Goal: Task Accomplishment & Management: Complete application form

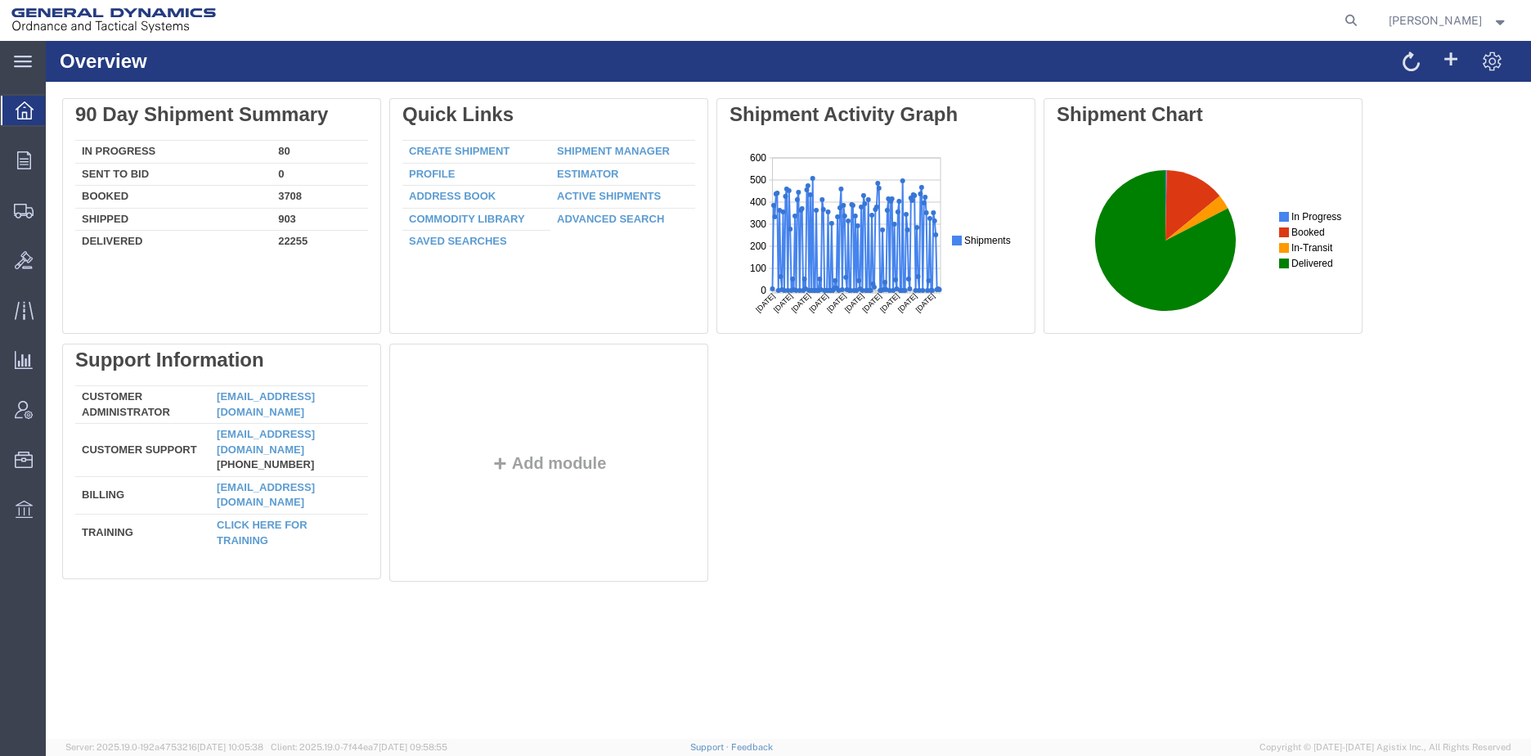
click at [1363, 20] on icon at bounding box center [1351, 20] width 23 height 23
click at [1136, 13] on input "search" at bounding box center [1090, 20] width 497 height 39
paste input "56807932"
type input "56807932"
click at [1363, 20] on icon at bounding box center [1351, 20] width 23 height 23
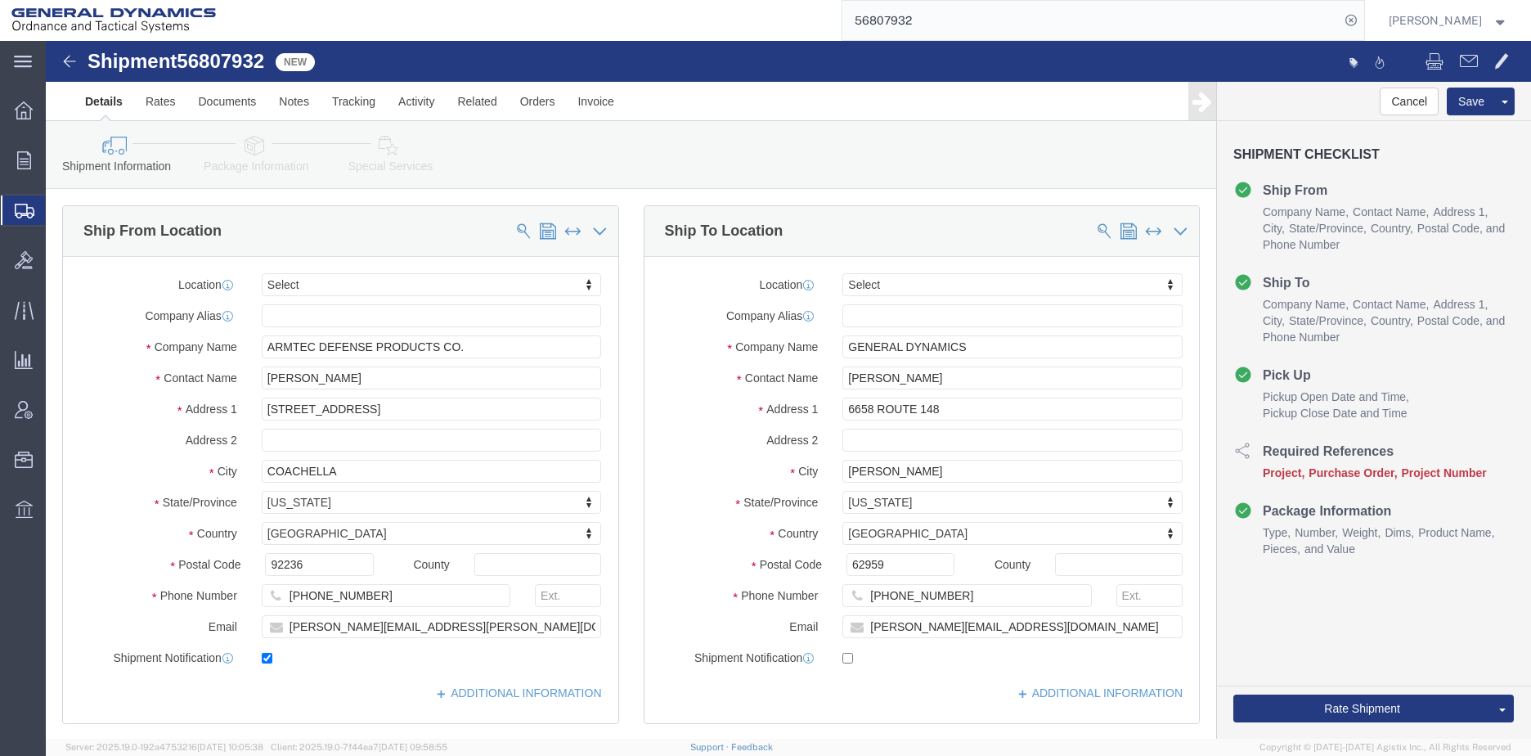
select select
click input "[PERSON_NAME]"
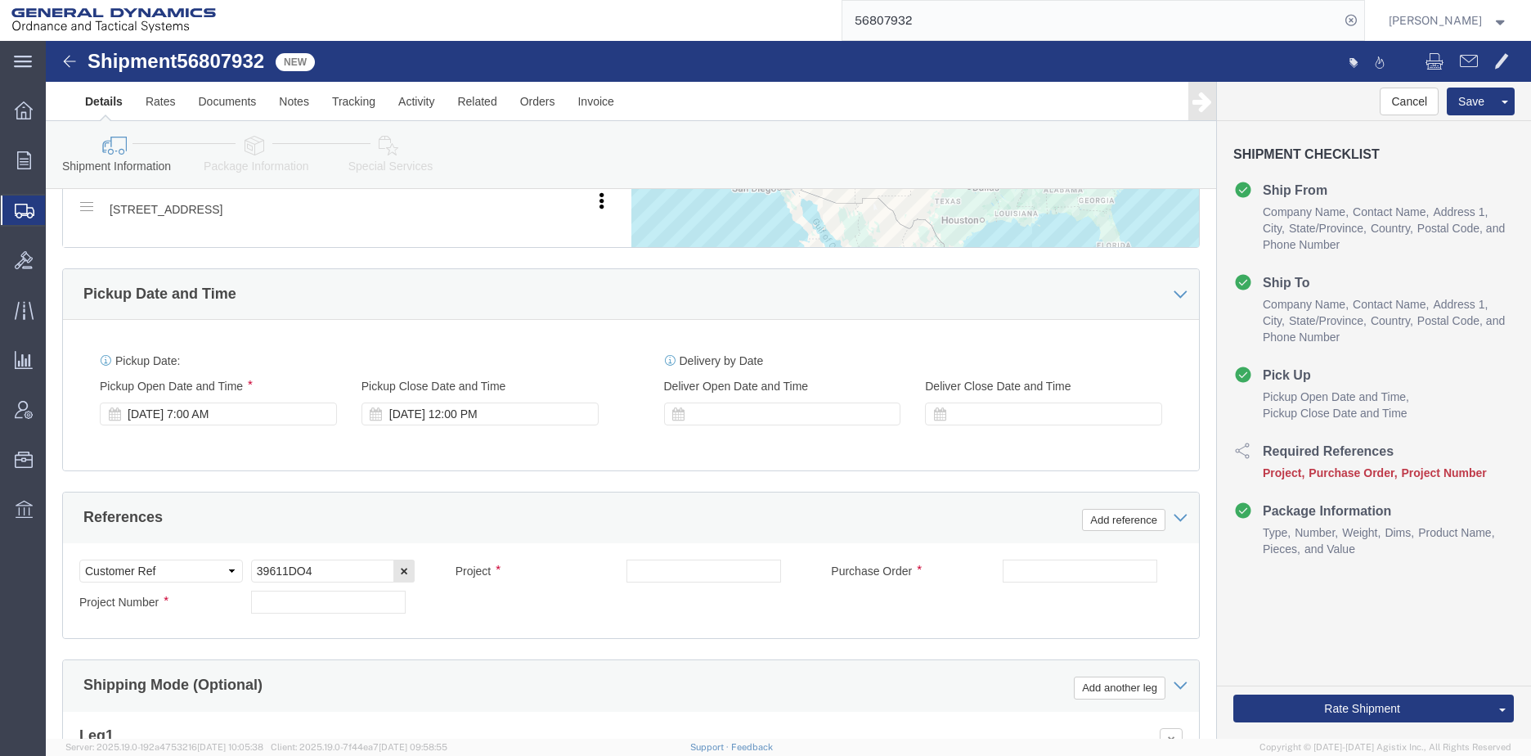
scroll to position [736, 0]
type input "[PERSON_NAME]"
drag, startPoint x: 285, startPoint y: 530, endPoint x: 174, endPoint y: 537, distance: 111.4
click div "Select Account Type Activity ID Airline Appointment Number ASN Batch Request # …"
click input "text"
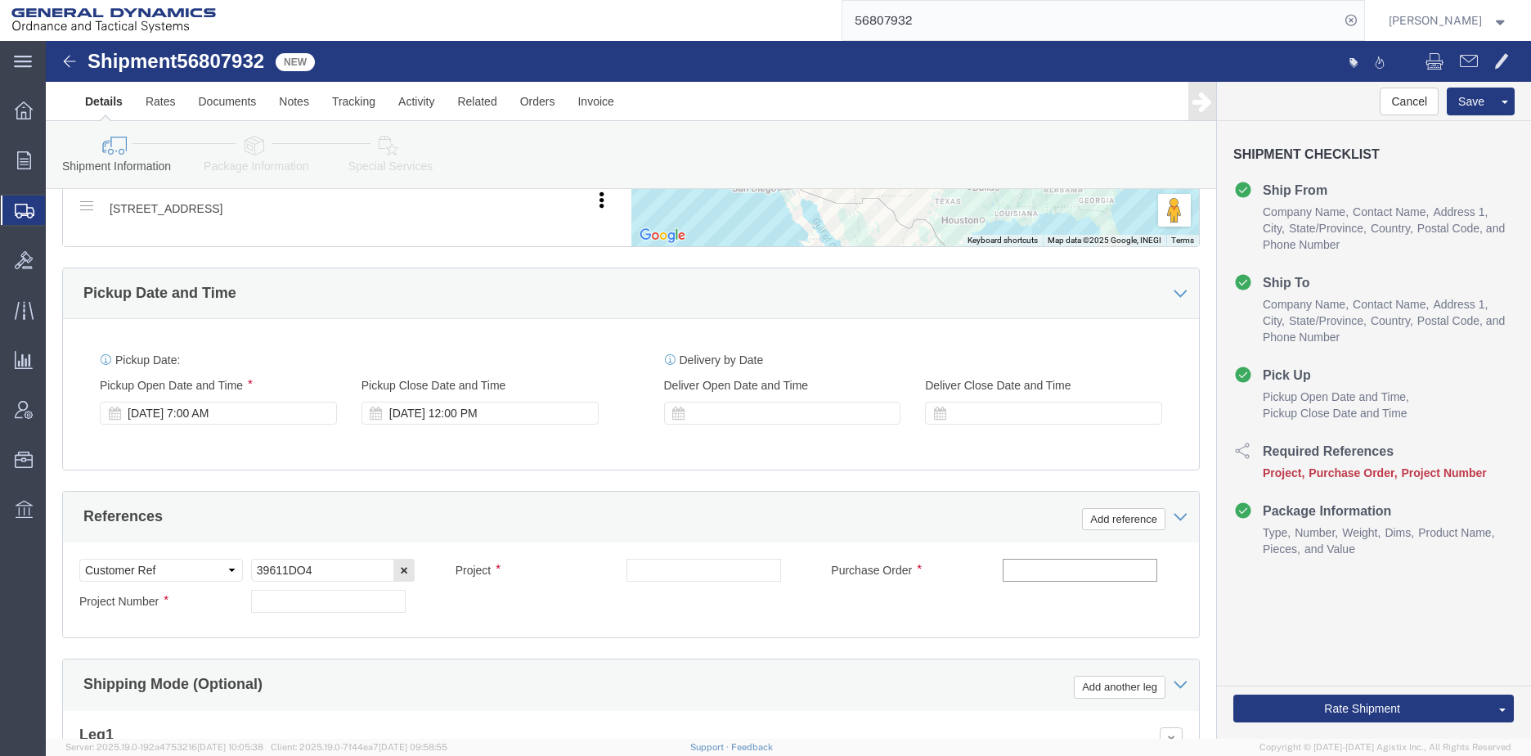
paste input "39611DO4"
type input "39611DO4"
click input "text"
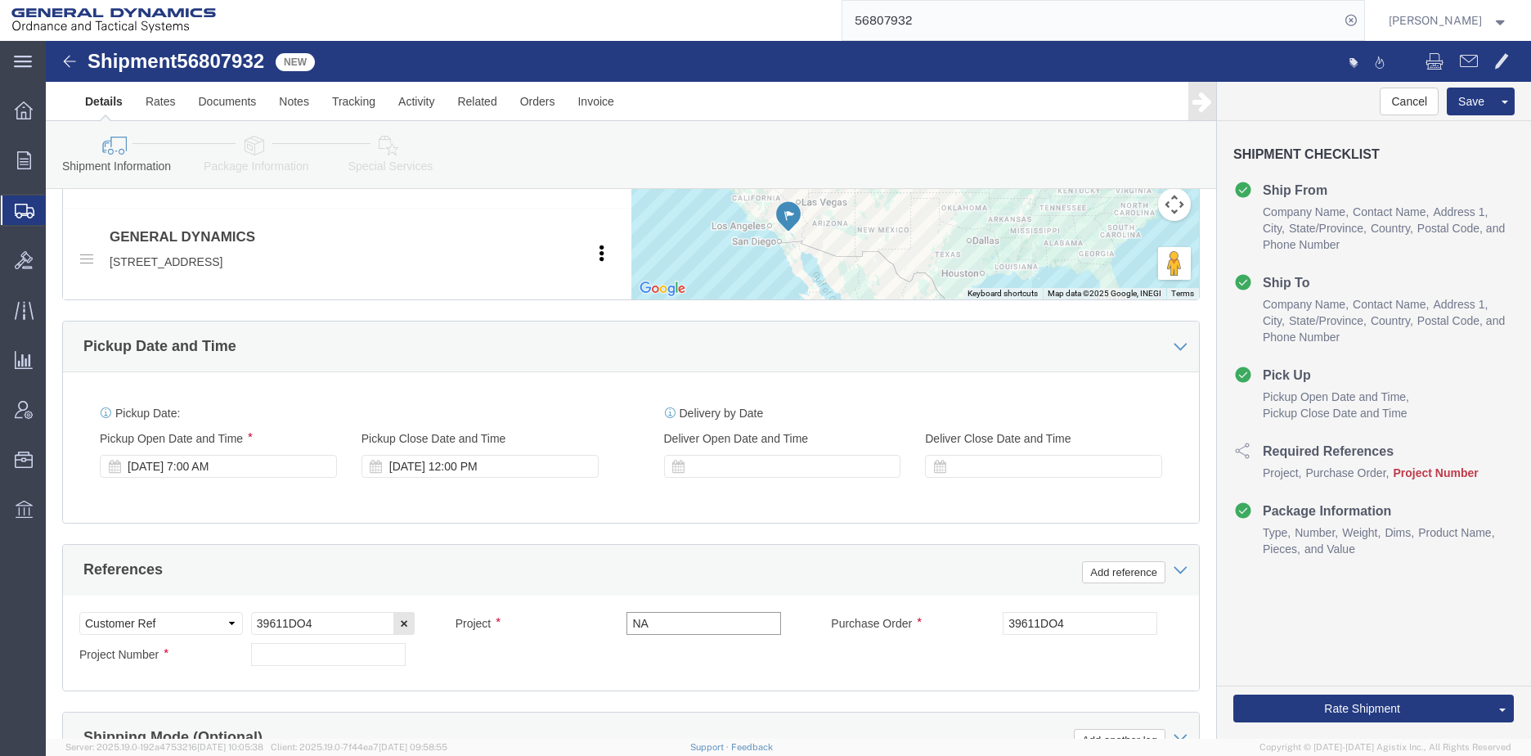
scroll to position [654, 0]
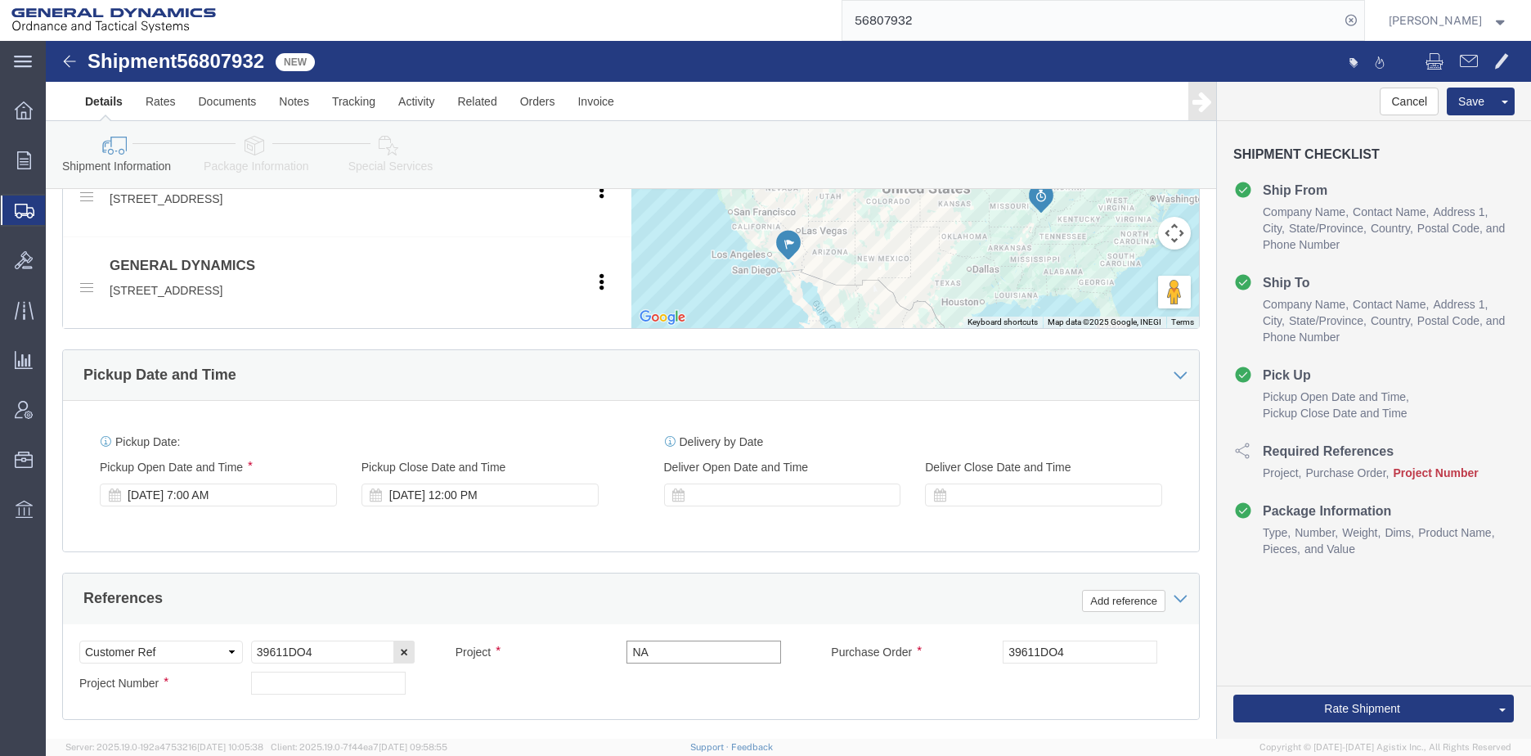
type input "NA"
click input "text"
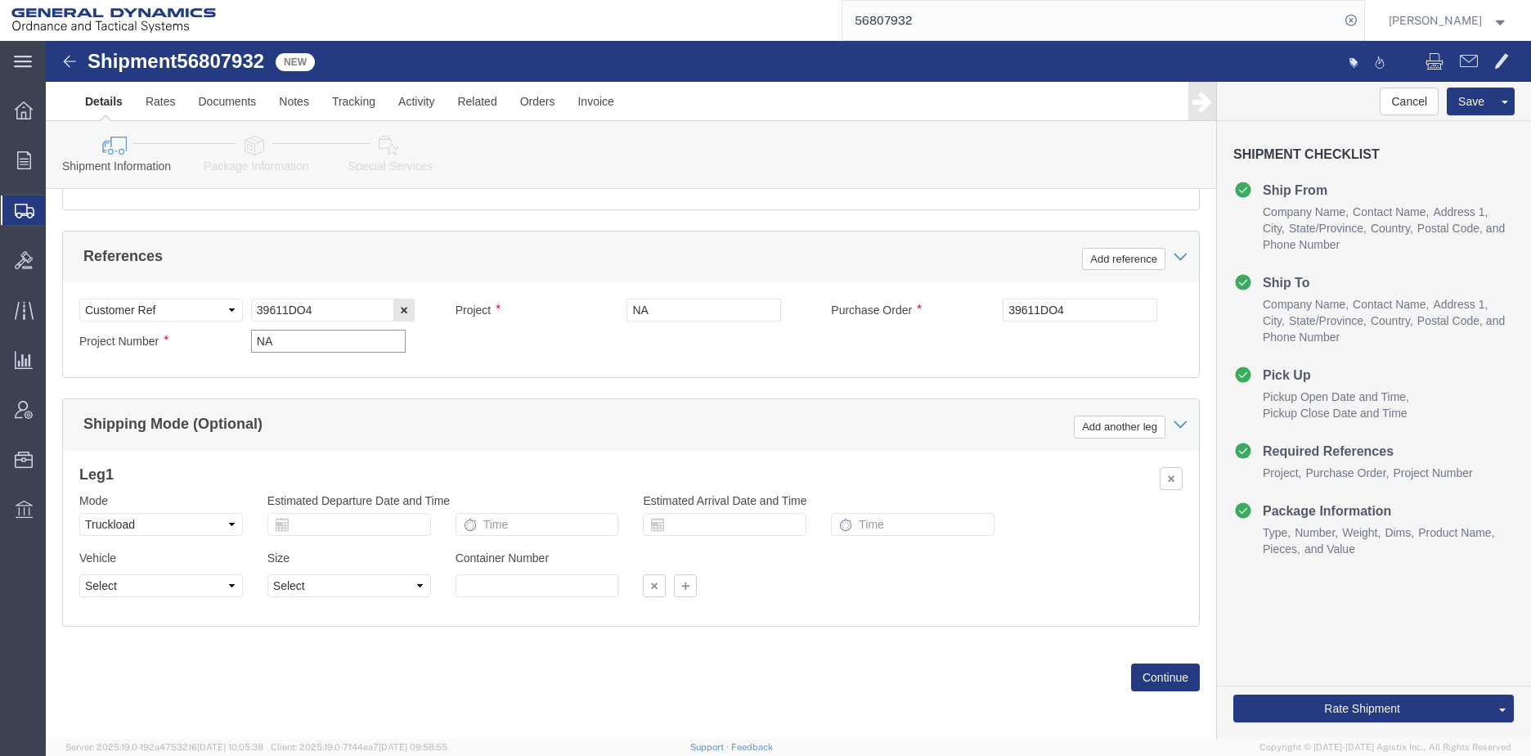
scroll to position [999, 0]
type input "NA"
click button "Continue"
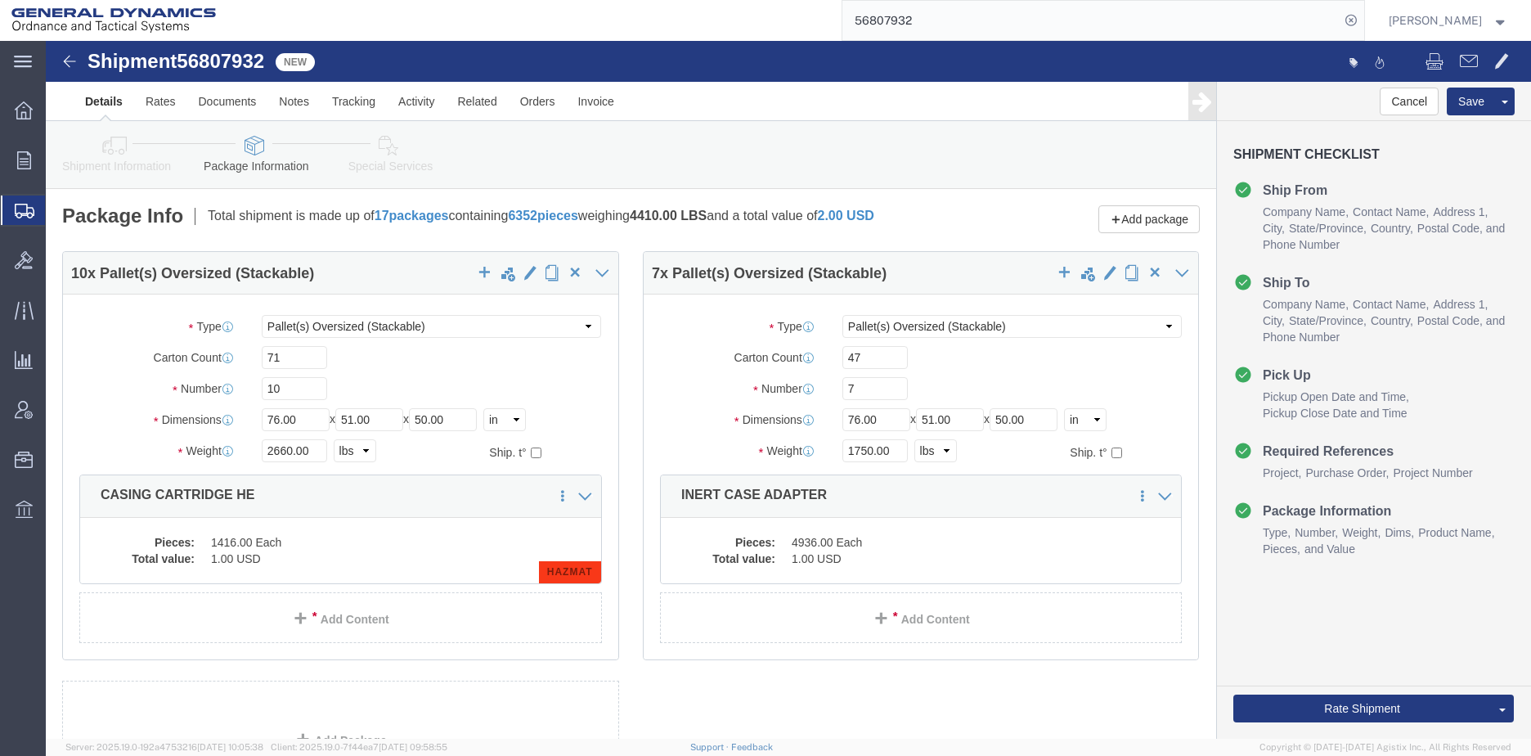
click link "Special Services"
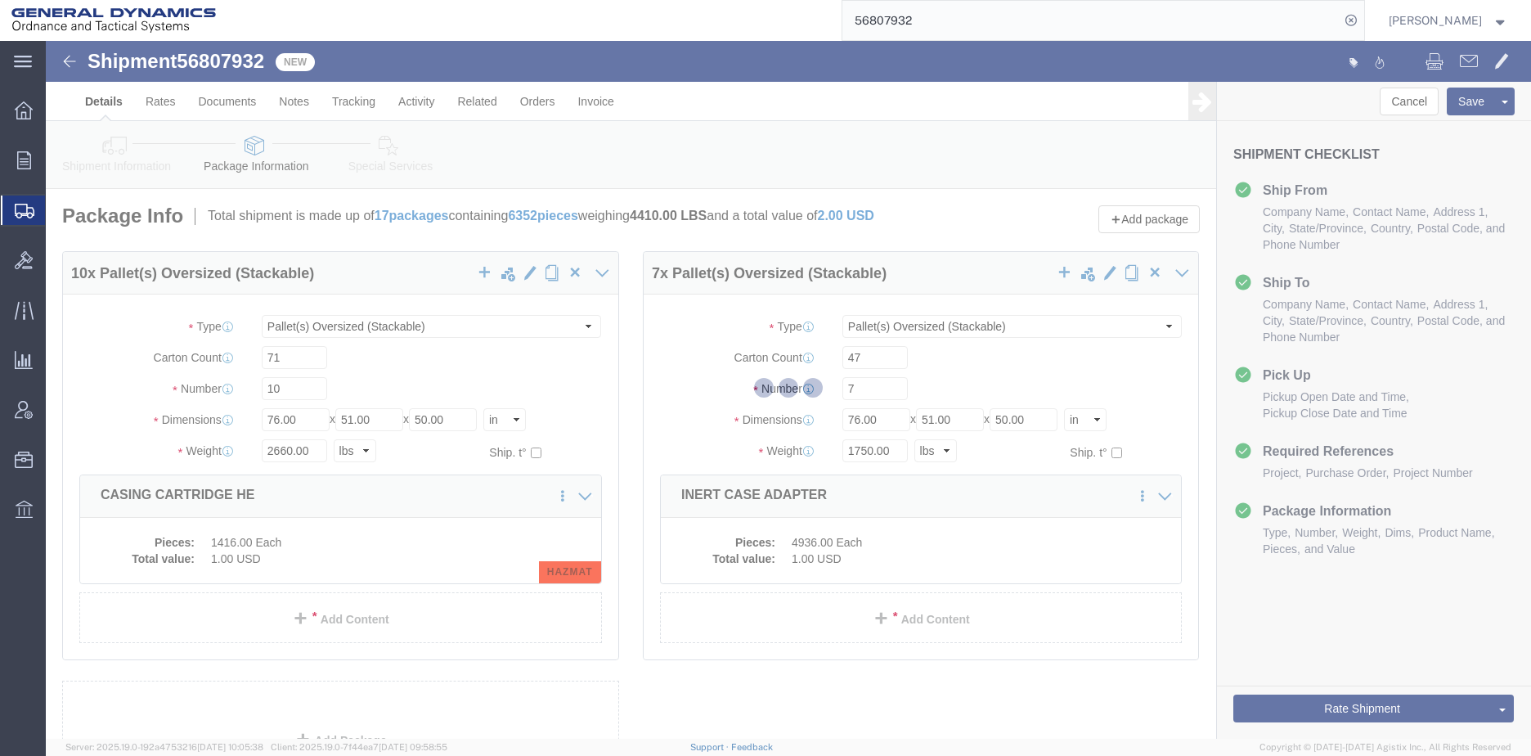
select select
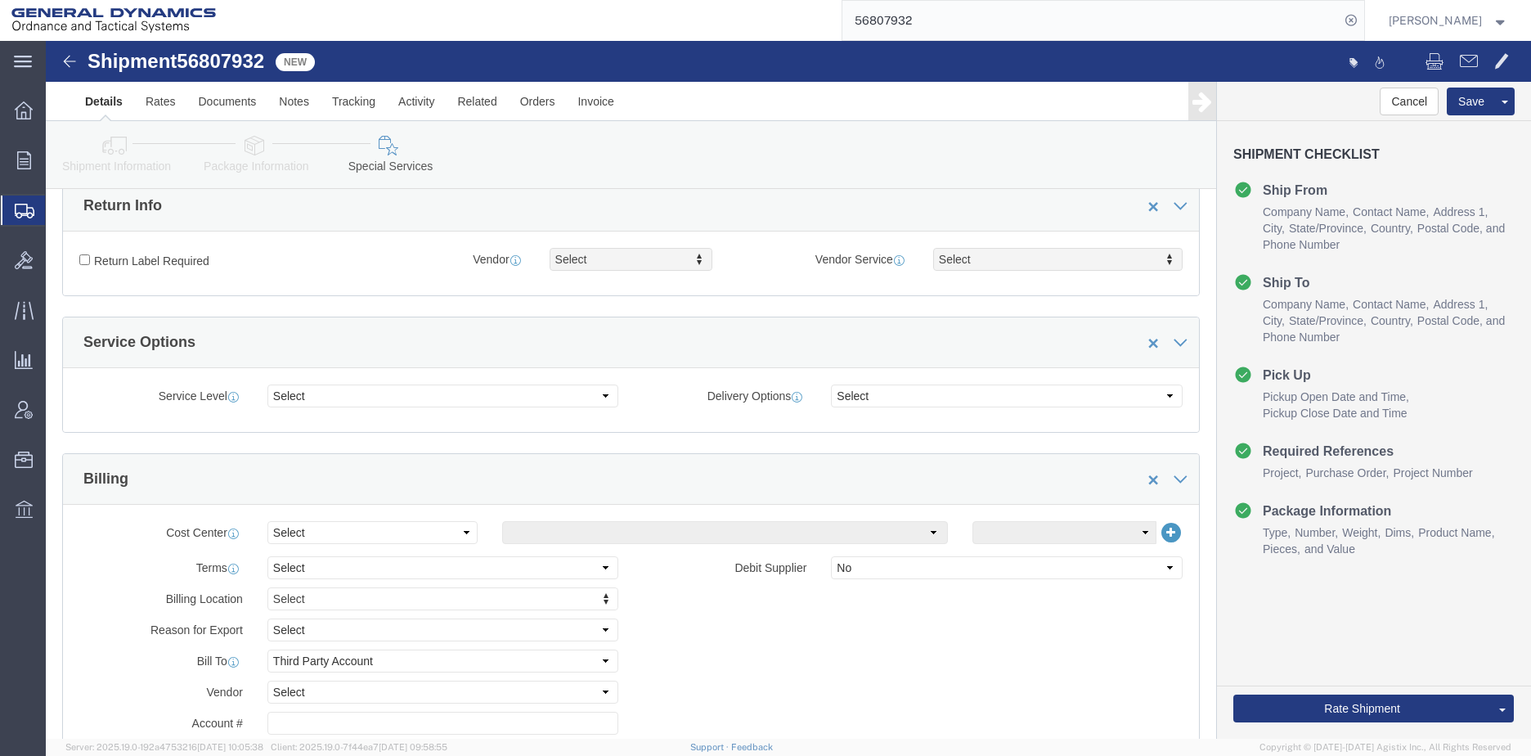
scroll to position [491, 0]
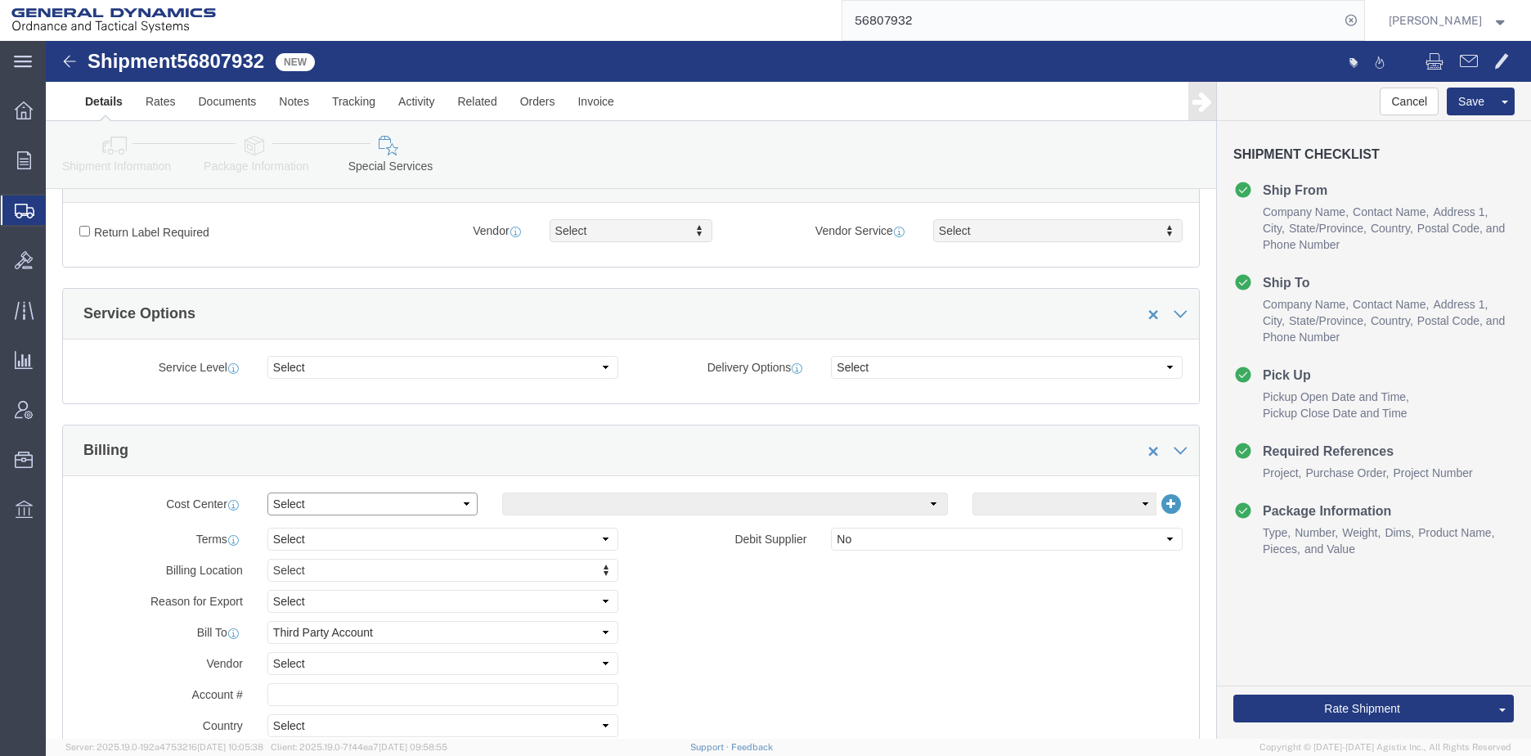
click select "Select Buyer Cost Center Department Operations Number Order Number Sales Person"
select select "DEPARTMENT"
click select "Select Buyer Cost Center Department Operations Number Order Number Sales Person"
click select "Select [GEOGRAPHIC_DATA] [GEOGRAPHIC_DATA] [GEOGRAPHIC_DATA] [GEOGRAPHIC_DATA] …"
select select "1763983"
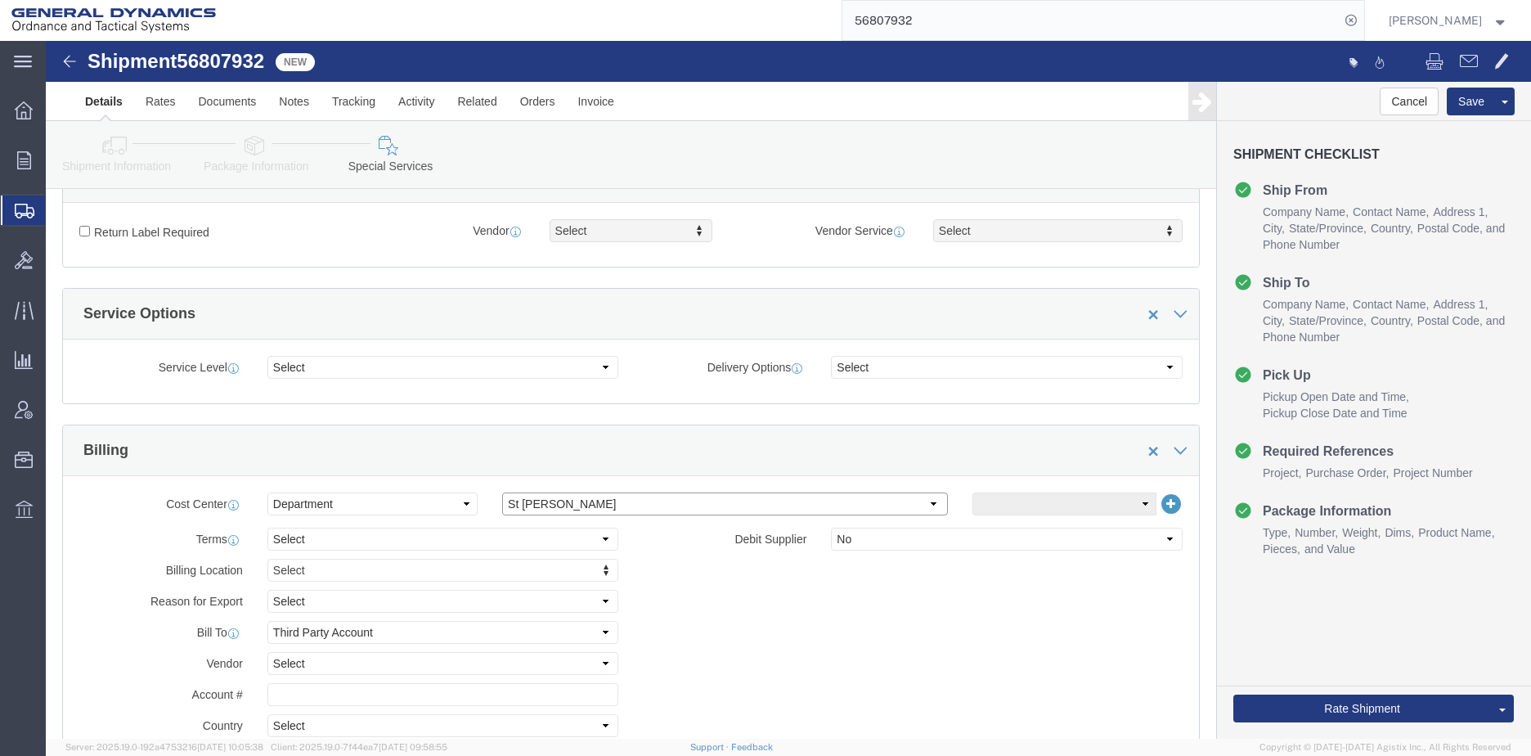
click select "Select [GEOGRAPHIC_DATA] [GEOGRAPHIC_DATA] [GEOGRAPHIC_DATA] [GEOGRAPHIC_DATA] …"
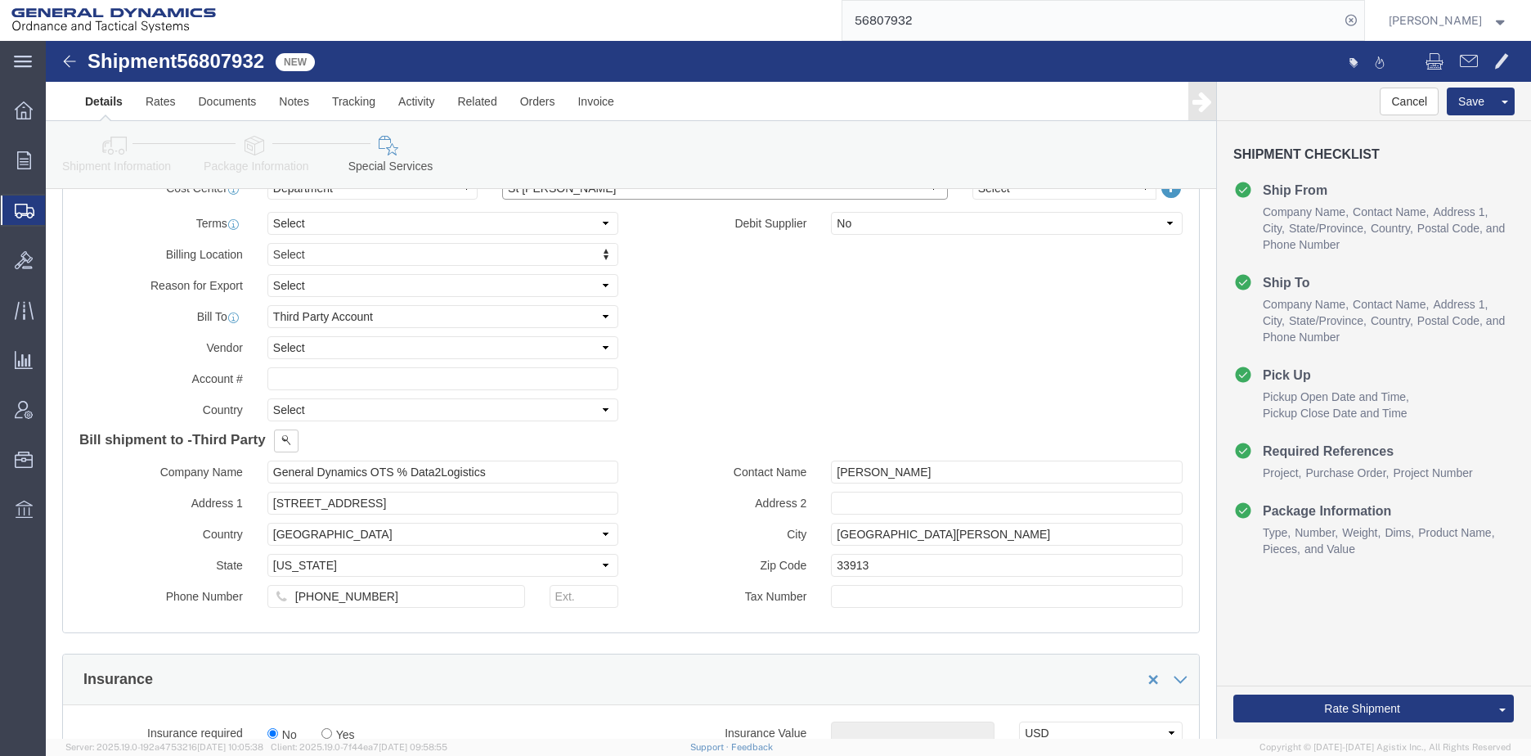
scroll to position [818, 0]
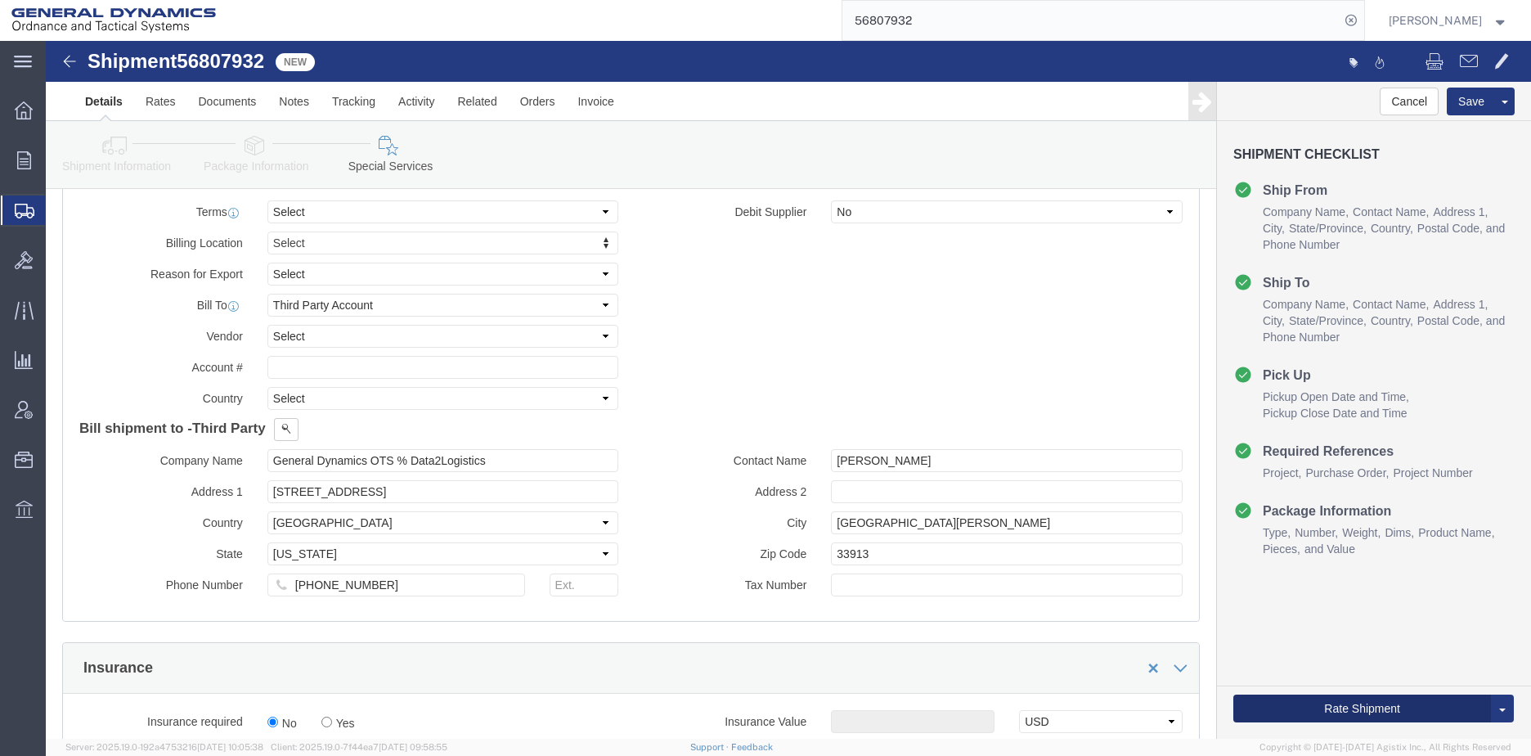
click button "Rate Shipment"
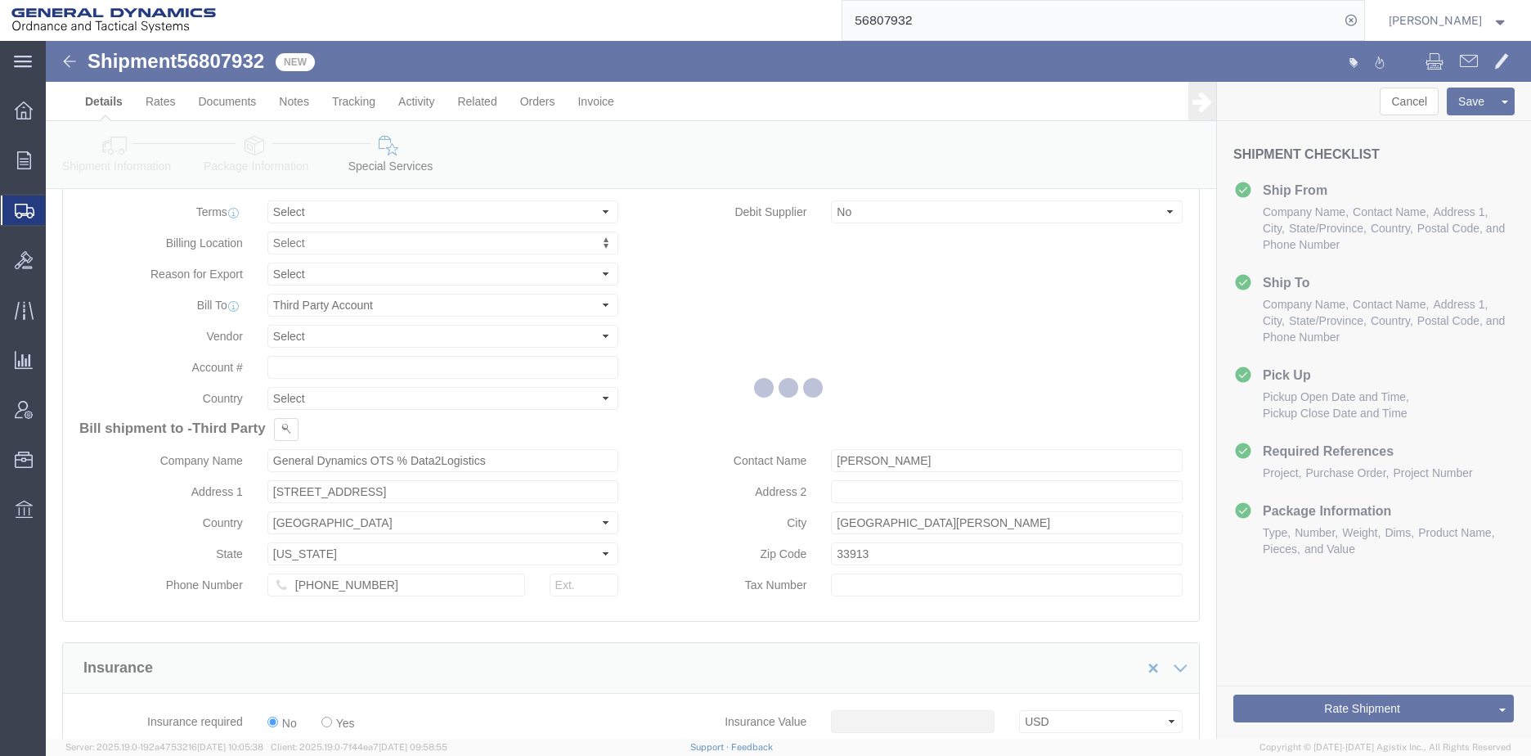
scroll to position [0, 0]
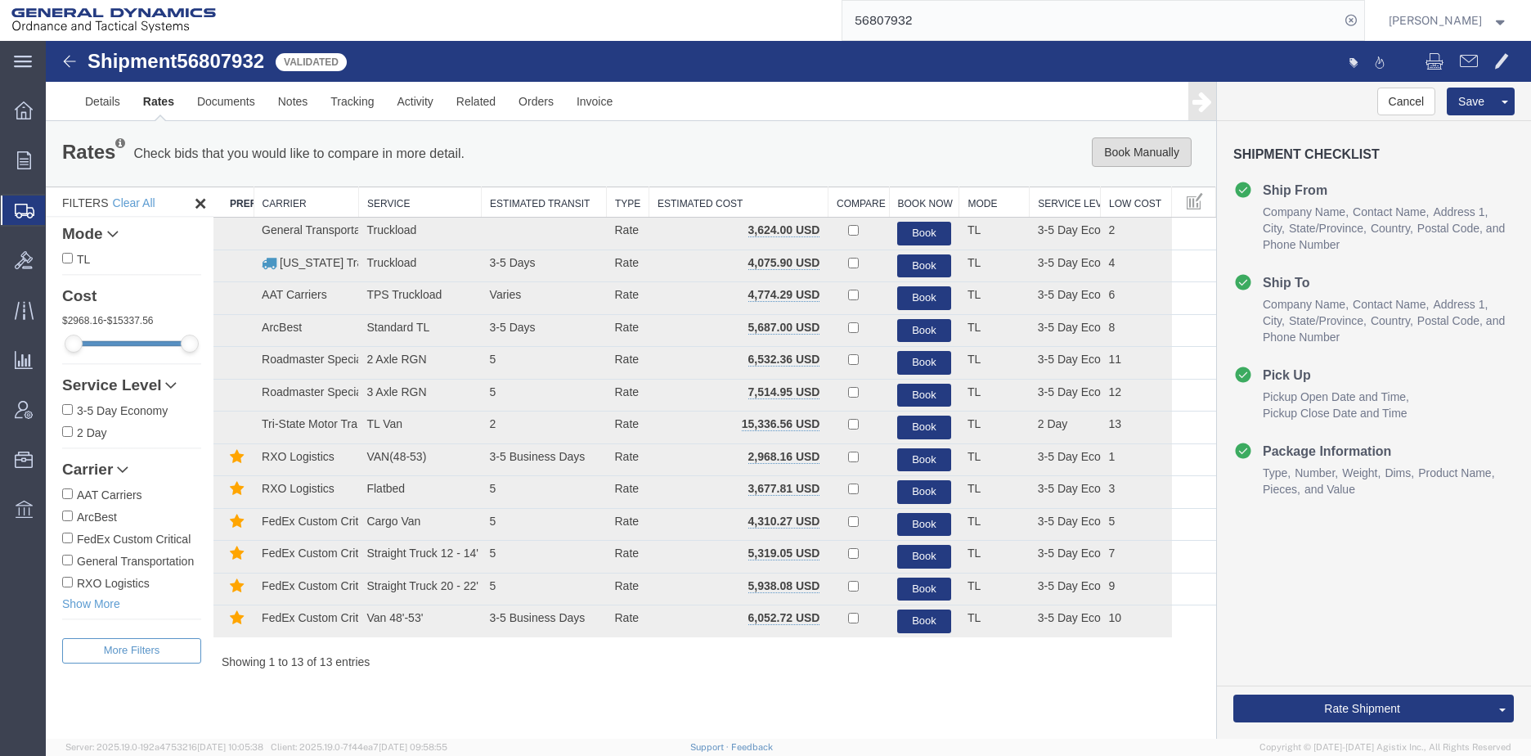
click at [1110, 148] on button "Book Manually" at bounding box center [1142, 151] width 100 height 29
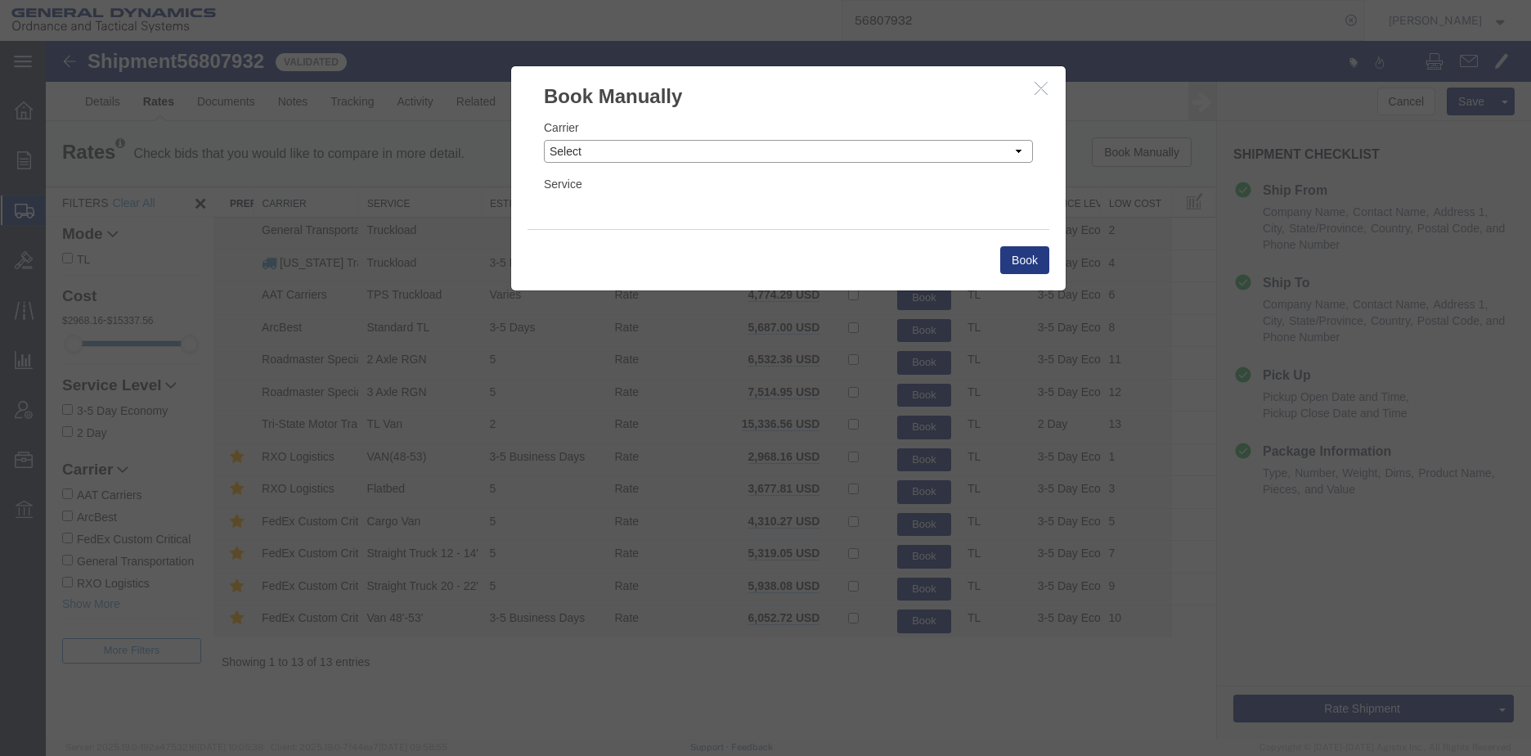
click at [766, 153] on select "Select Add New Carrier (and default service) AAT Carriers AATCO Adcom / Radiant…" at bounding box center [788, 151] width 489 height 23
select select "147"
click at [544, 140] on select "Select Add New Carrier (and default service) AAT Carriers AATCO Adcom / Radiant…" at bounding box center [788, 151] width 489 height 23
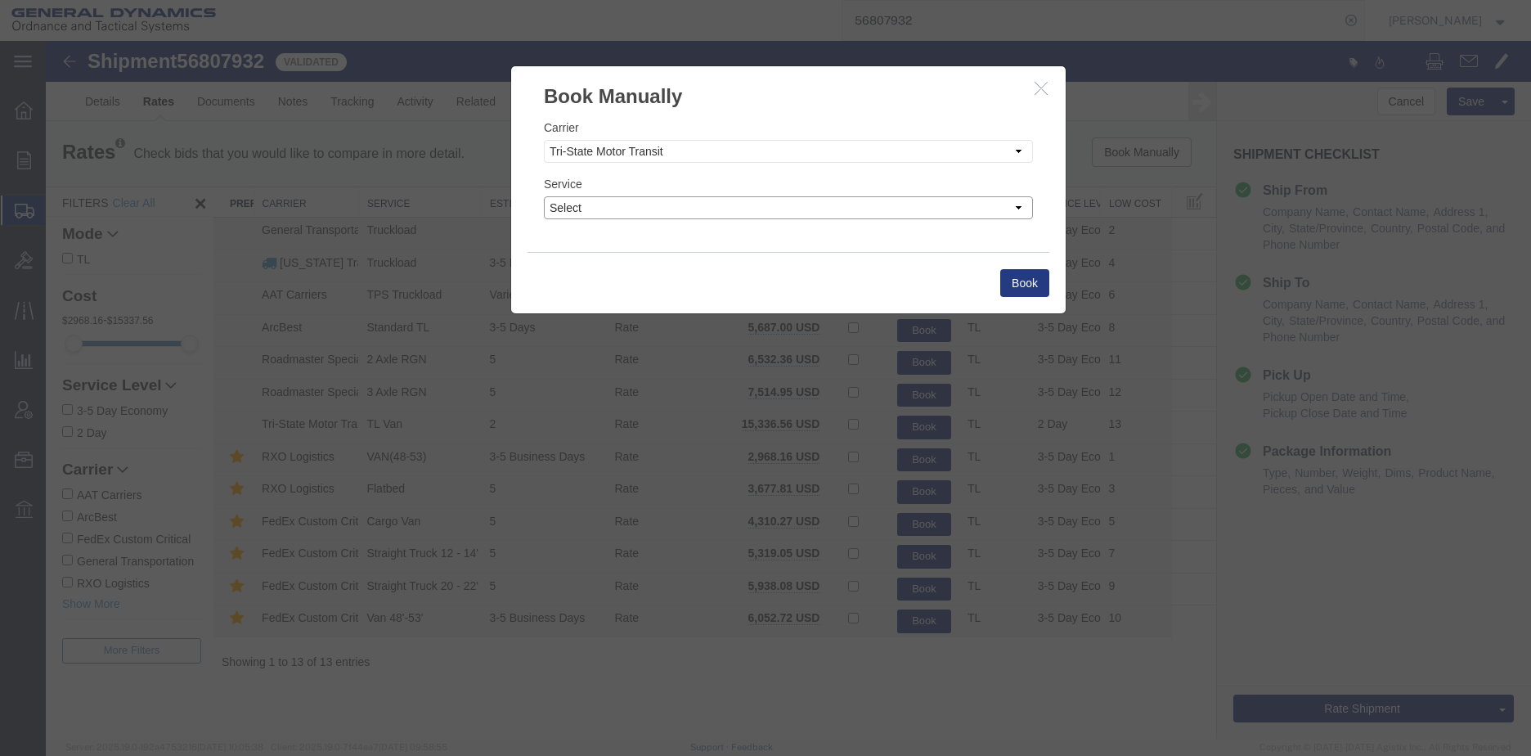
click at [639, 209] on select "Select Hazmat/Explosive Drom Less than Truckload Non-Haz Drom Standard LTL 3-5 …" at bounding box center [788, 207] width 489 height 23
select select "13368"
click at [544, 196] on select "Select Hazmat/Explosive Drom Less than Truckload Non-Haz Drom Standard LTL 3-5 …" at bounding box center [788, 207] width 489 height 23
click at [1012, 207] on select "Select Hazmat/Explosive Drom Less than Truckload Non-Haz Drom Standard LTL 3-5 …" at bounding box center [788, 207] width 489 height 23
click at [544, 196] on select "Select Hazmat/Explosive Drom Less than Truckload Non-Haz Drom Standard LTL 3-5 …" at bounding box center [788, 207] width 489 height 23
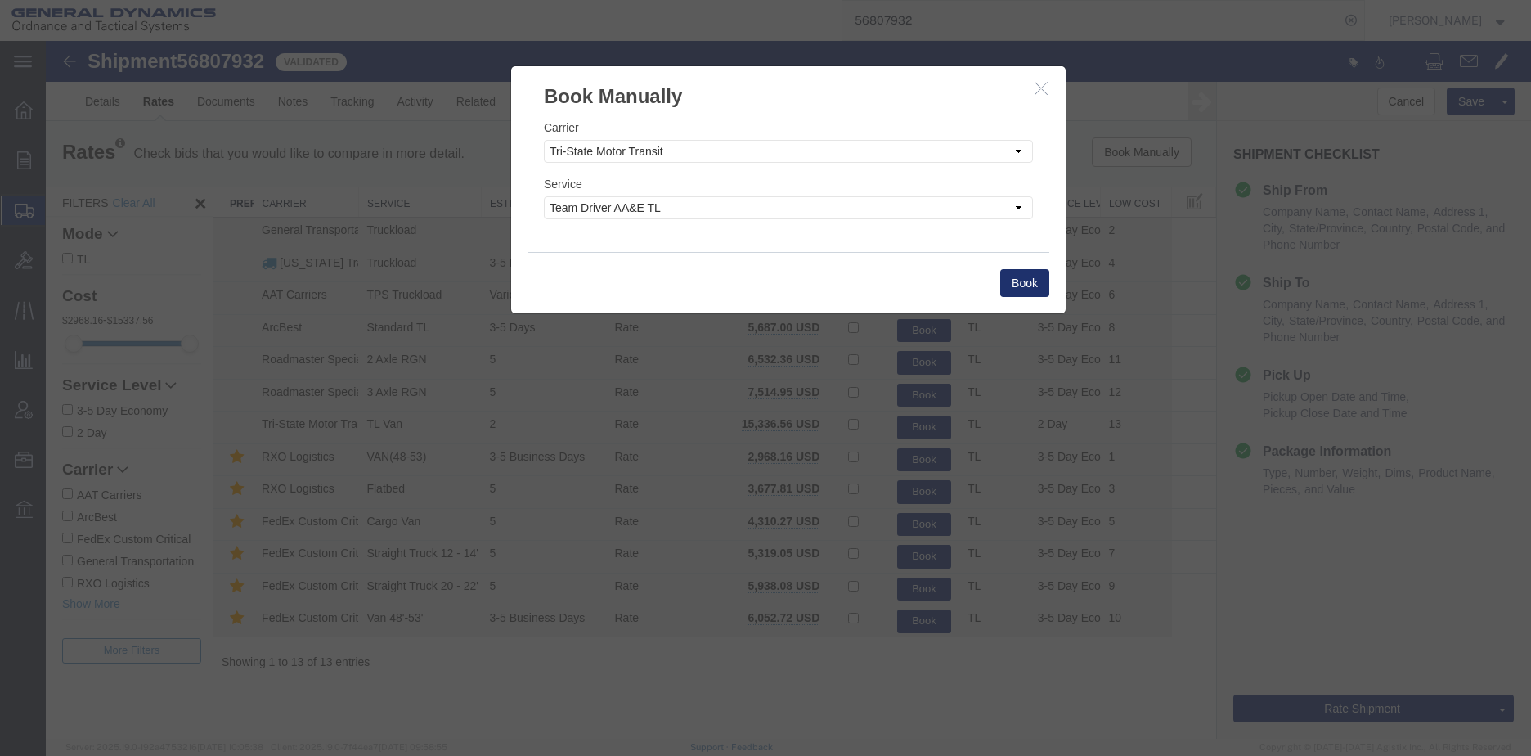
click at [1022, 277] on button "Book" at bounding box center [1024, 283] width 49 height 28
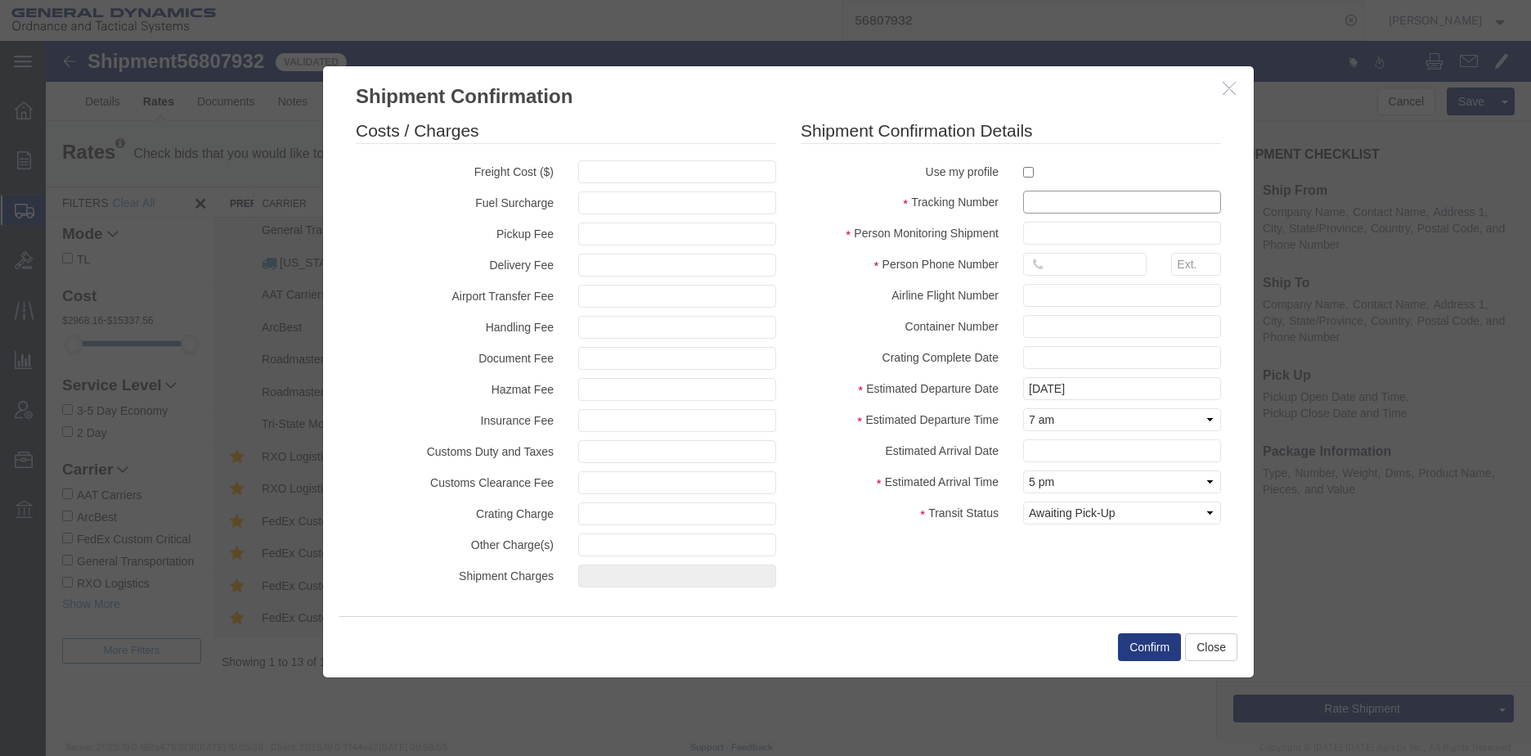
click at [1097, 213] on input "text" at bounding box center [1122, 202] width 198 height 23
type input "56807932"
click at [1068, 241] on input "text" at bounding box center [1122, 233] width 198 height 23
type input "[PERSON_NAME]"
click at [1070, 261] on input "text" at bounding box center [1085, 264] width 124 height 23
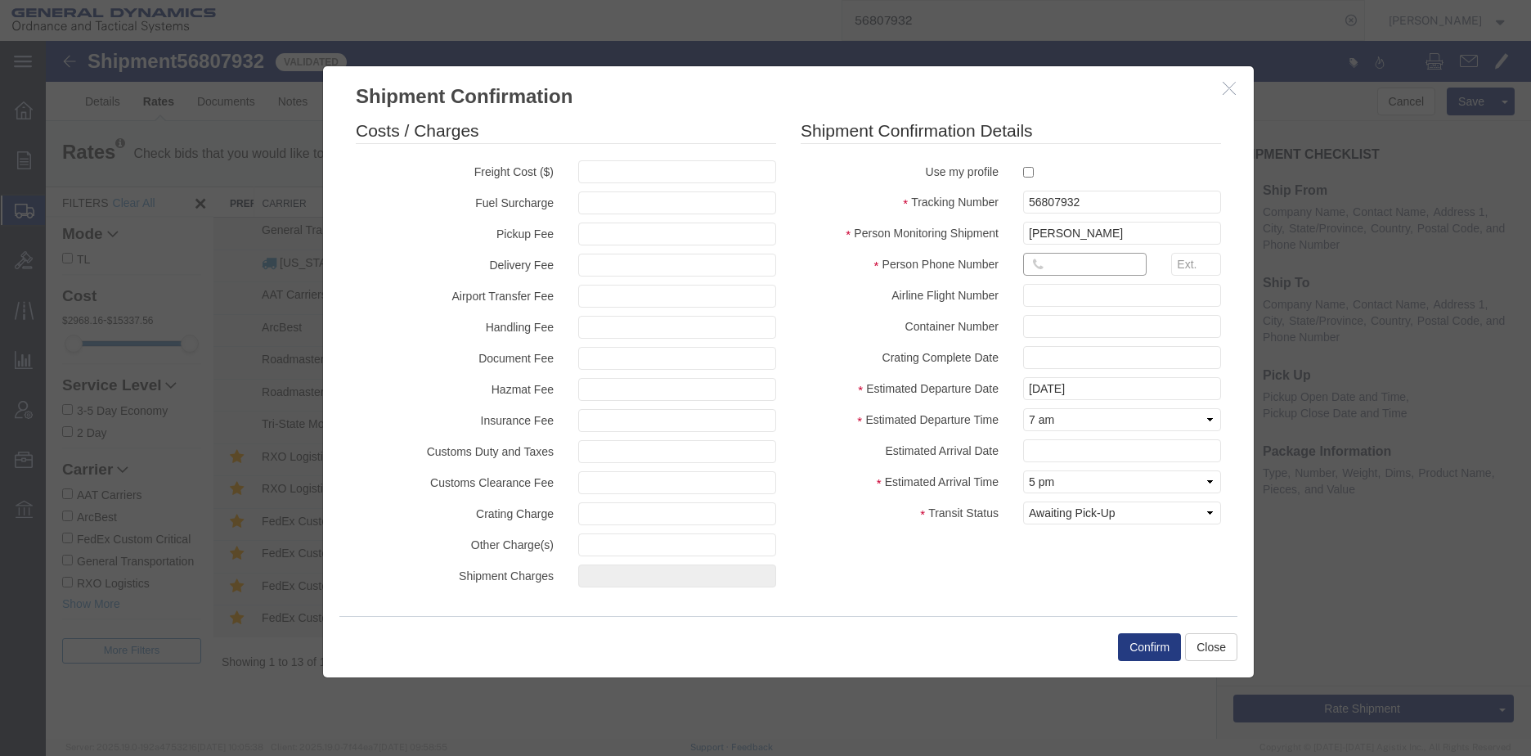
type input "6189939458"
click at [1145, 645] on button "Confirm" at bounding box center [1149, 647] width 63 height 28
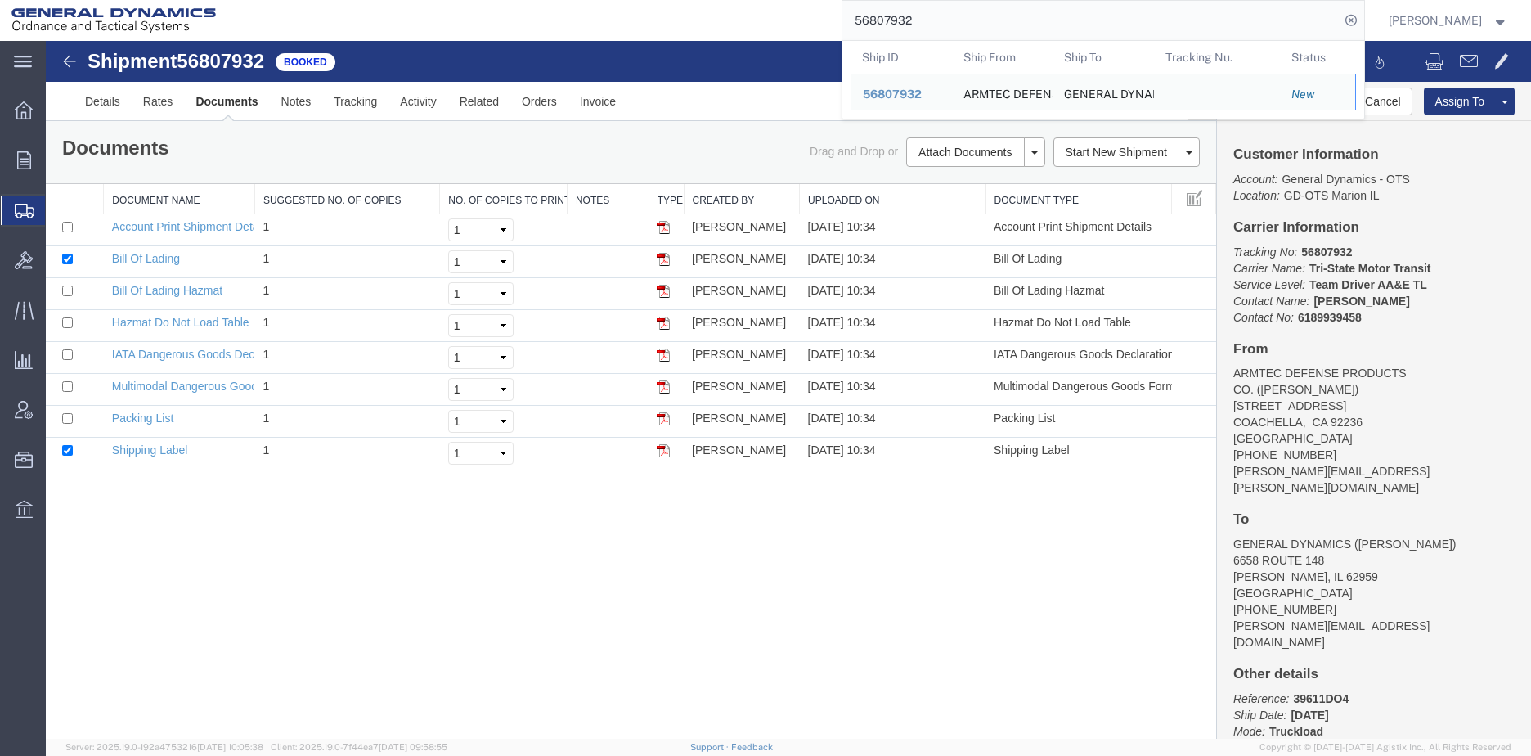
drag, startPoint x: 990, startPoint y: 32, endPoint x: 860, endPoint y: 23, distance: 130.4
click at [860, 23] on input "56807932" at bounding box center [1090, 20] width 497 height 39
paste input "714"
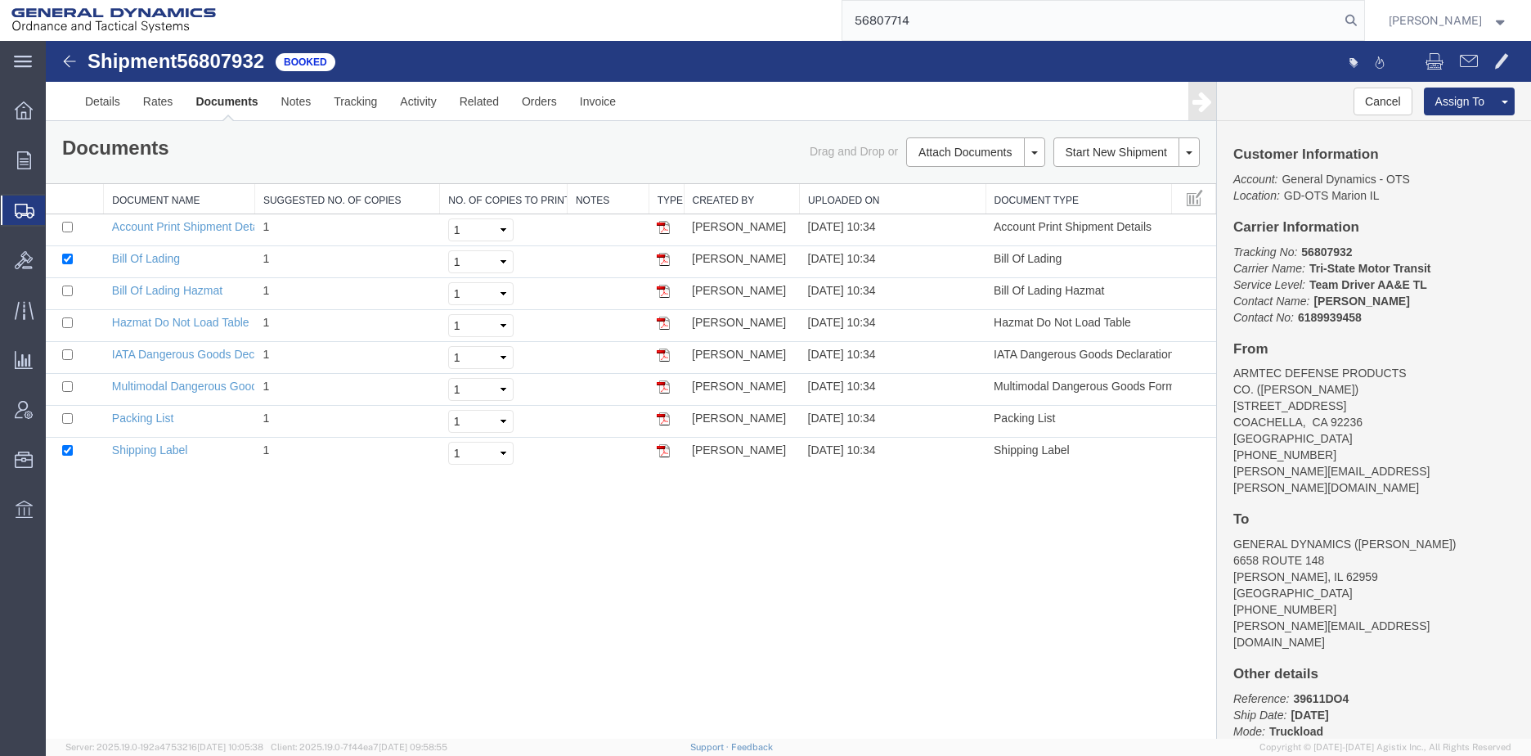
type input "56807714"
click at [1363, 27] on icon at bounding box center [1351, 20] width 23 height 23
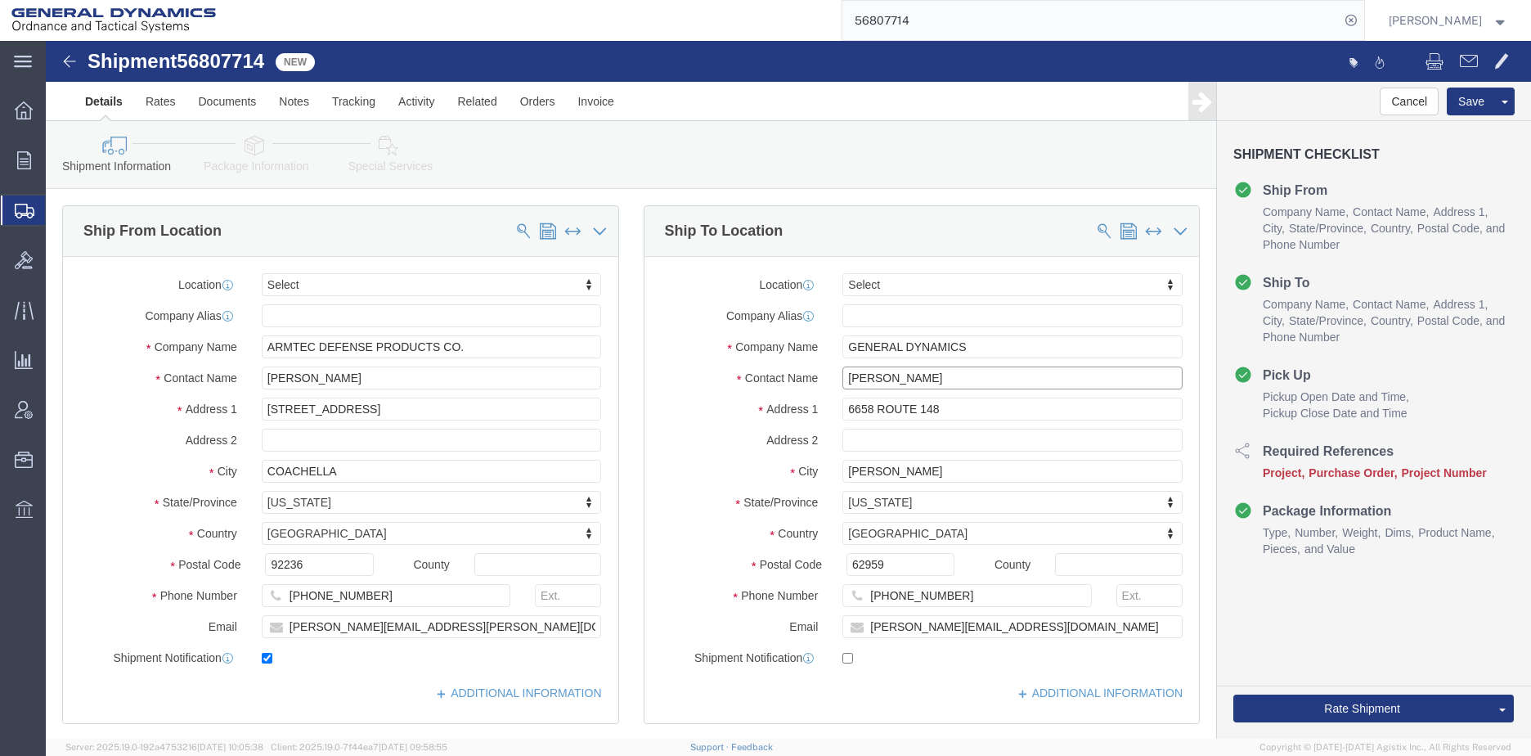
click input "[PERSON_NAME]"
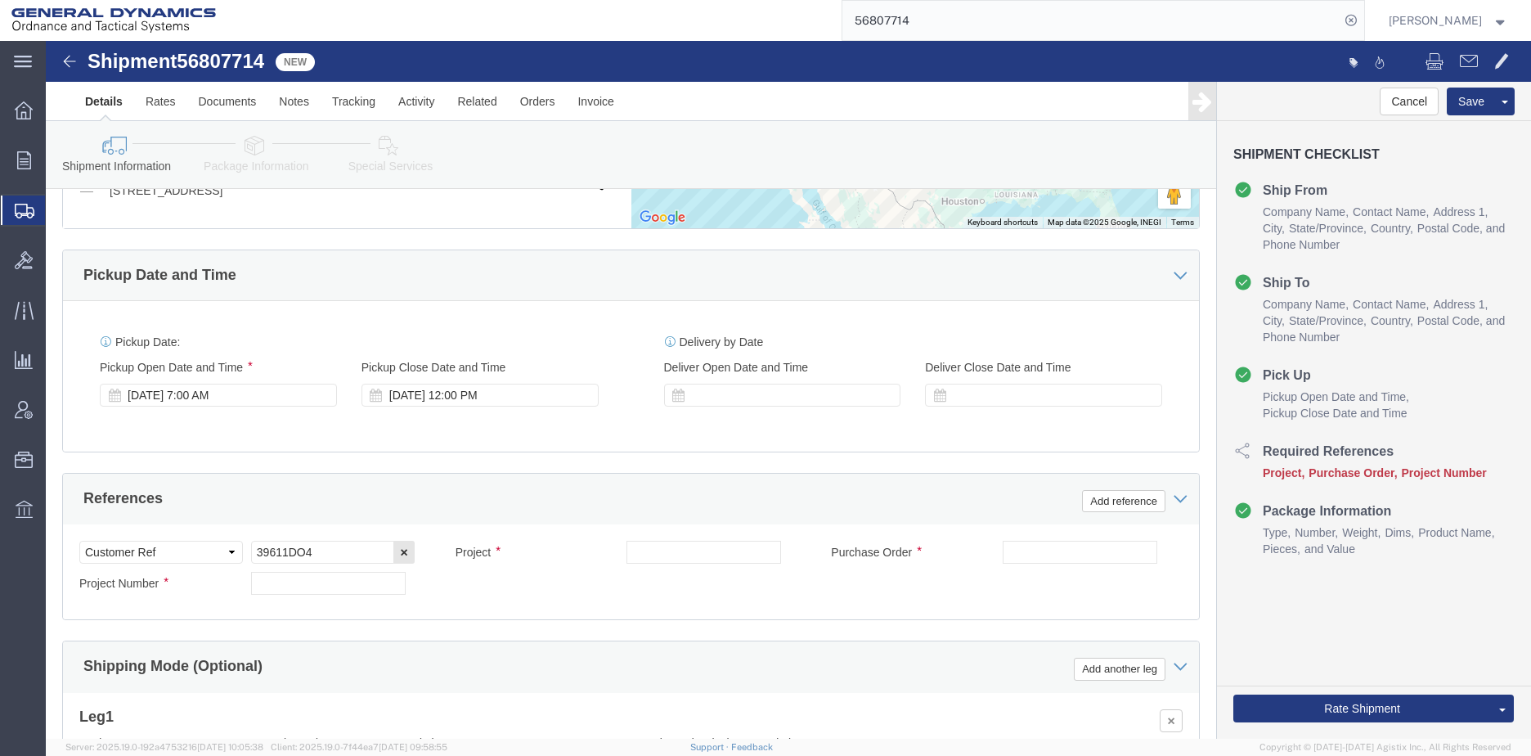
scroll to position [818, 0]
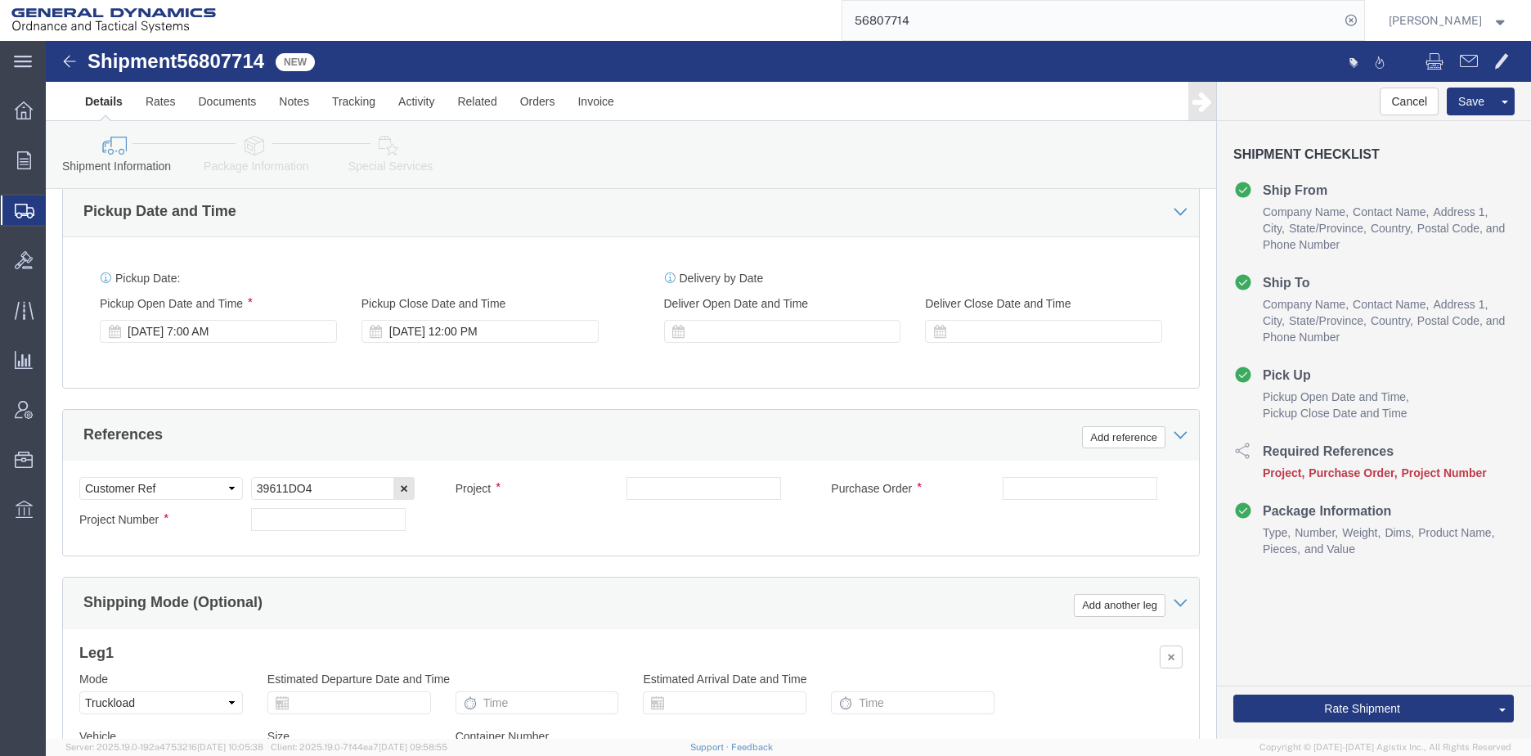
type input "[PERSON_NAME]"
click input "text"
paste input "56807714"
type input "56807714"
drag, startPoint x: 272, startPoint y: 446, endPoint x: 173, endPoint y: 448, distance: 99.0
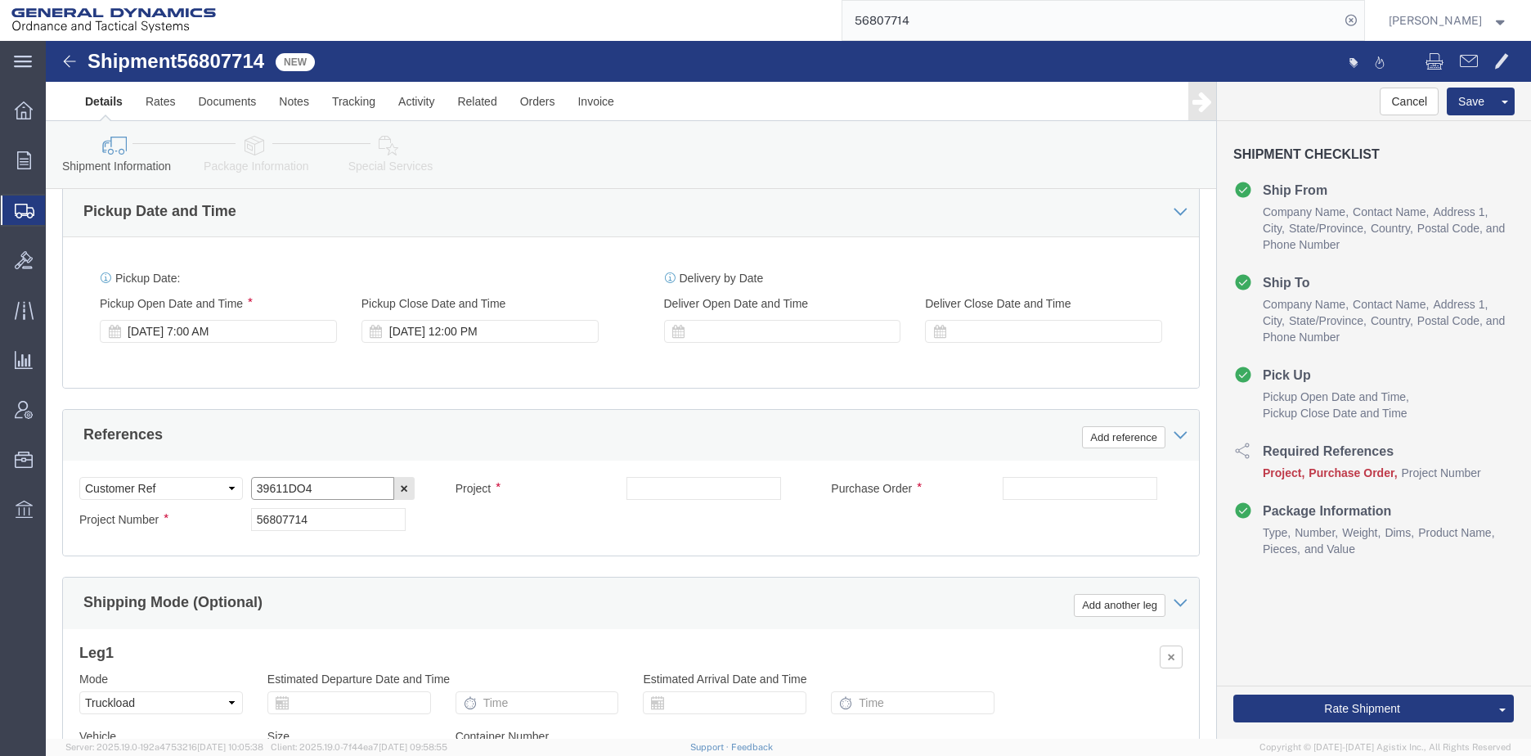
click div "Select Account Type Activity ID Airline Appointment Number ASN Batch Request # …"
click input "text"
paste input "39611DO4"
type input "39611DO4"
click input "text"
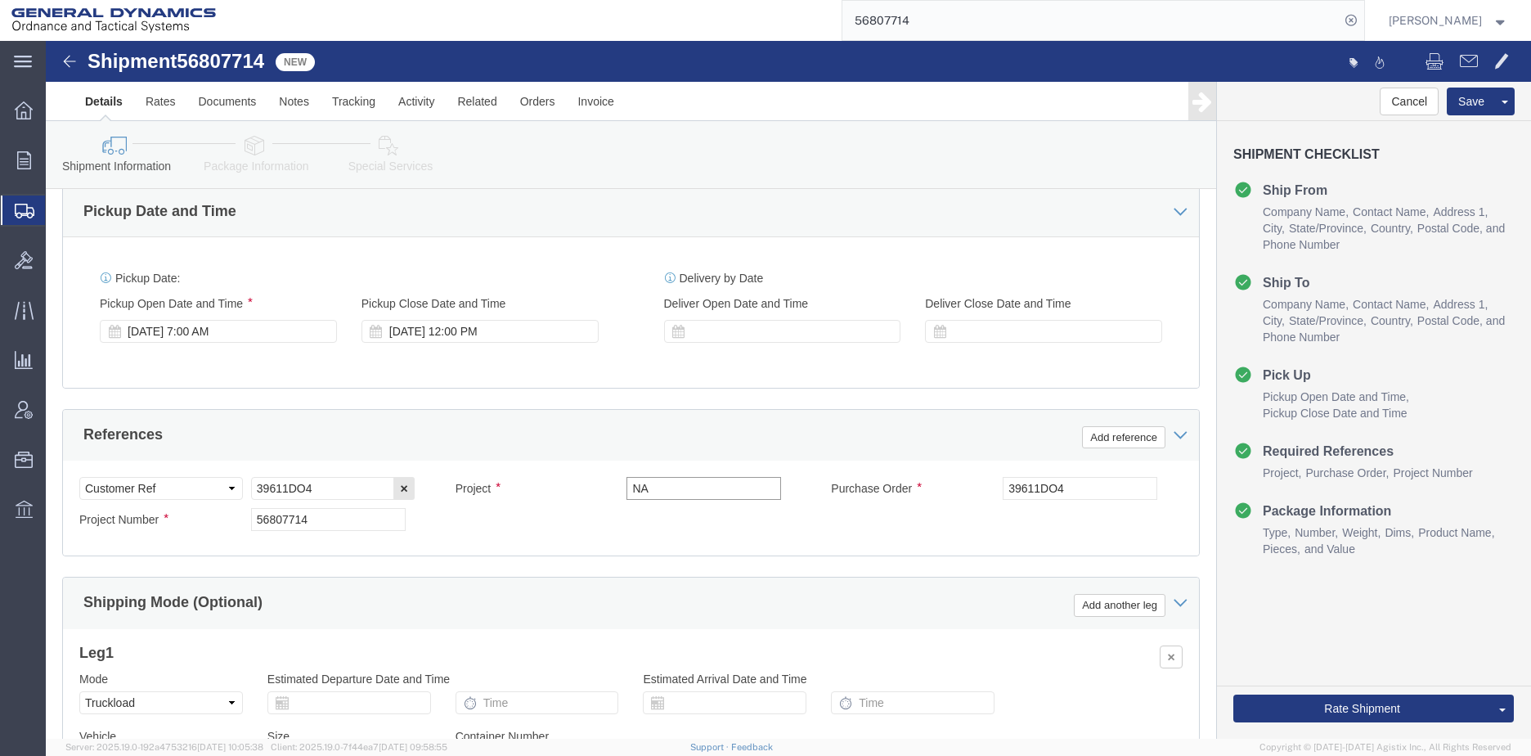
type input "NA"
drag, startPoint x: 240, startPoint y: 480, endPoint x: 223, endPoint y: 490, distance: 19.1
click div "Project Number 56807714"
type input "NA"
click div "Select Account Type Activity ID Airline Appointment Number ASN Batch Request # …"
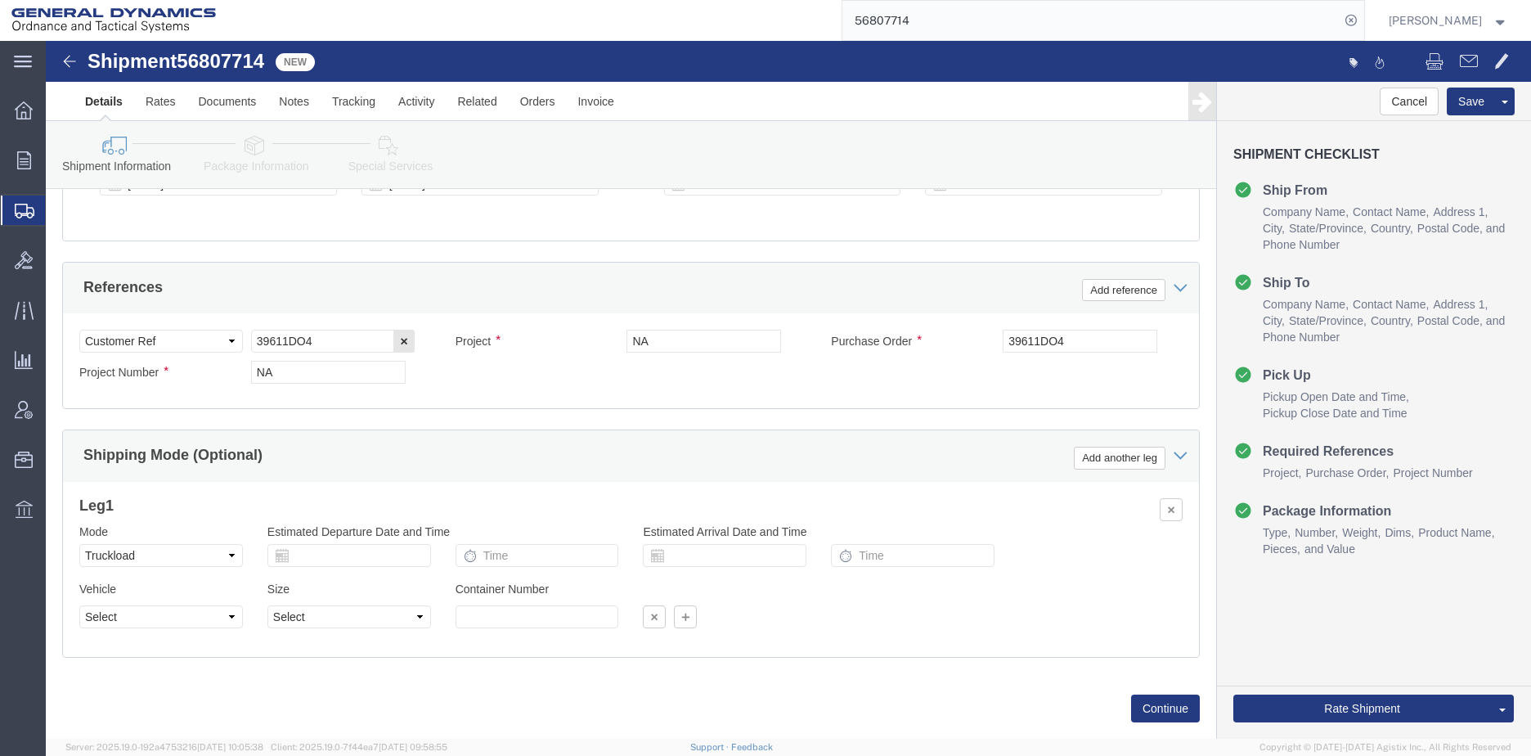
scroll to position [999, 0]
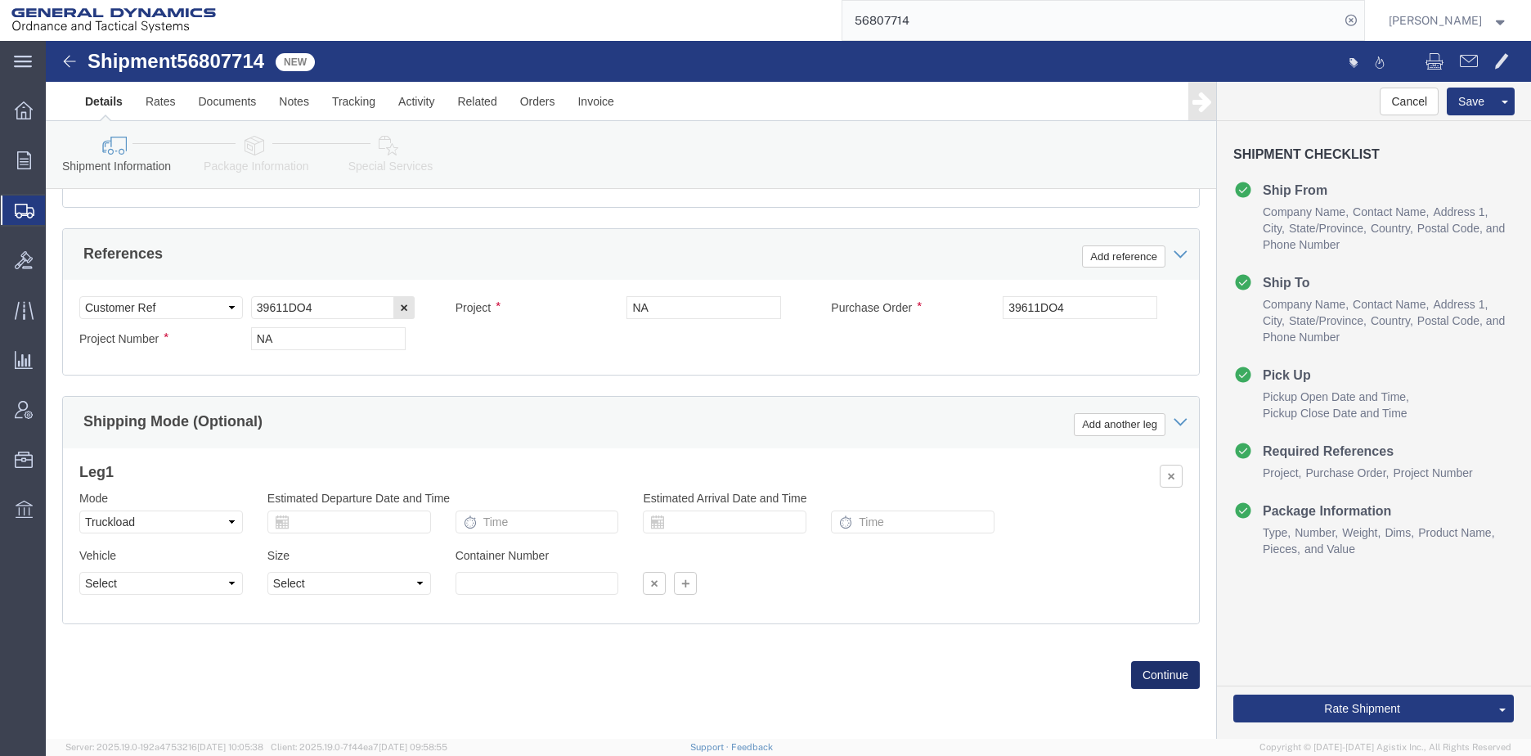
click button "Continue"
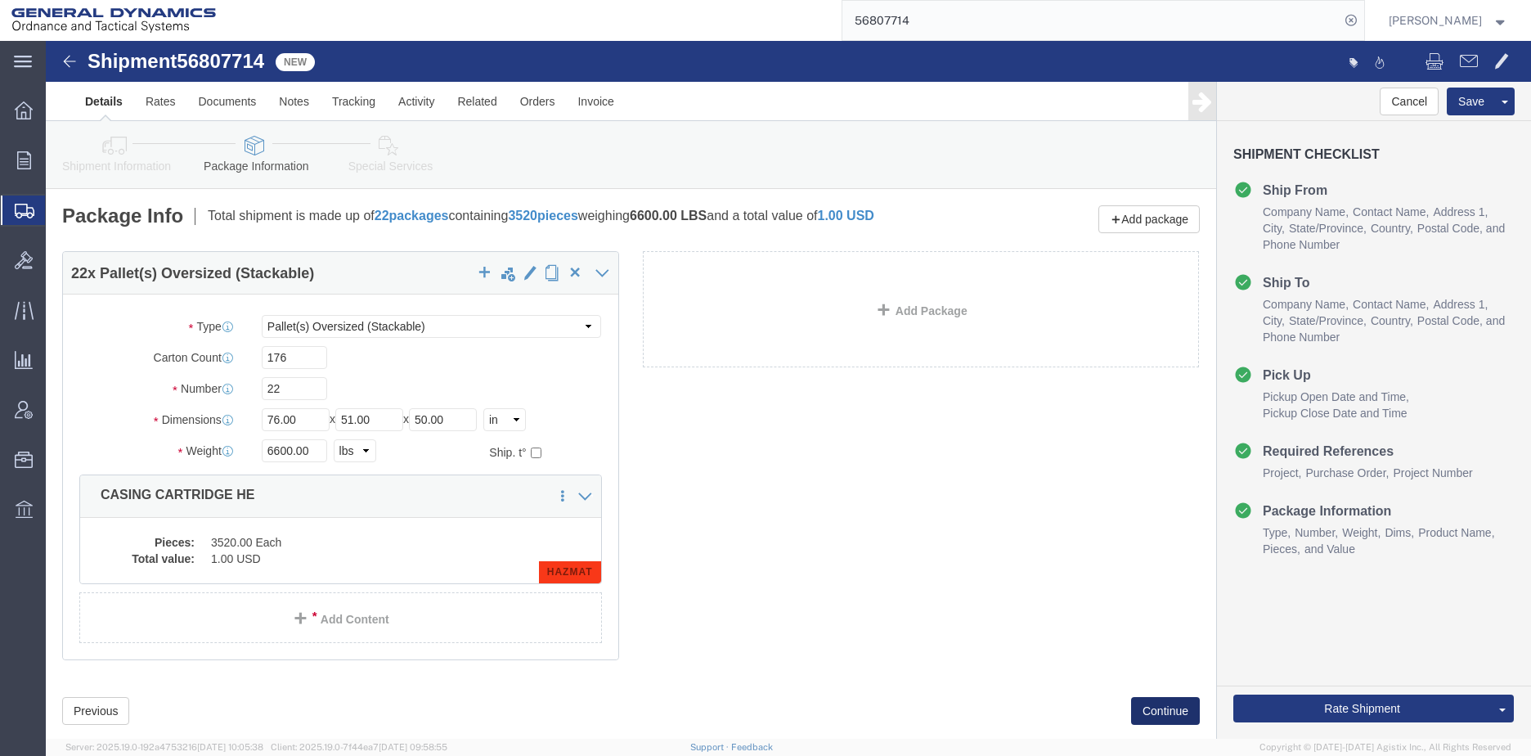
click button "Continue"
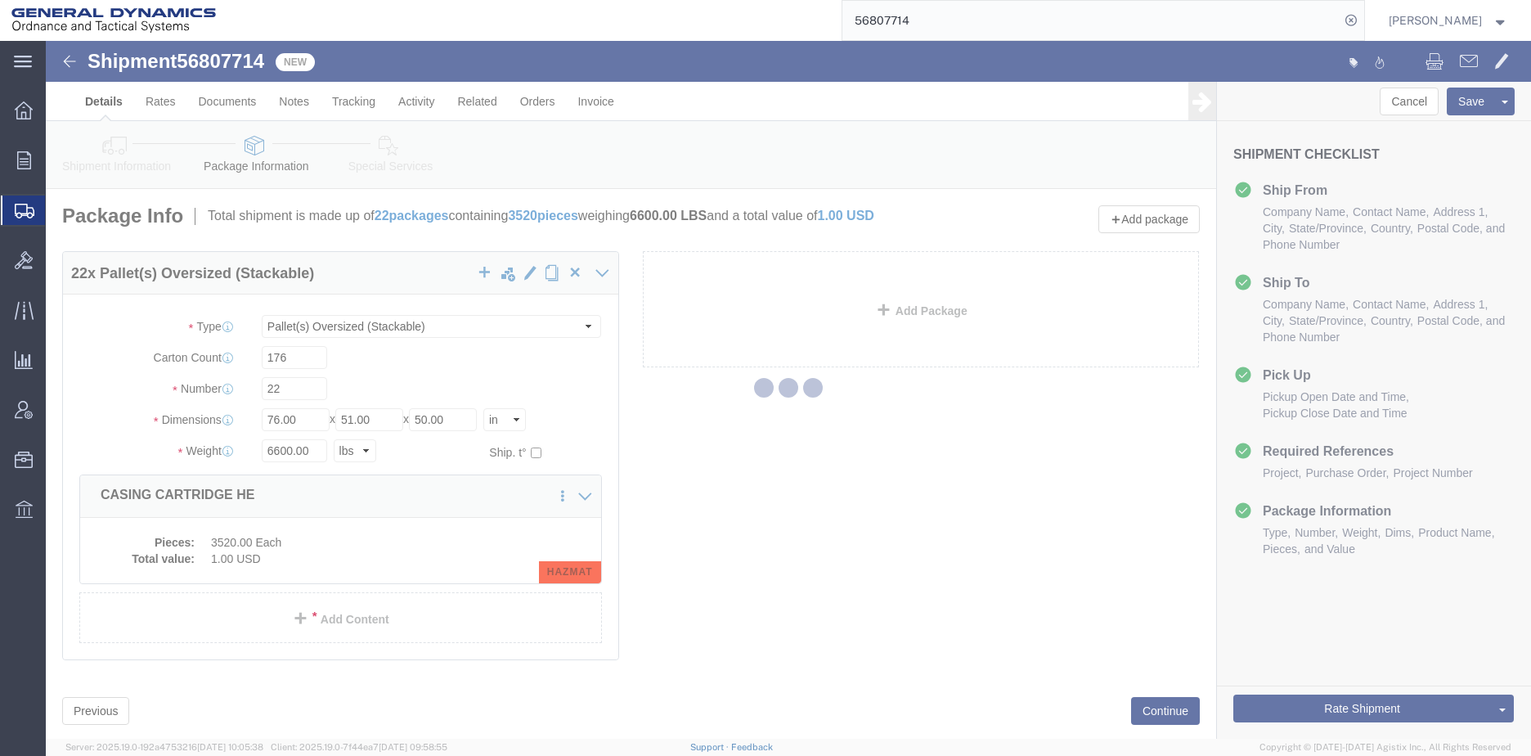
select select
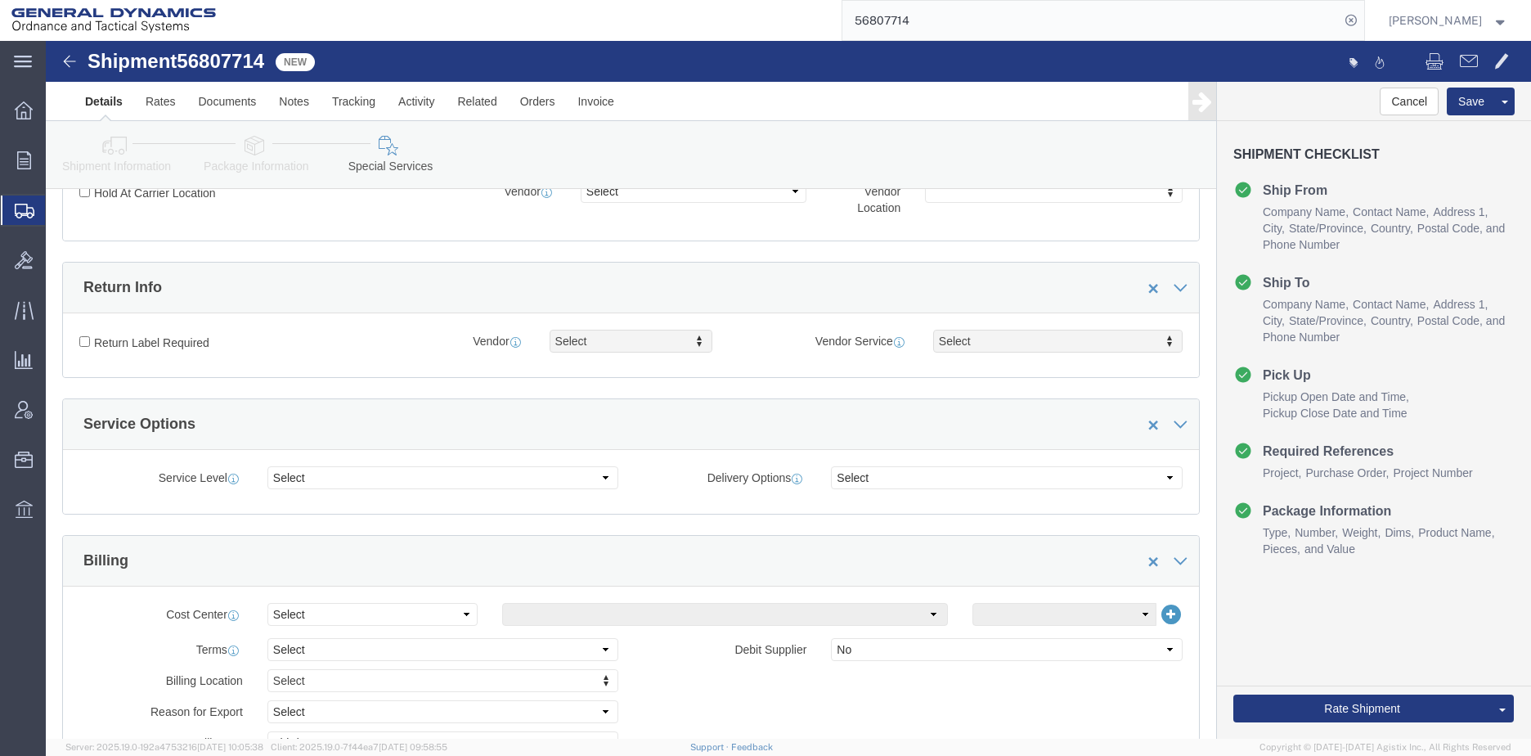
scroll to position [409, 0]
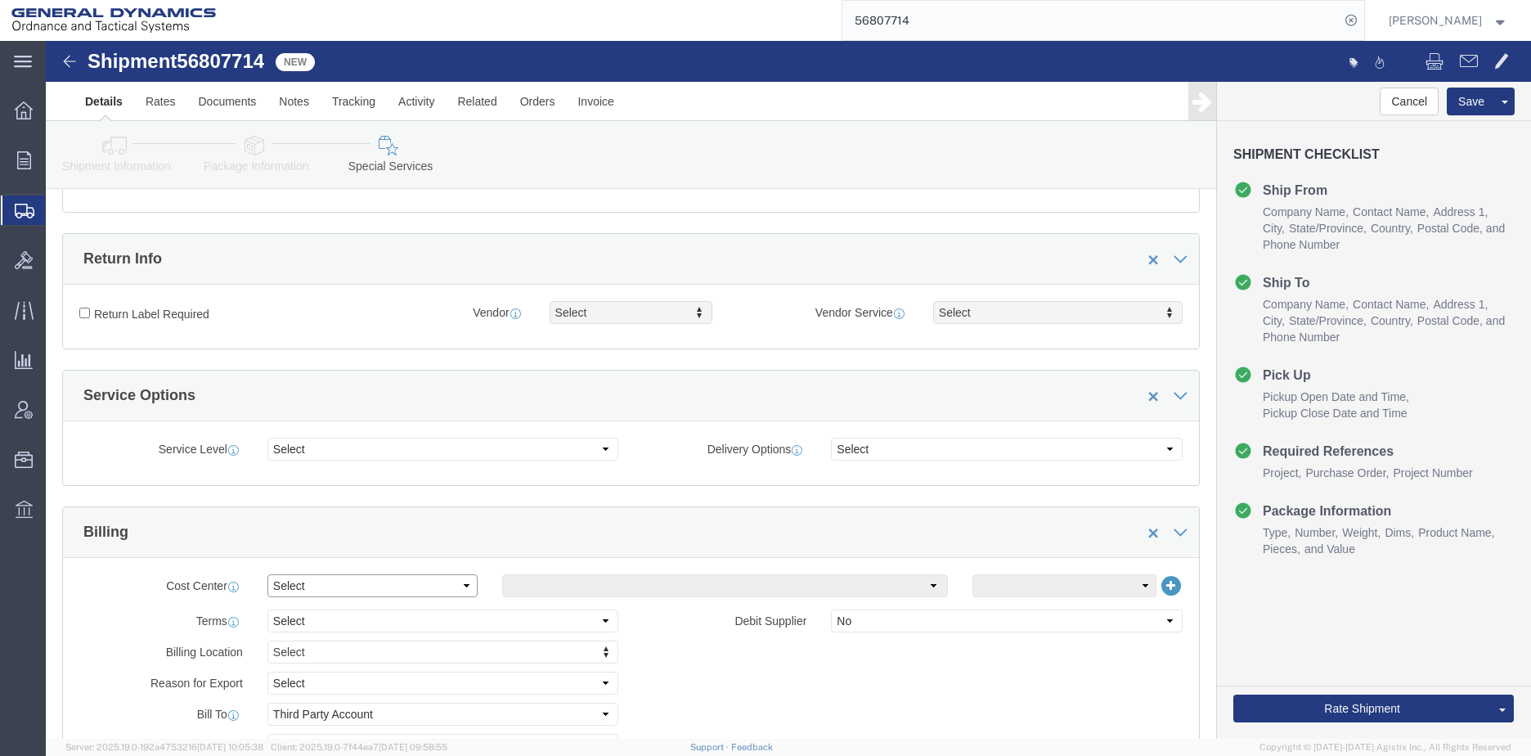
click select "Select Buyer Cost Center Department Operations Number Order Number Sales Person"
select select "DEPARTMENT"
click select "Select Buyer Cost Center Department Operations Number Order Number Sales Person"
click select "Select [GEOGRAPHIC_DATA] [GEOGRAPHIC_DATA] [GEOGRAPHIC_DATA] [GEOGRAPHIC_DATA] …"
select select "1763983"
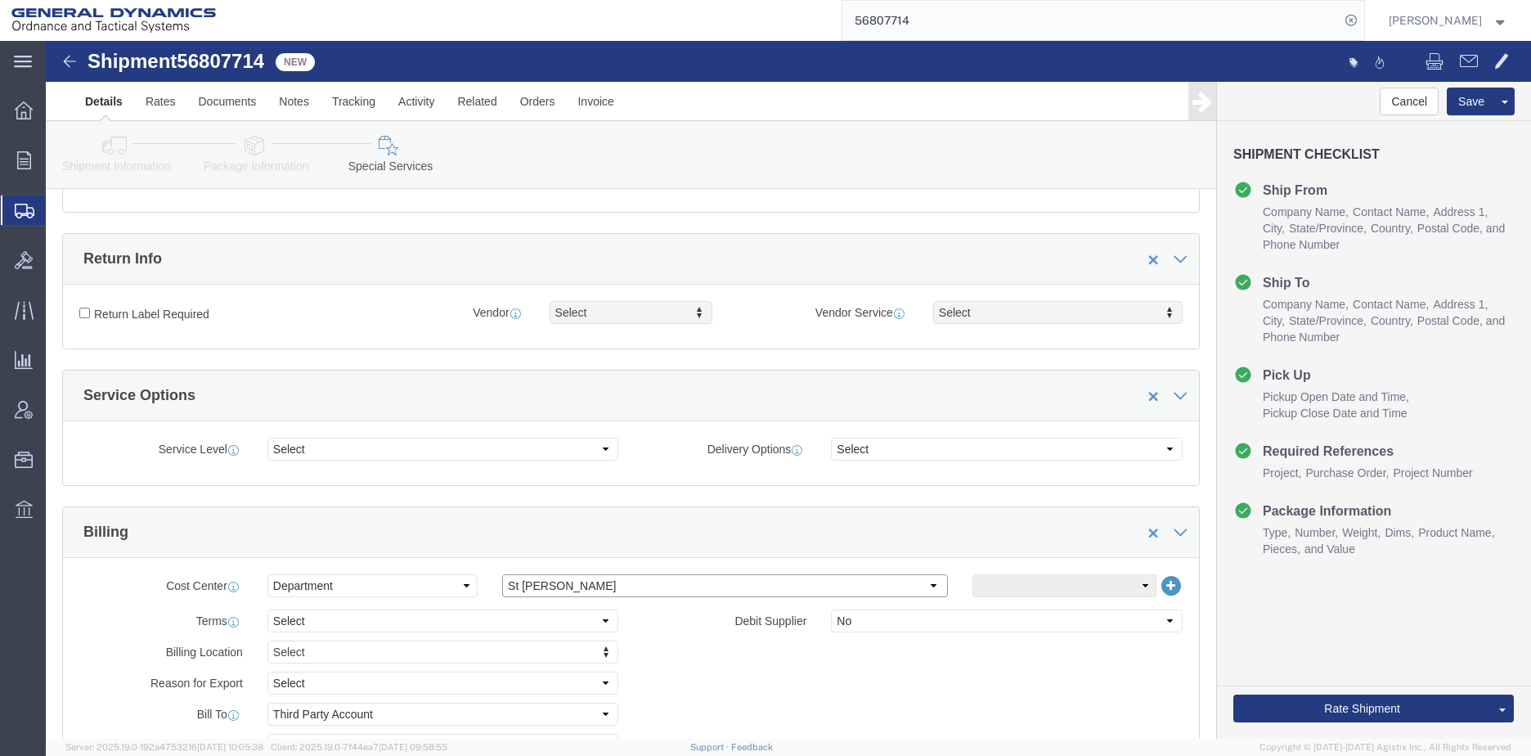
click select "Select [GEOGRAPHIC_DATA] [GEOGRAPHIC_DATA] [GEOGRAPHIC_DATA] [GEOGRAPHIC_DATA] …"
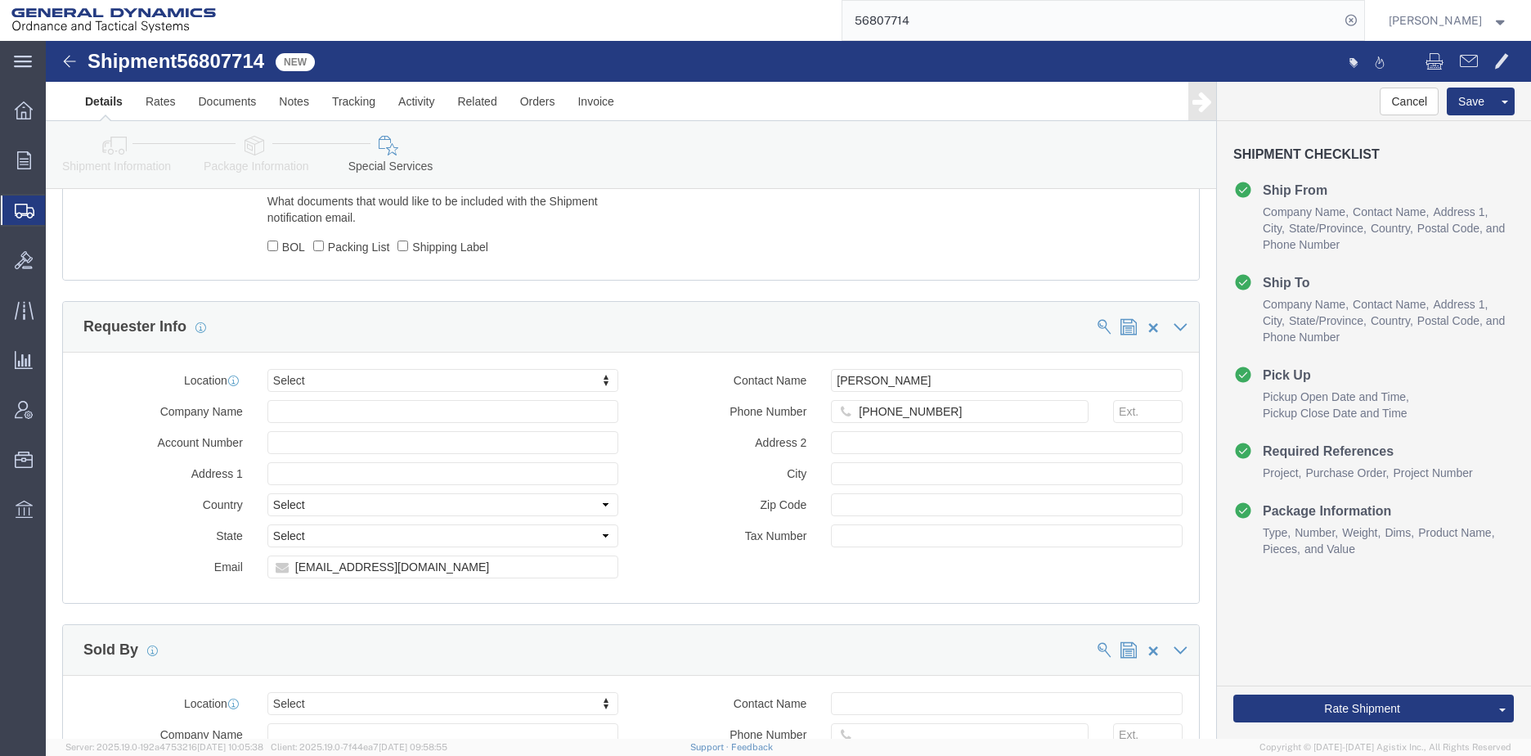
scroll to position [1554, 0]
click button "Rate Shipment"
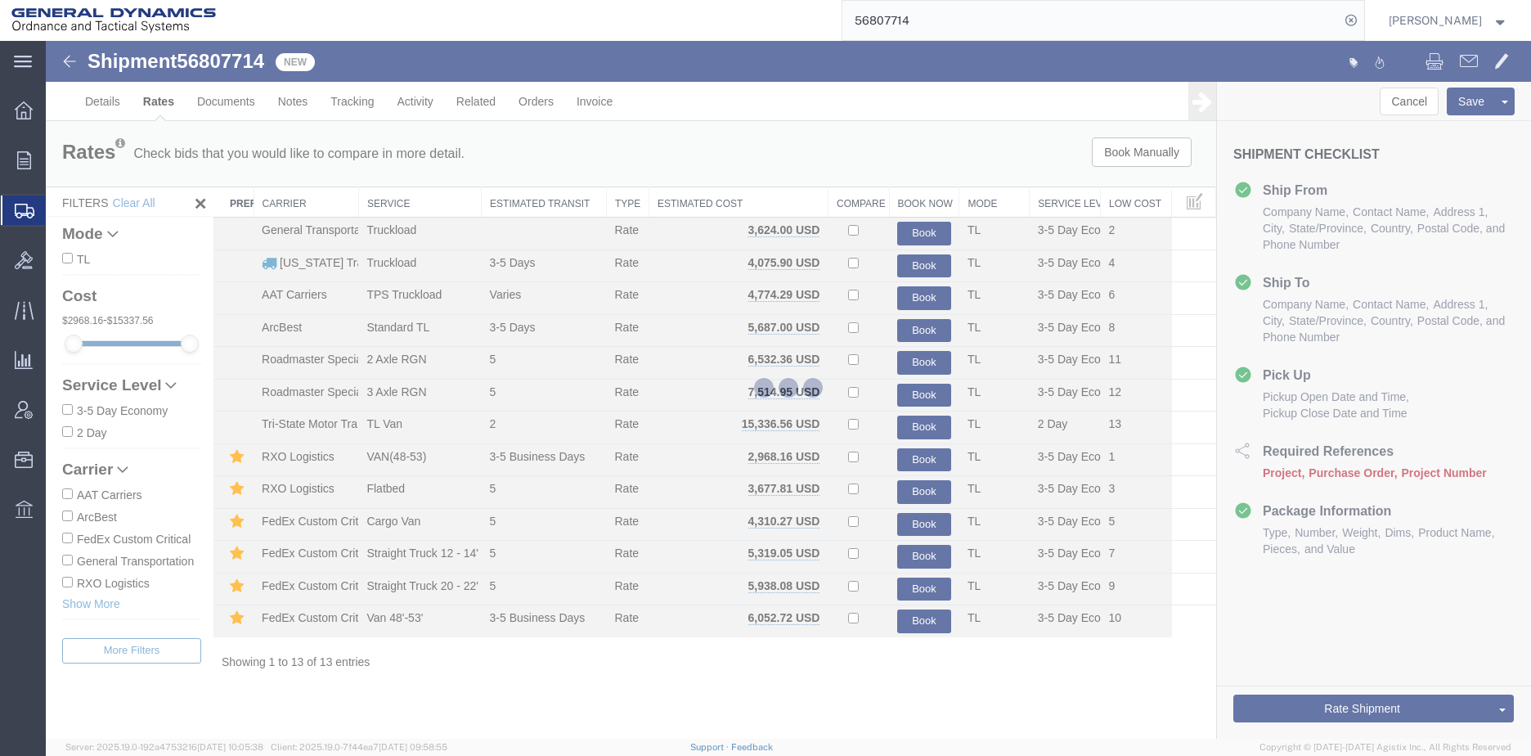
scroll to position [0, 0]
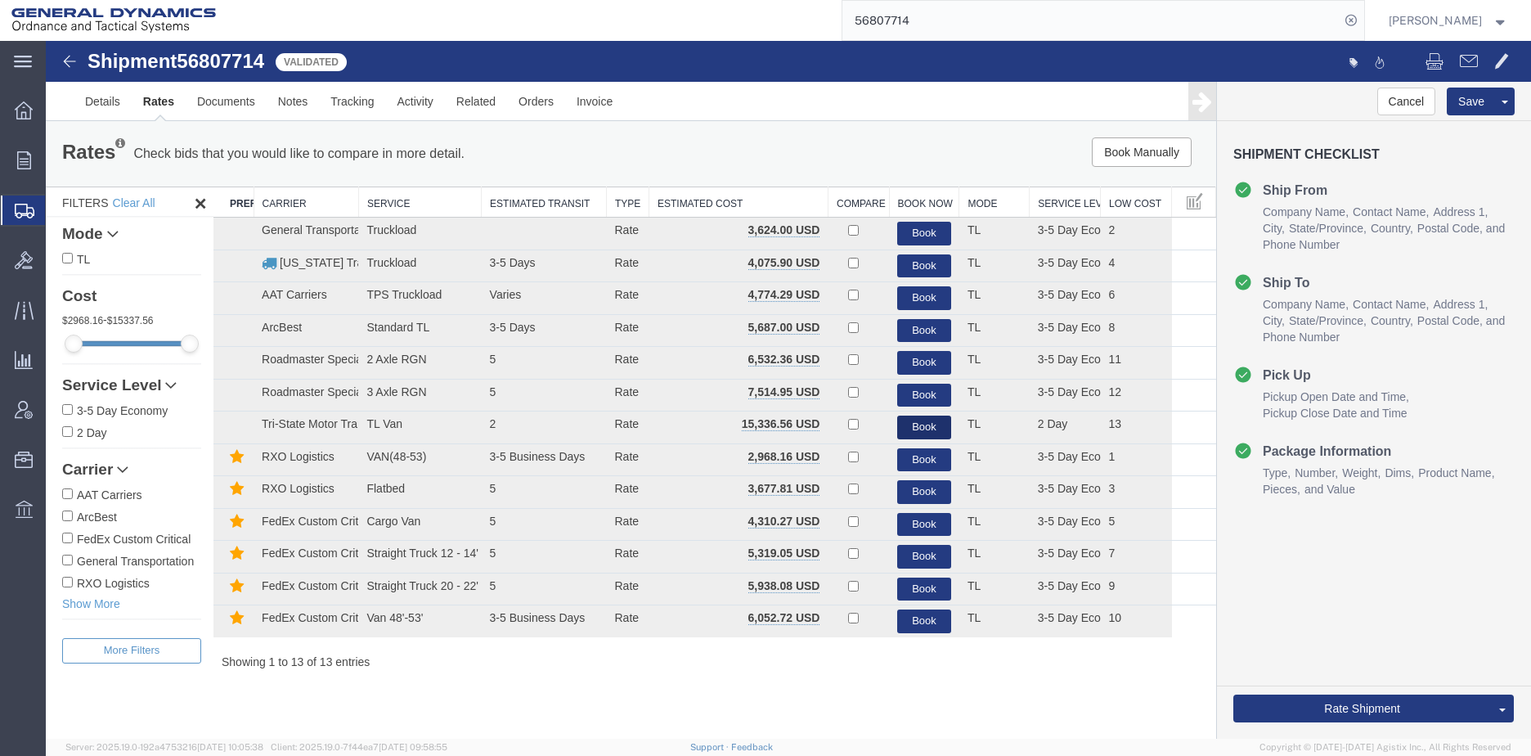
click at [934, 426] on button "Book" at bounding box center [924, 428] width 54 height 24
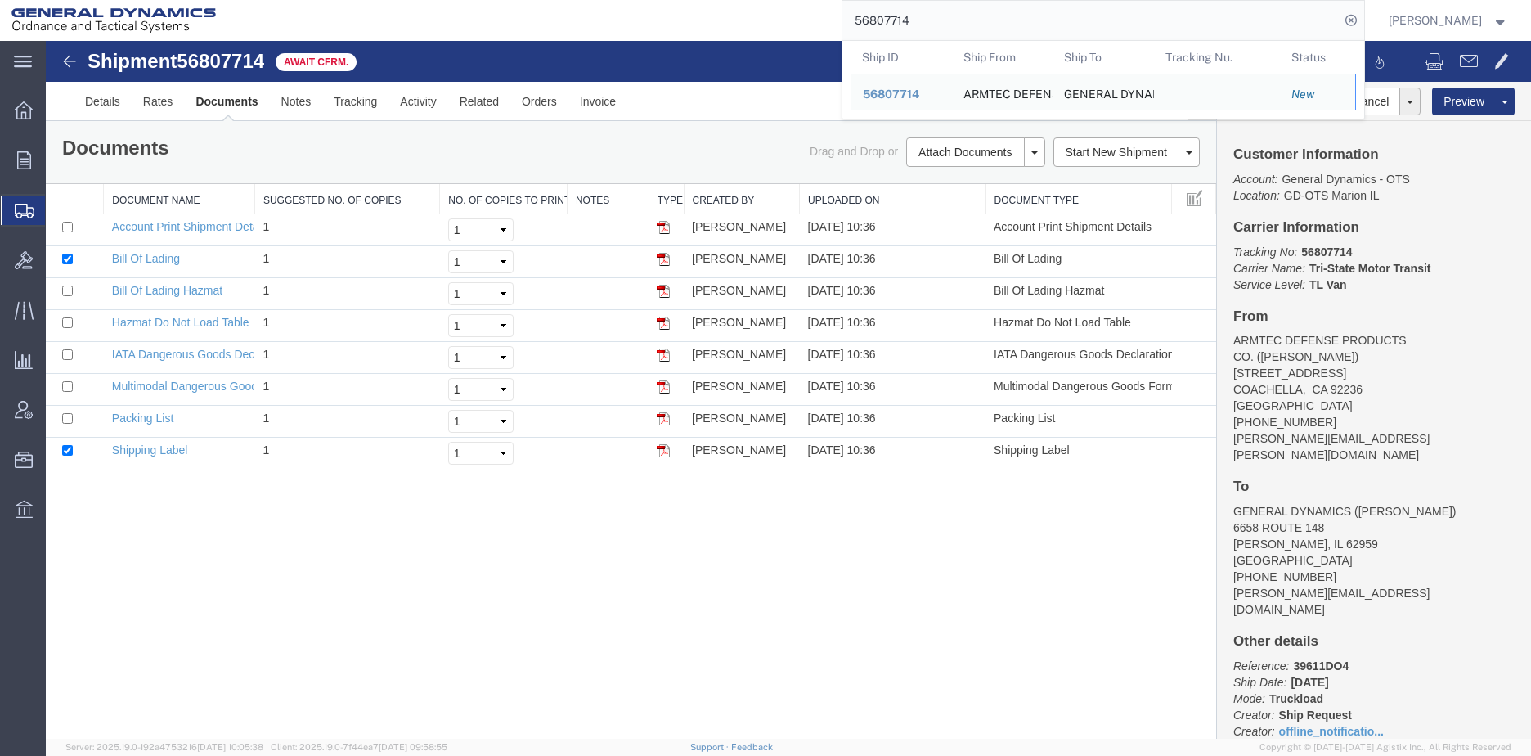
drag, startPoint x: 967, startPoint y: 20, endPoint x: 789, endPoint y: 0, distance: 178.7
click at [789, 0] on div "56807714 Ship ID Ship From Ship To Tracking Nu. Status Ship ID 56807714 Ship Fr…" at bounding box center [796, 20] width 1138 height 41
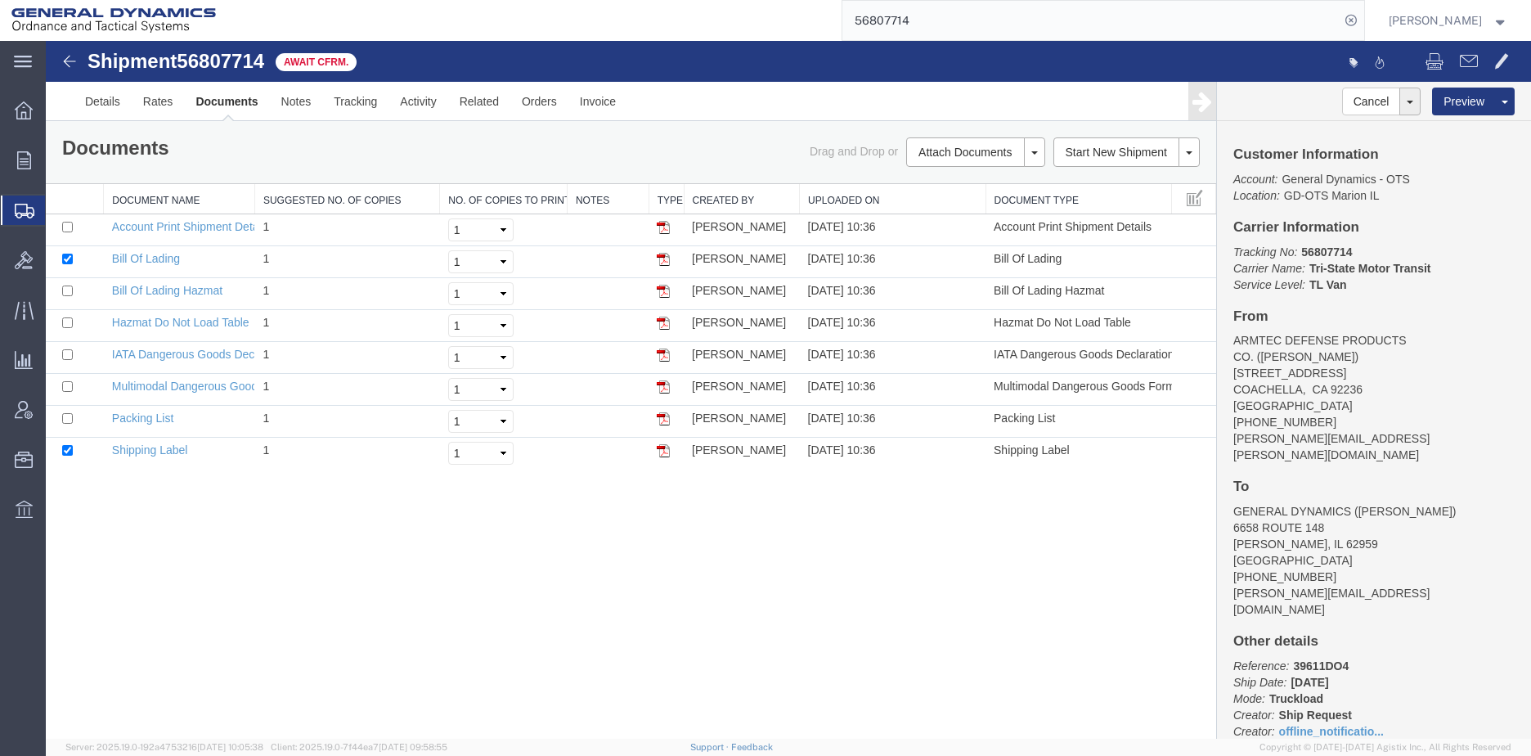
paste input "340"
type input "56807340"
click at [1363, 20] on icon at bounding box center [1351, 20] width 23 height 23
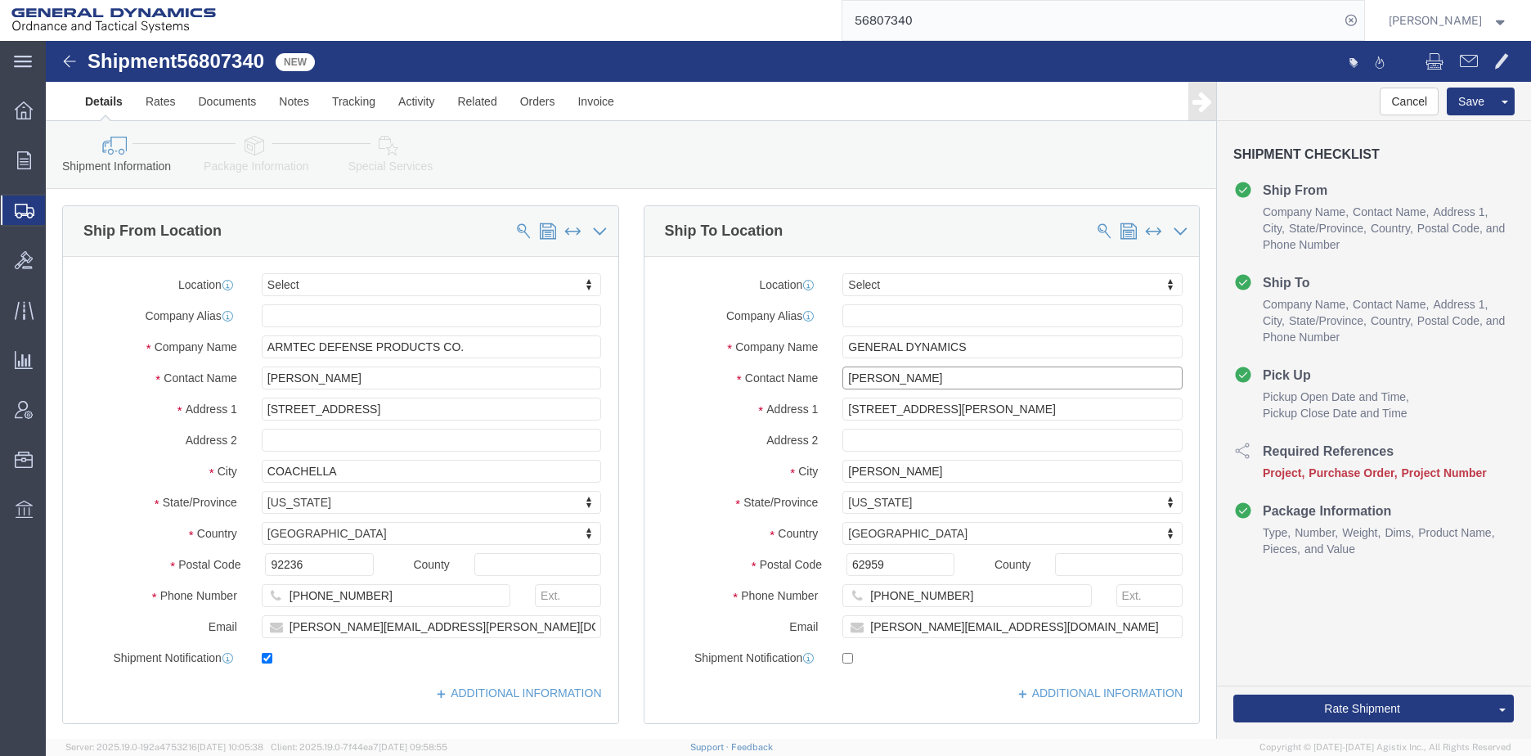
click input "[PERSON_NAME]"
type input "[PERSON_NAME]"
click p "- General Dynamics OTS - ([PERSON_NAME]) [STREET_ADDRESS]"
type input "100 Carillon Pkwy"
type input "33716"
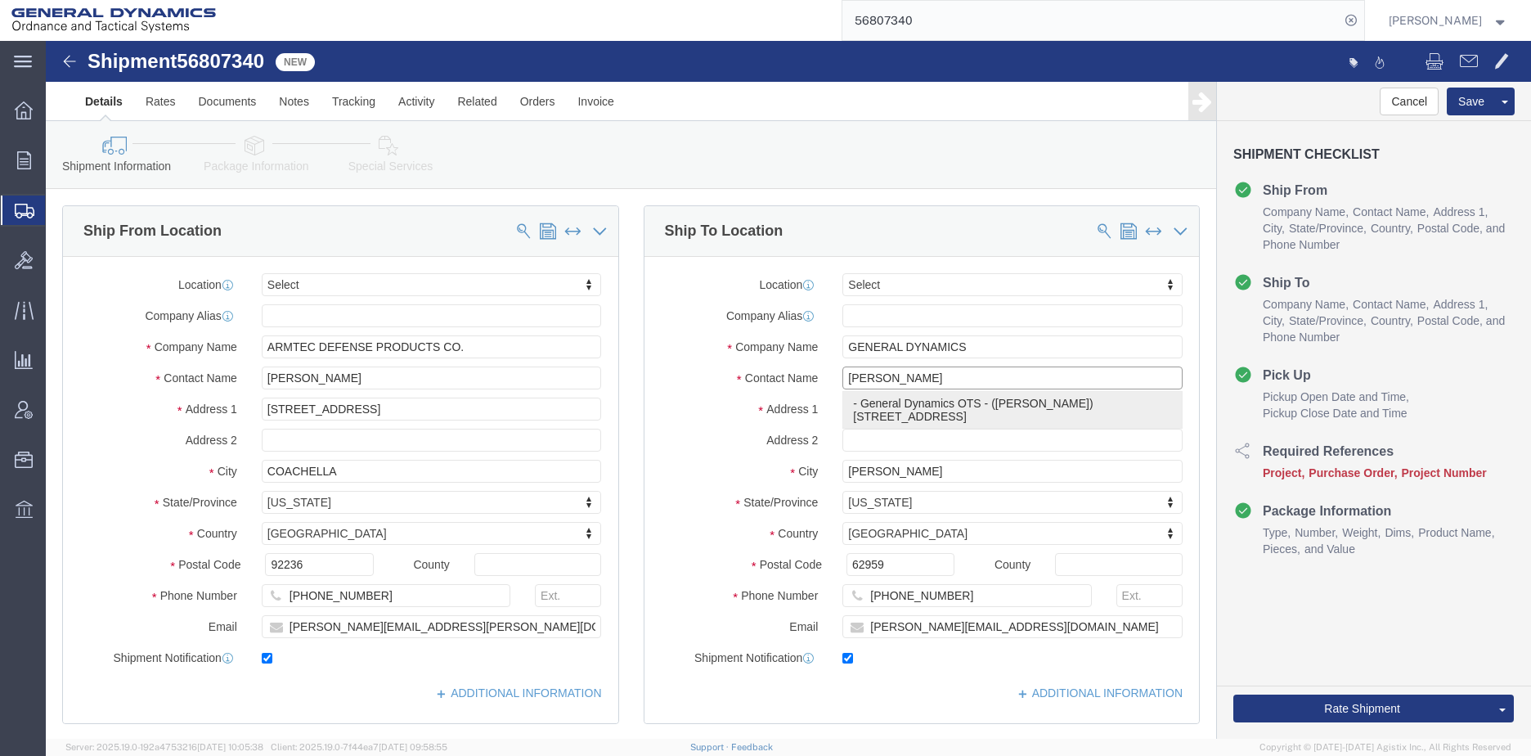
type input "[US_STATE]"
type input "7275788732"
type input "[PERSON_NAME][EMAIL_ADDRESS][PERSON_NAME][DOMAIN_NAME]"
checkbox input "true"
type input "General Dynamics OTS"
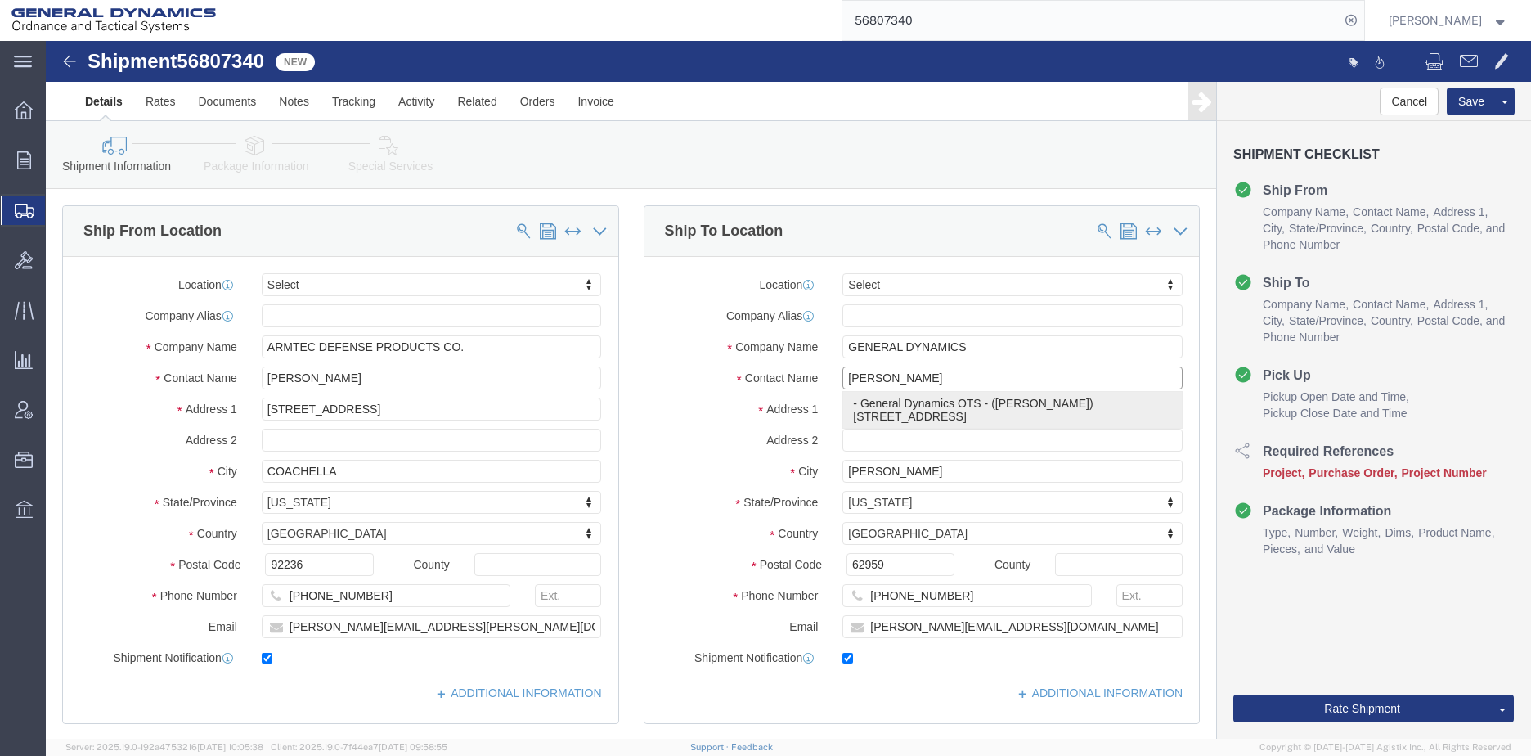
type input "[PERSON_NAME]"
type input "St. Petersbug"
select select "FL"
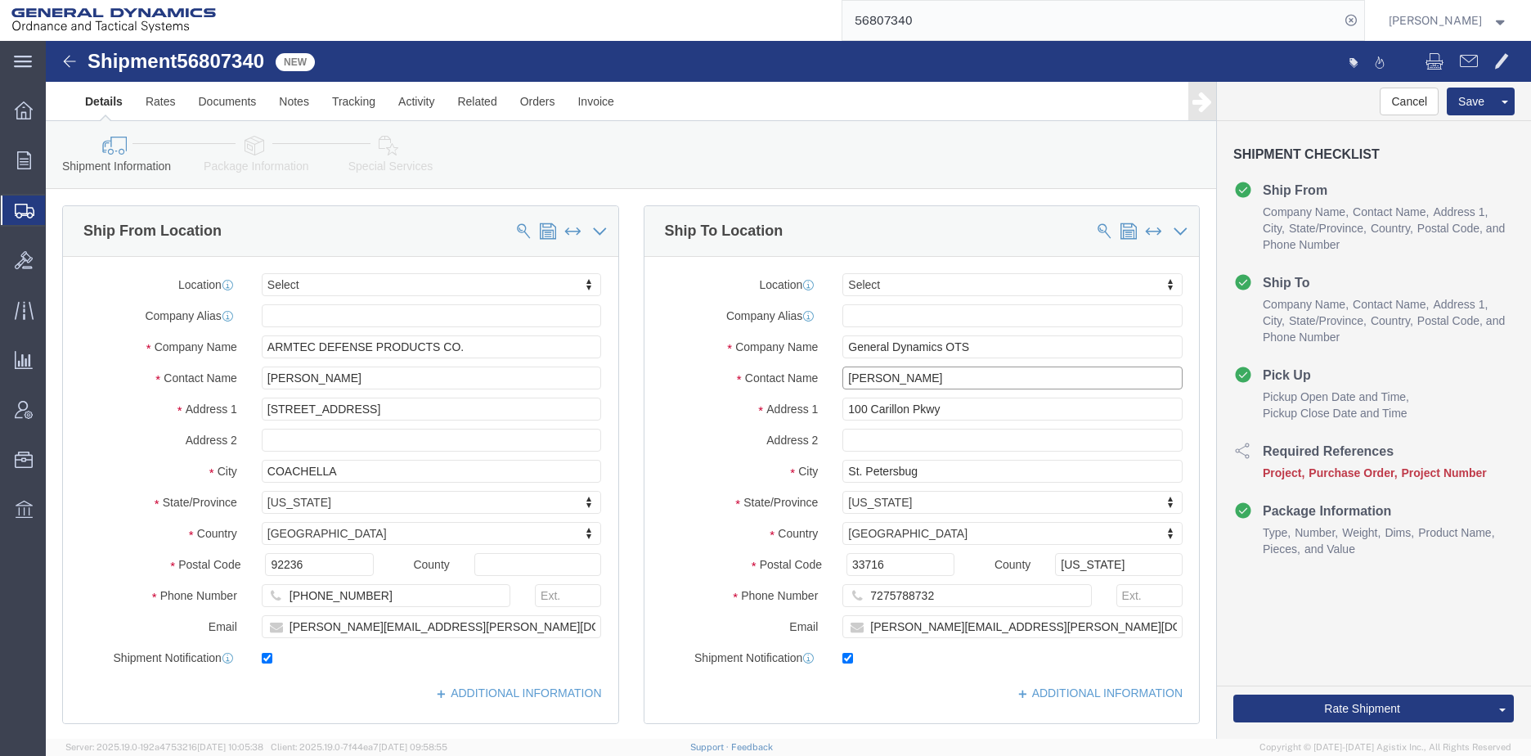
type input "[PERSON_NAME]"
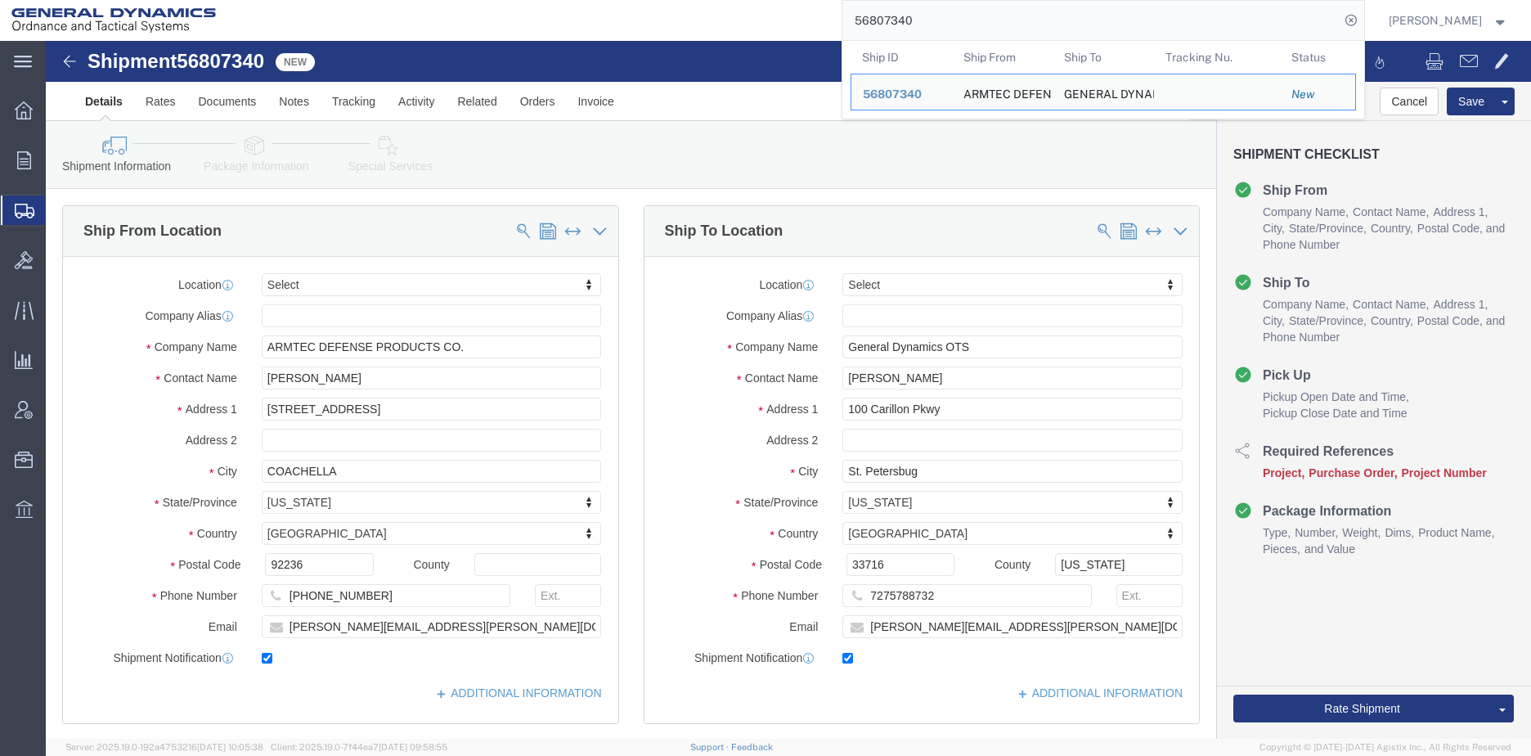
click at [983, 21] on input "56807340" at bounding box center [1090, 20] width 497 height 39
click at [922, 99] on span "56807340" at bounding box center [892, 94] width 59 height 13
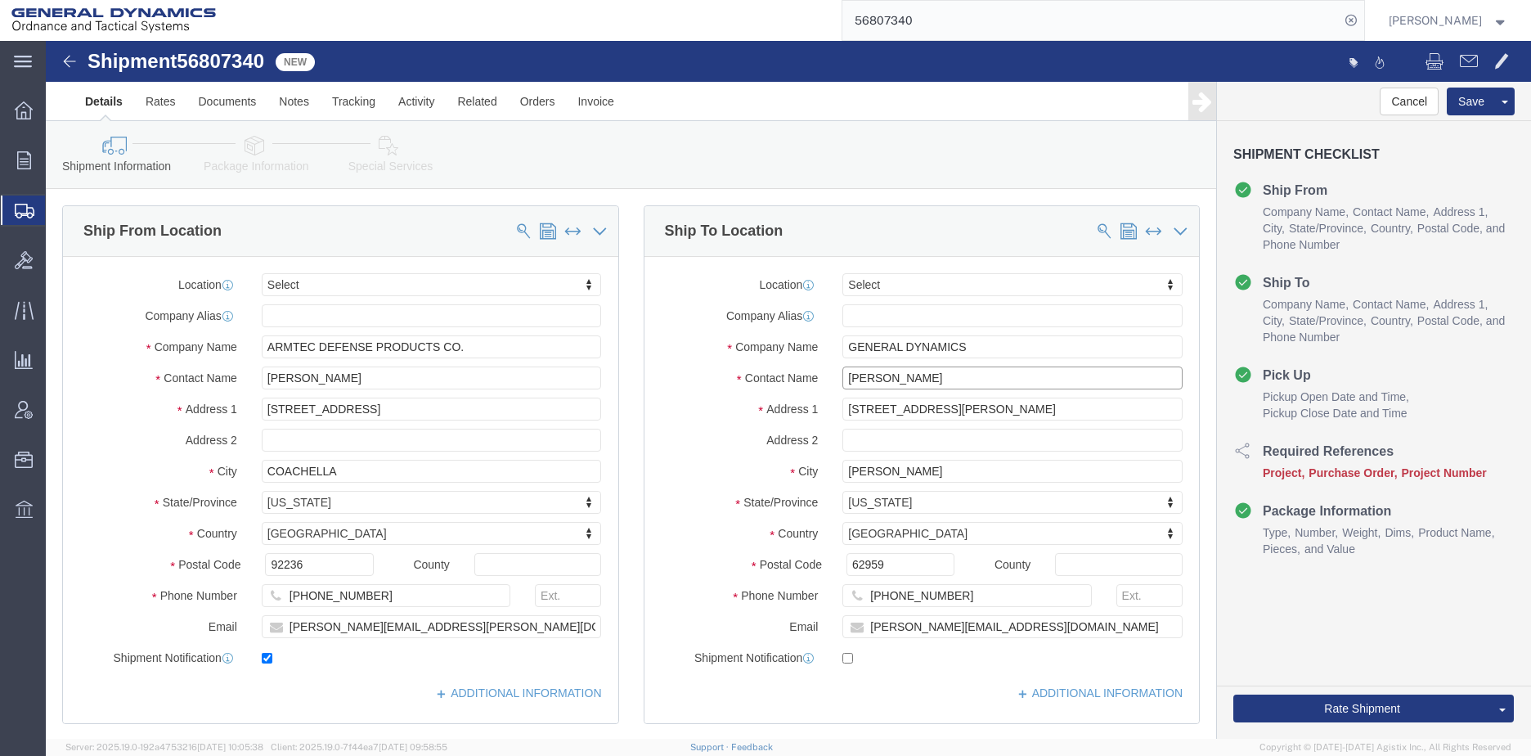
click input "[PERSON_NAME]"
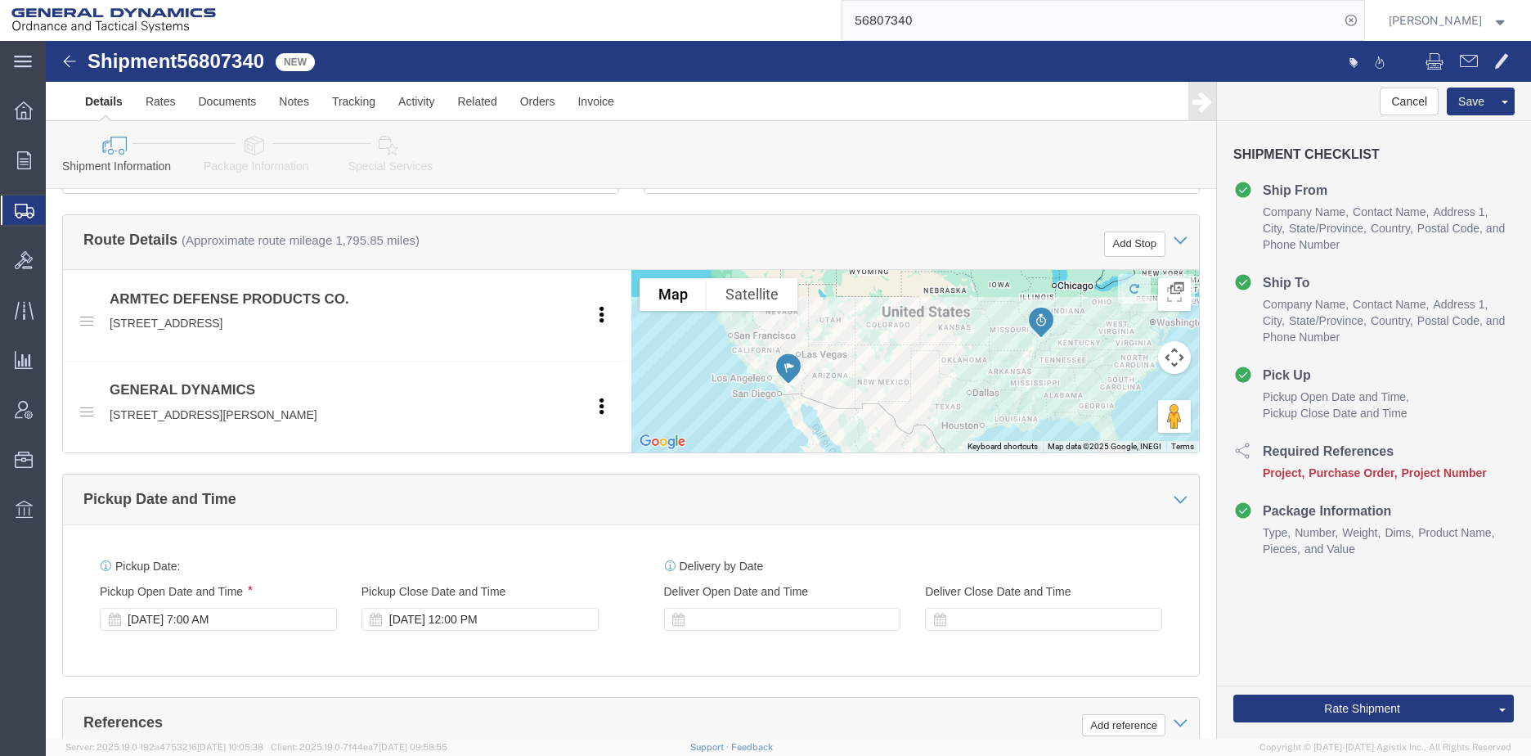
scroll to position [900, 0]
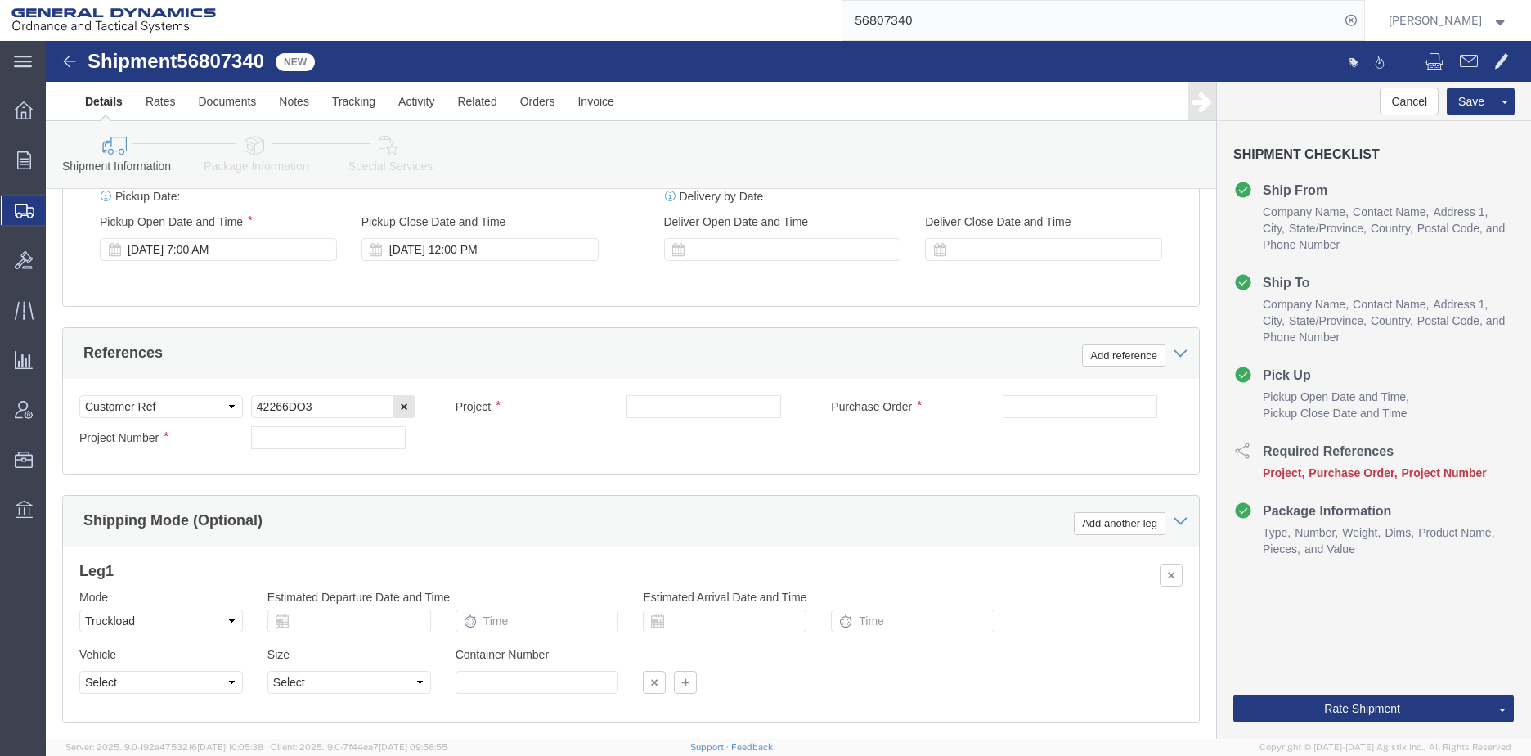
type input "[PERSON_NAME]"
drag, startPoint x: 288, startPoint y: 368, endPoint x: 189, endPoint y: 375, distance: 99.2
click div "Select Account Type Activity ID Airline Appointment Number ASN Batch Request # …"
click input "text"
paste input "42266DO3"
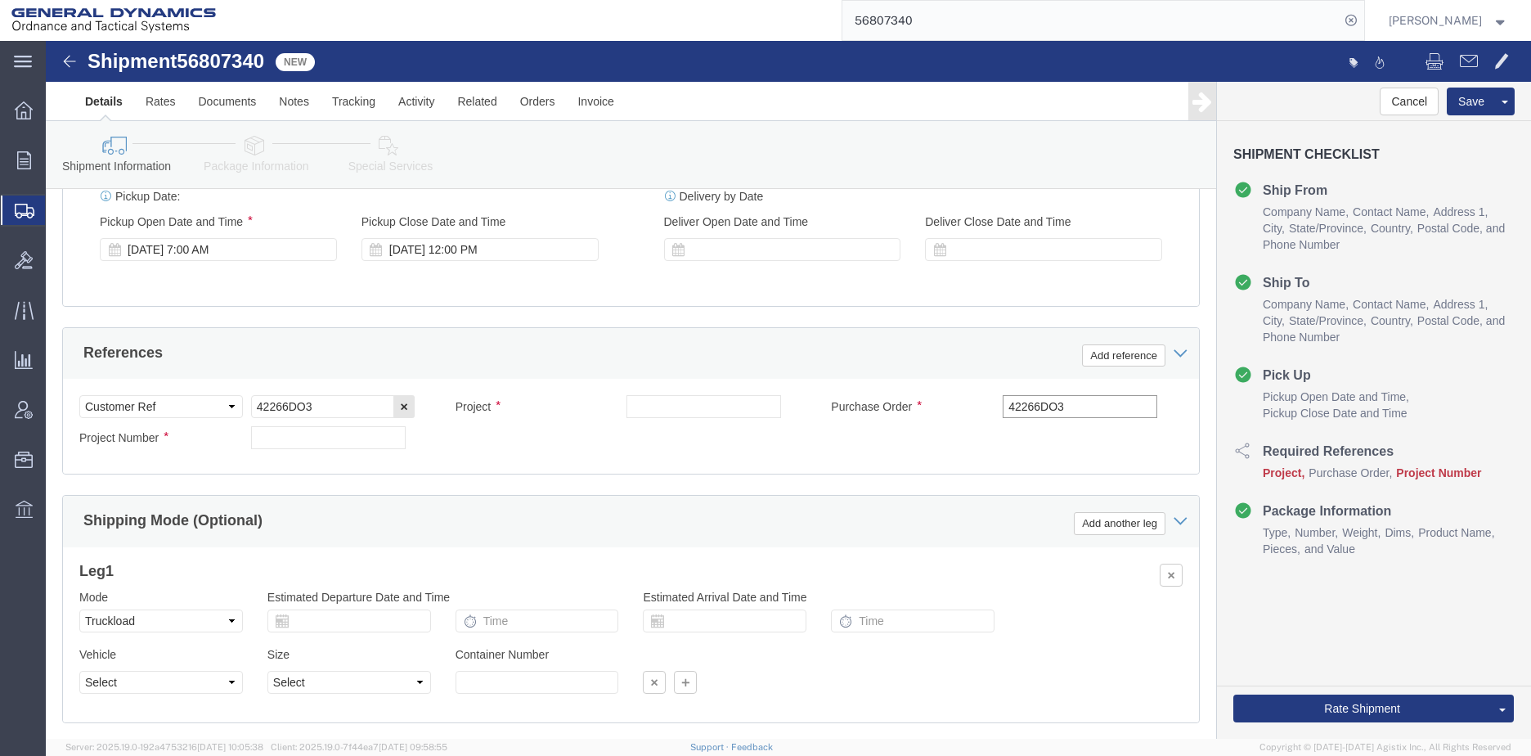
type input "42266DO3"
click input "text"
type input "NA"
click input "text"
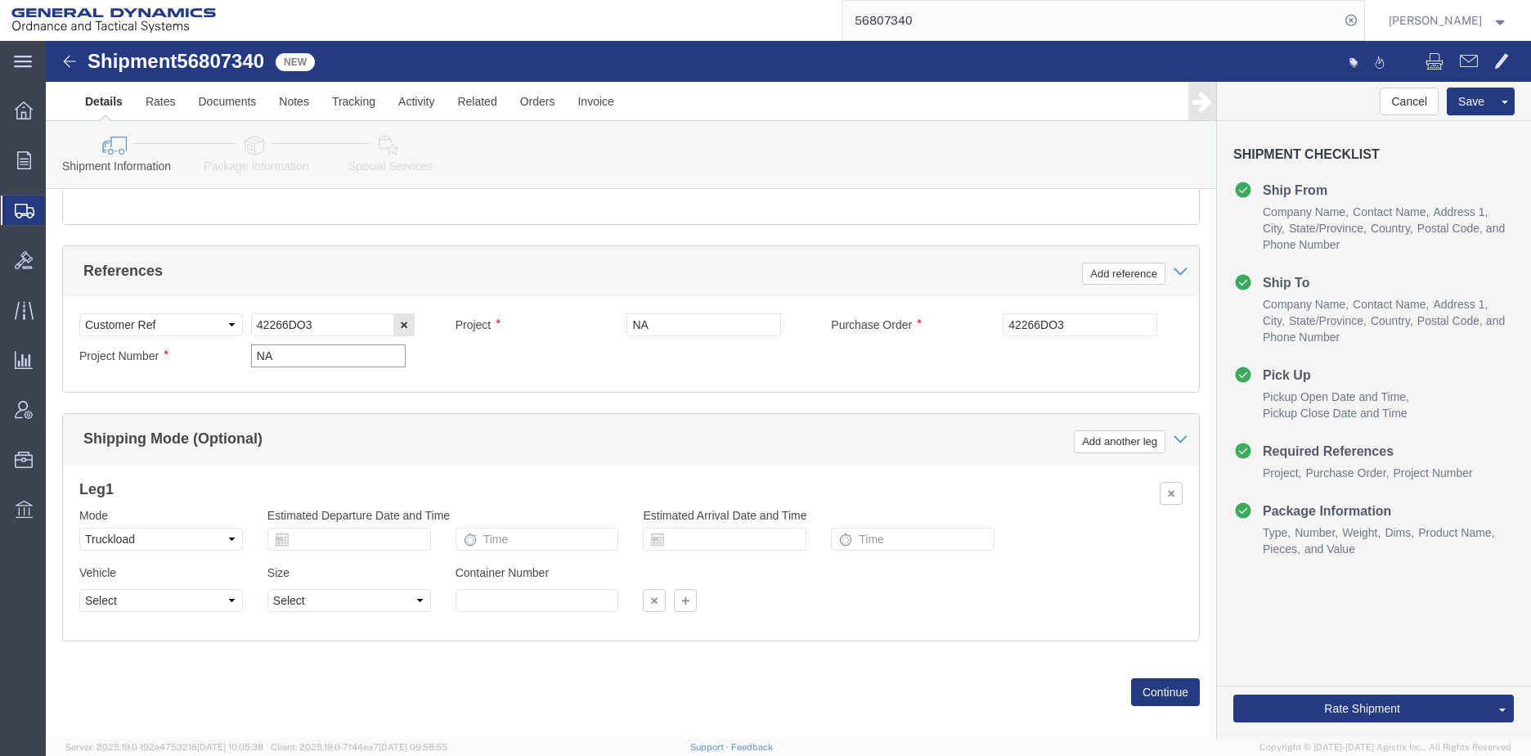
scroll to position [999, 0]
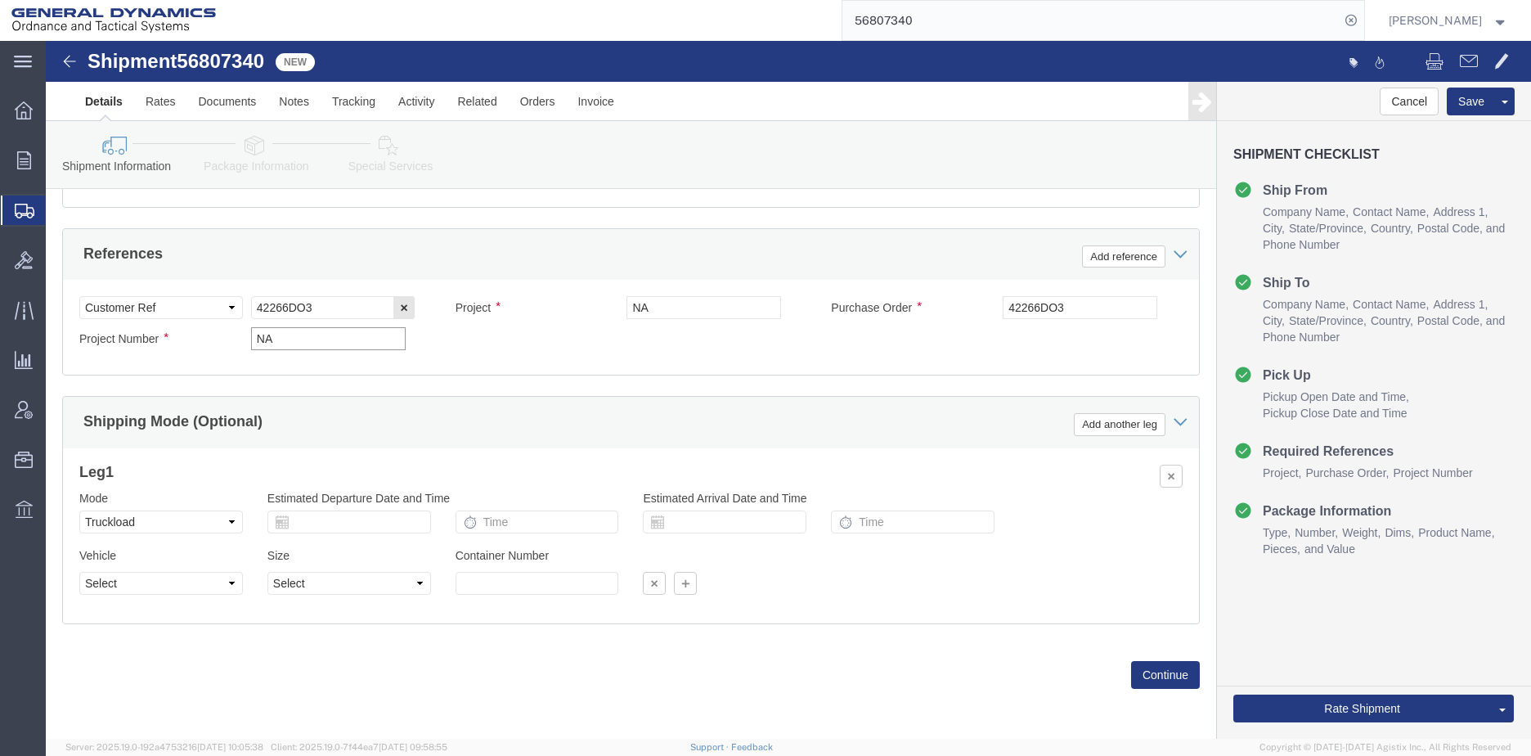
type input "NA"
click button "Continue"
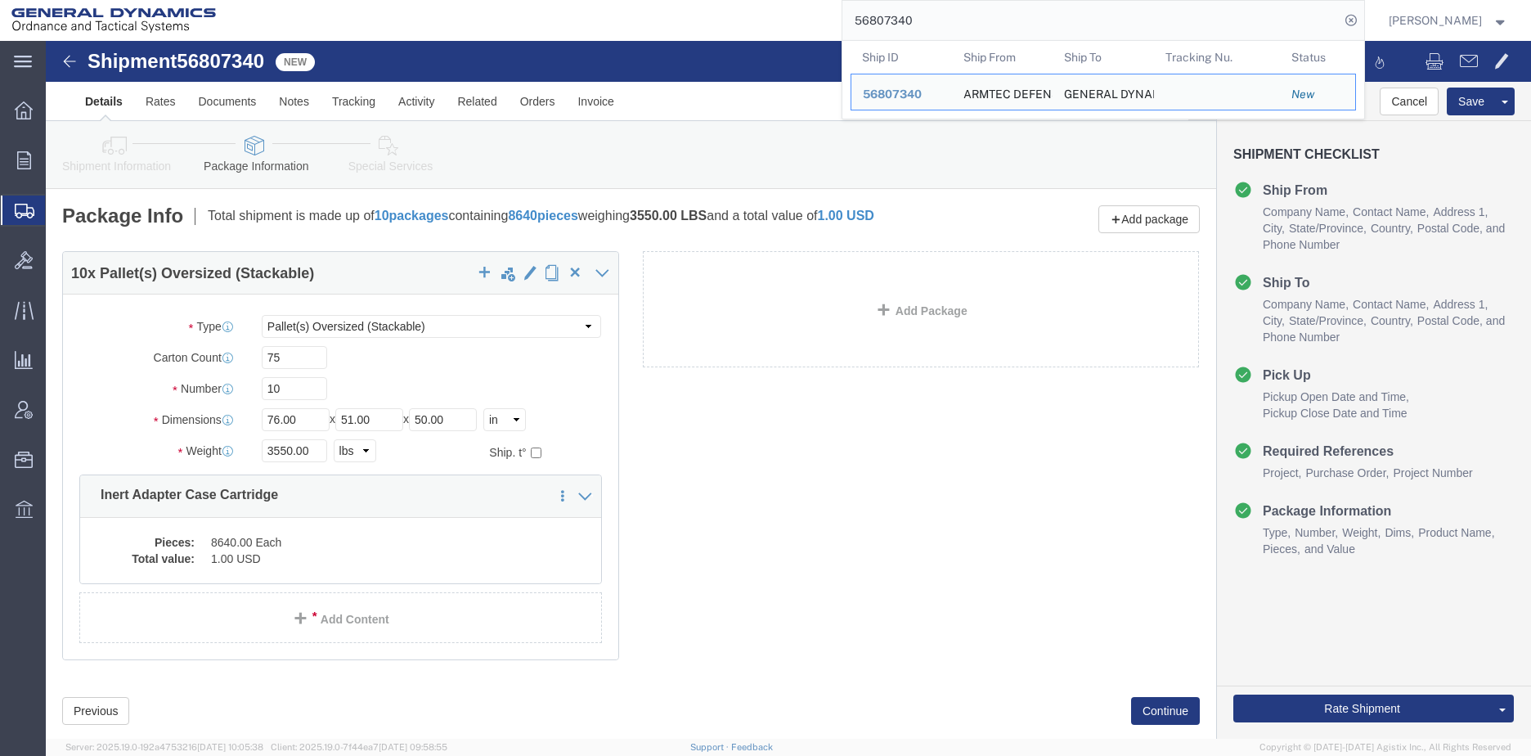
drag, startPoint x: 955, startPoint y: 19, endPoint x: 811, endPoint y: 11, distance: 145.0
click at [811, 11] on div "56807340 Ship ID Ship From Ship To Tracking Nu. Status Ship ID 56807340 Ship Fr…" at bounding box center [796, 20] width 1138 height 41
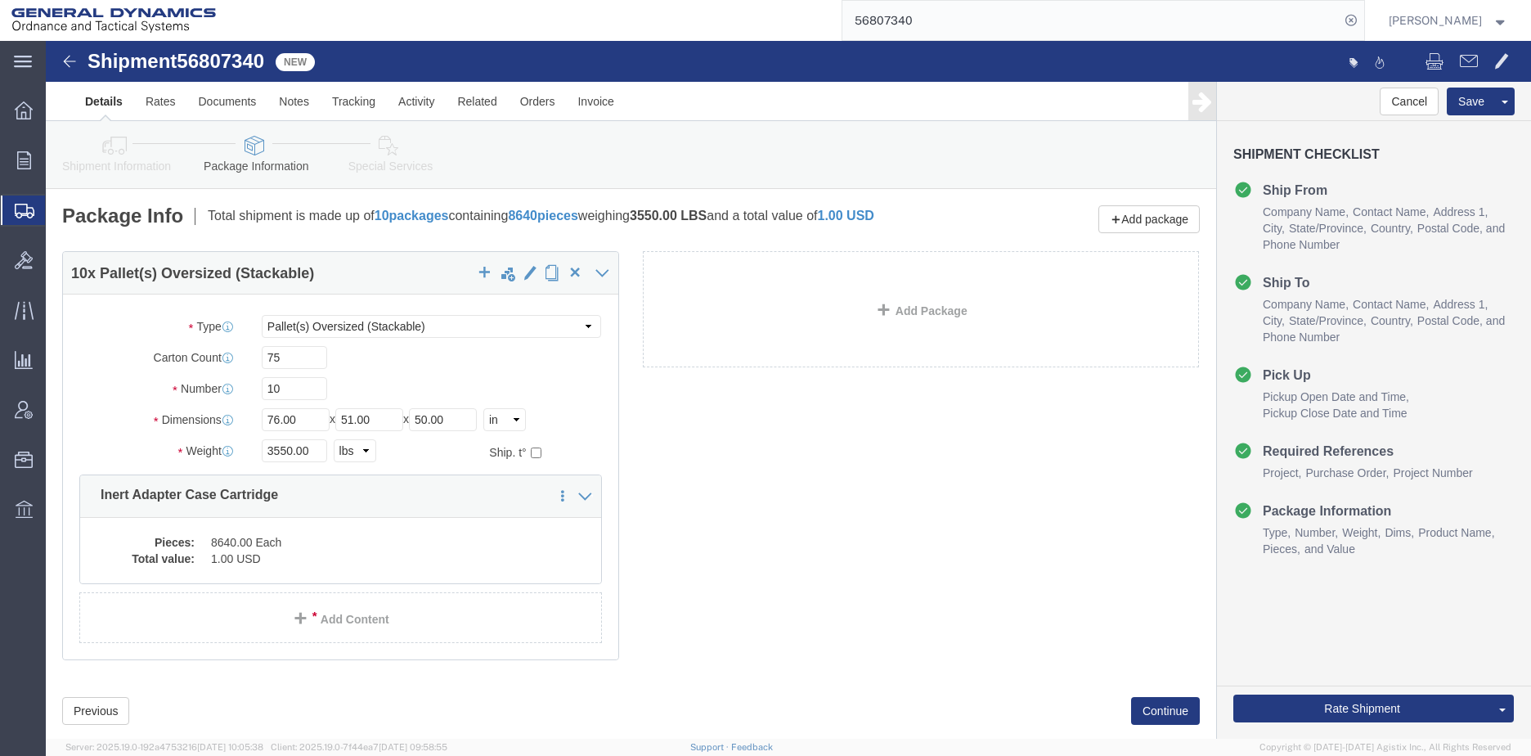
paste input "6097"
type input "56806097"
click at [1363, 25] on icon at bounding box center [1351, 20] width 23 height 23
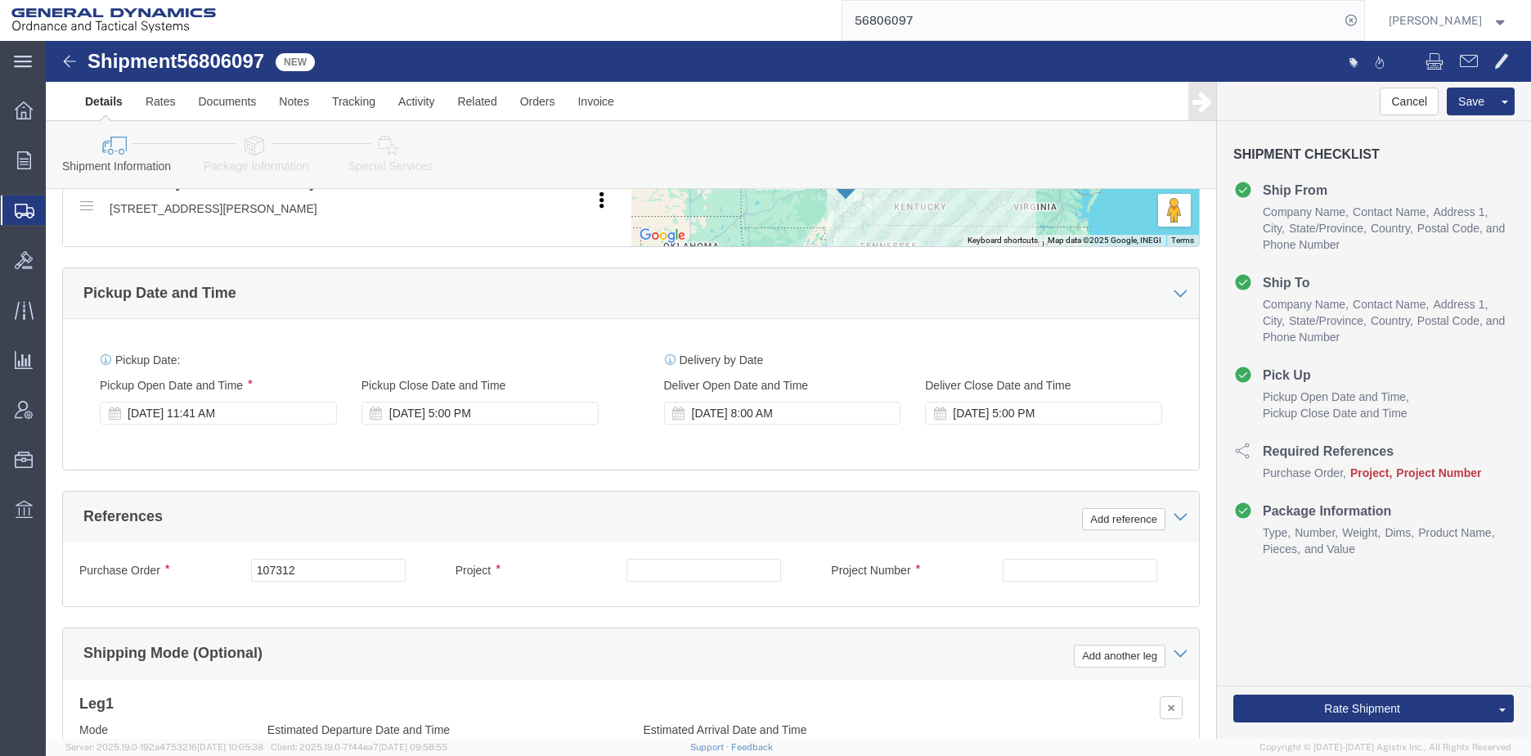
scroll to position [818, 0]
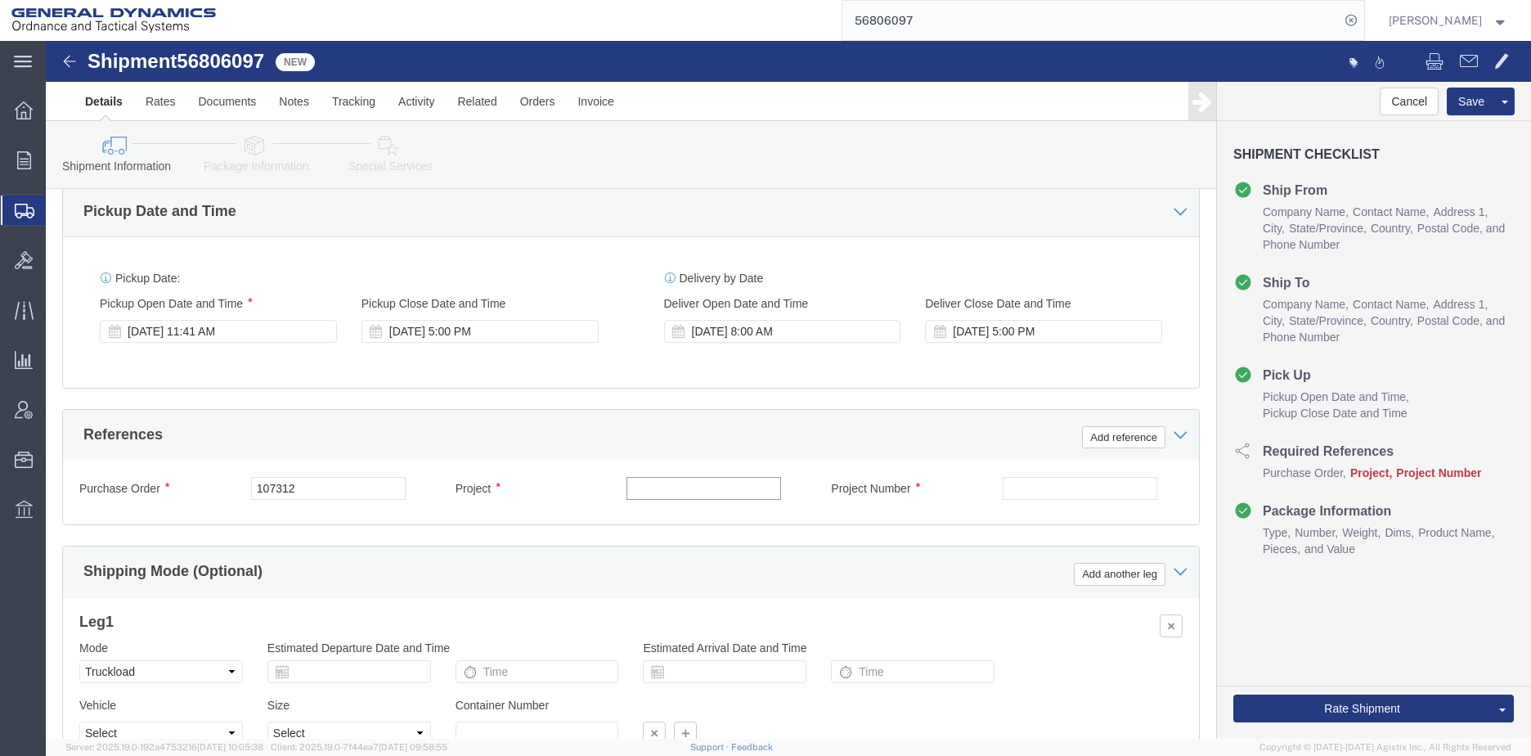
click input "text"
type input "NA"
click input "text"
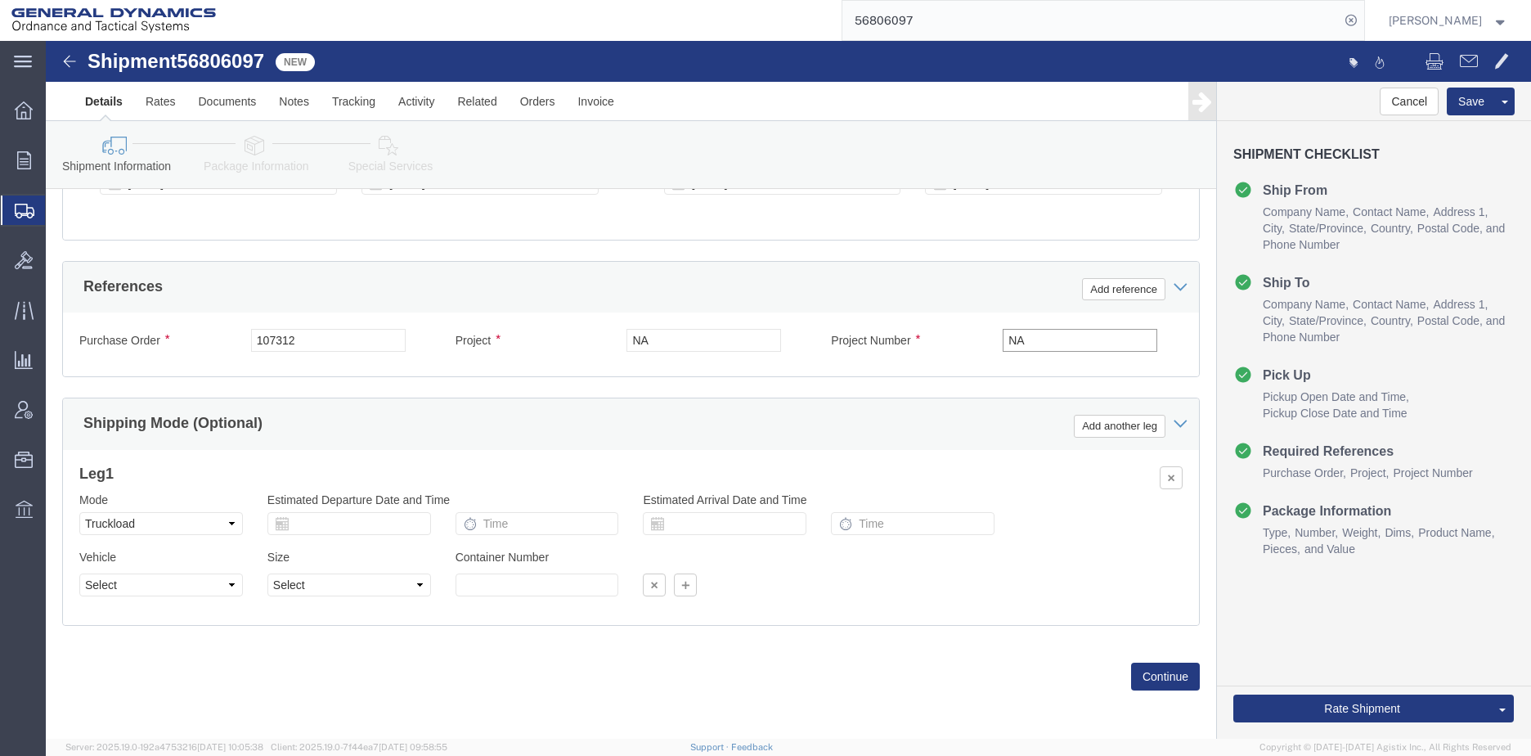
scroll to position [968, 0]
type input "NA"
click button "Continue"
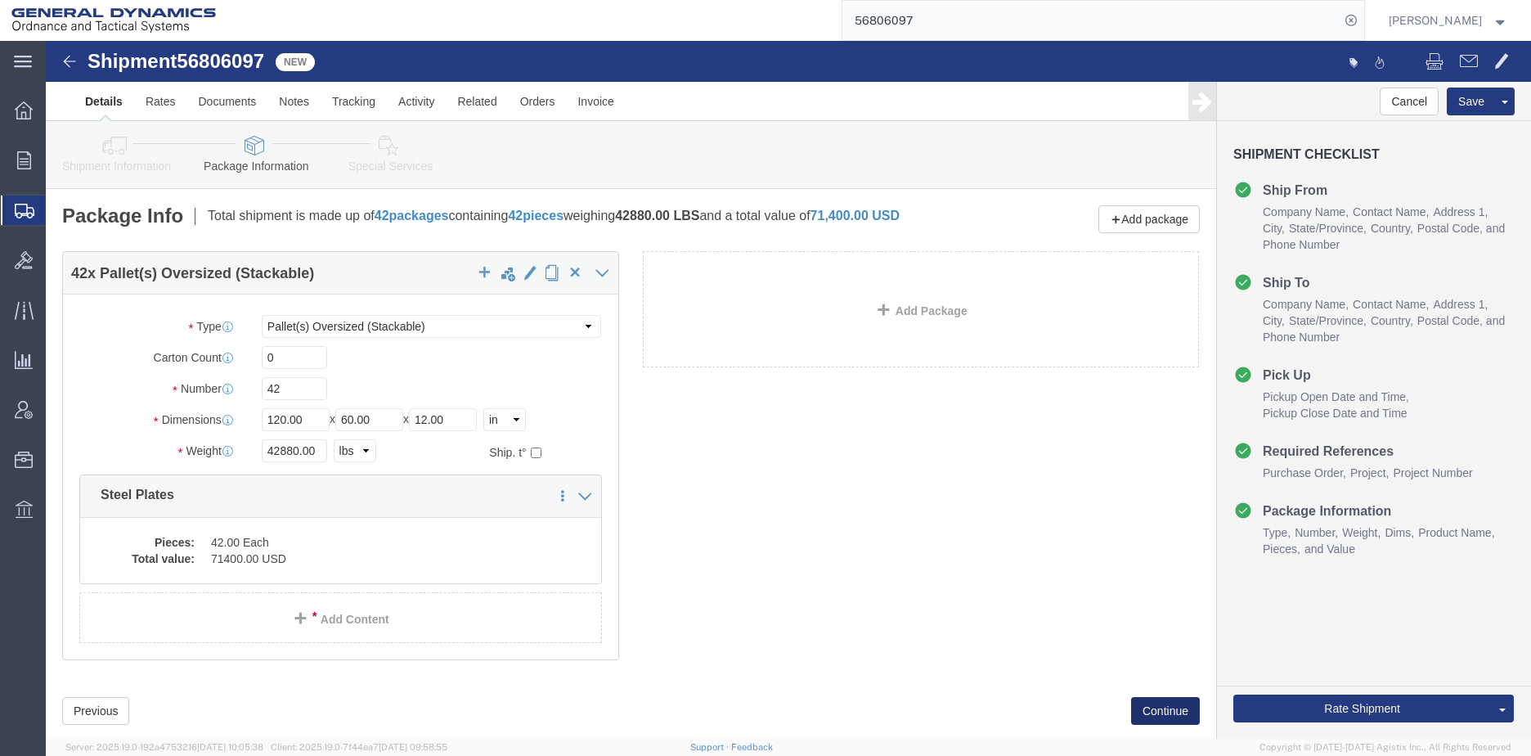
click button "Continue"
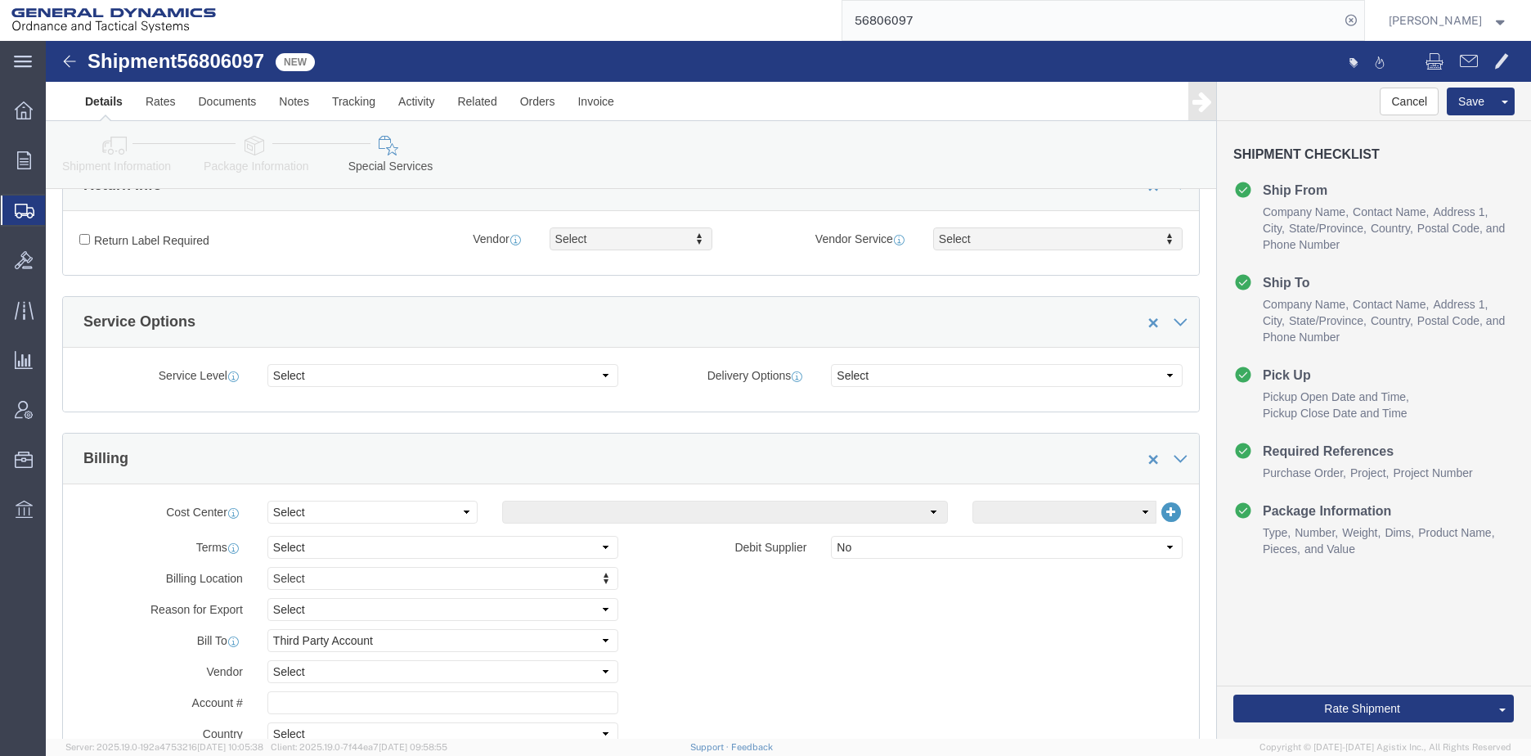
scroll to position [491, 0]
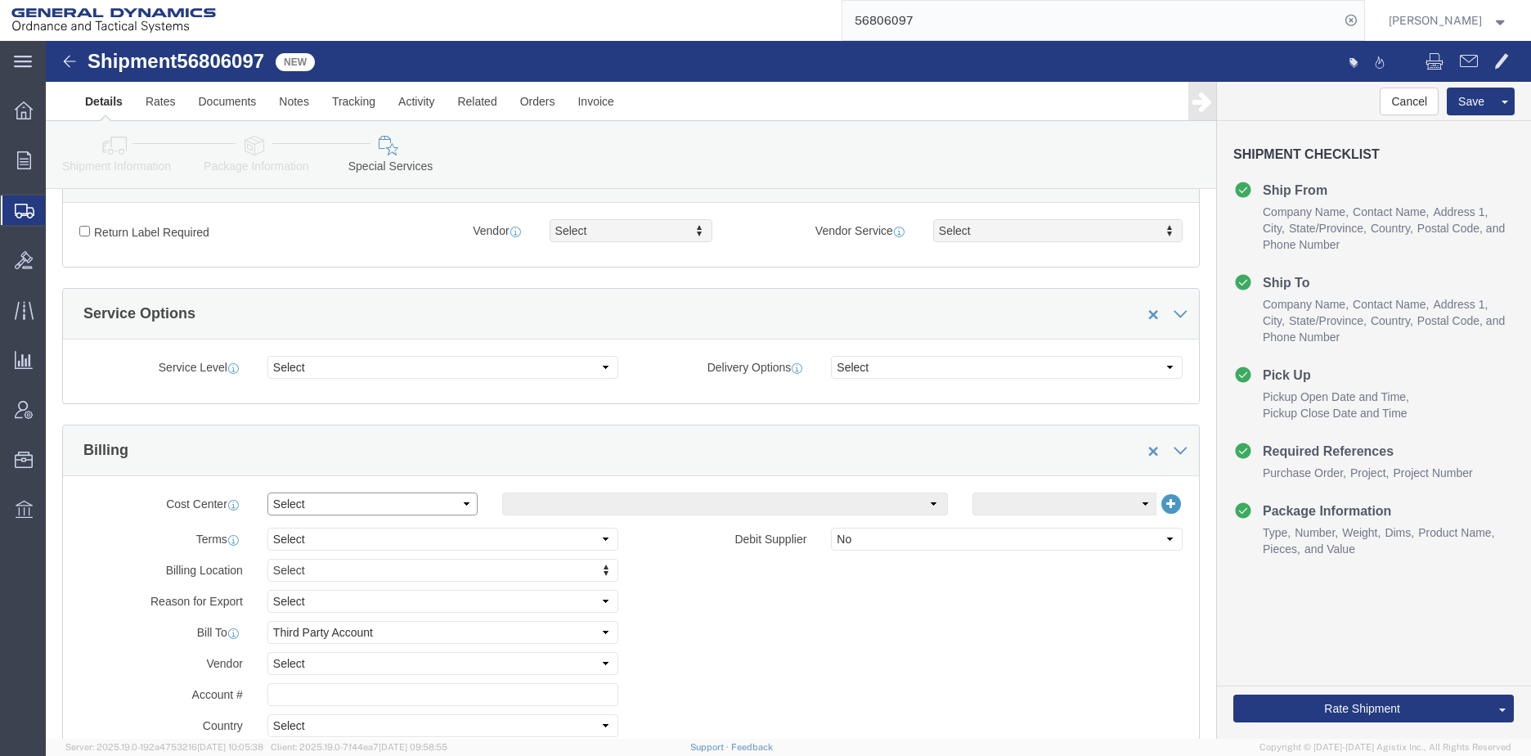
click select "Select Buyer Cost Center Department Operations Number Order Number Sales Person"
select select "DEPARTMENT"
click select "Select Buyer Cost Center Department Operations Number Order Number Sales Person"
click select "Select [GEOGRAPHIC_DATA] [GEOGRAPHIC_DATA] [GEOGRAPHIC_DATA] [GEOGRAPHIC_DATA] …"
select select "1763975"
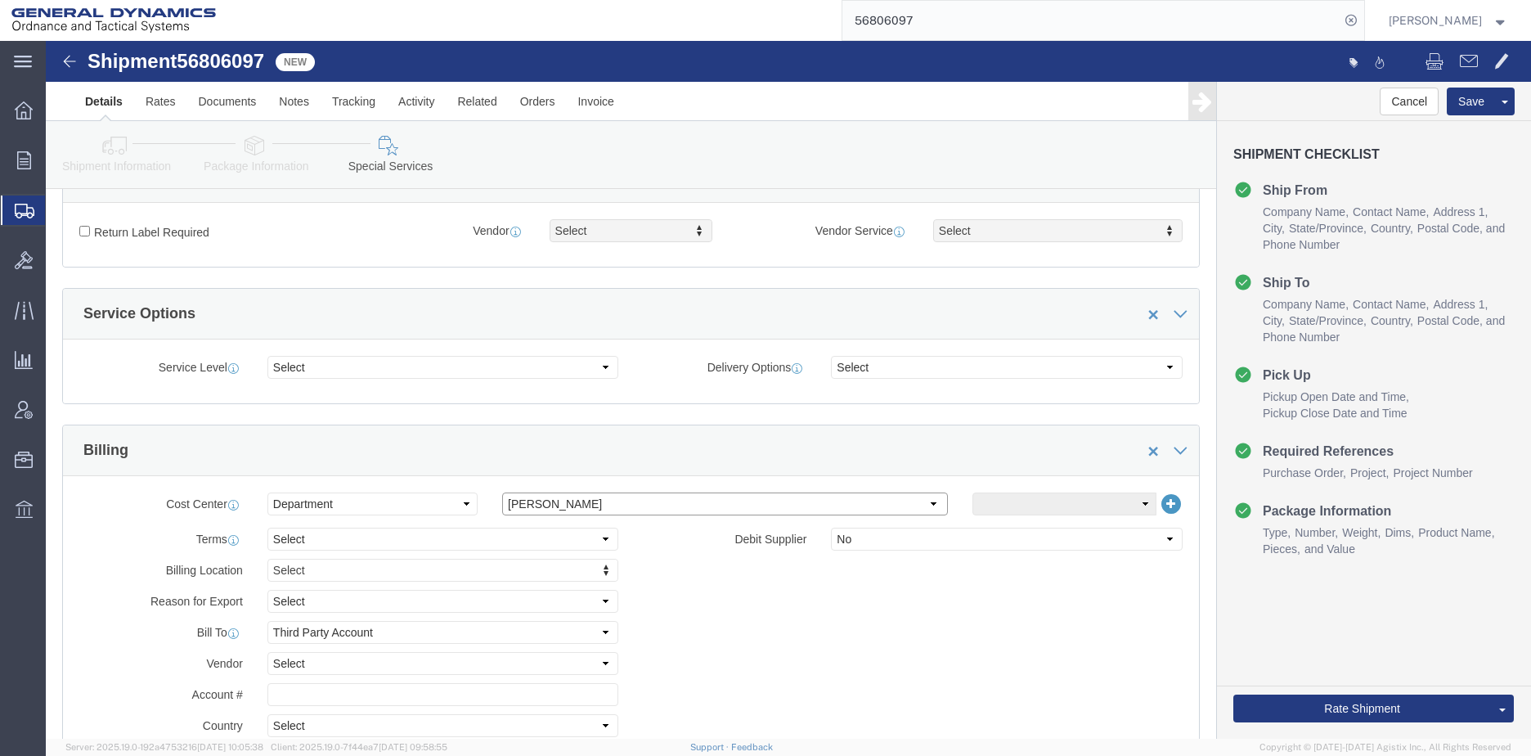
click select "Select [GEOGRAPHIC_DATA] [GEOGRAPHIC_DATA] [GEOGRAPHIC_DATA] [GEOGRAPHIC_DATA] …"
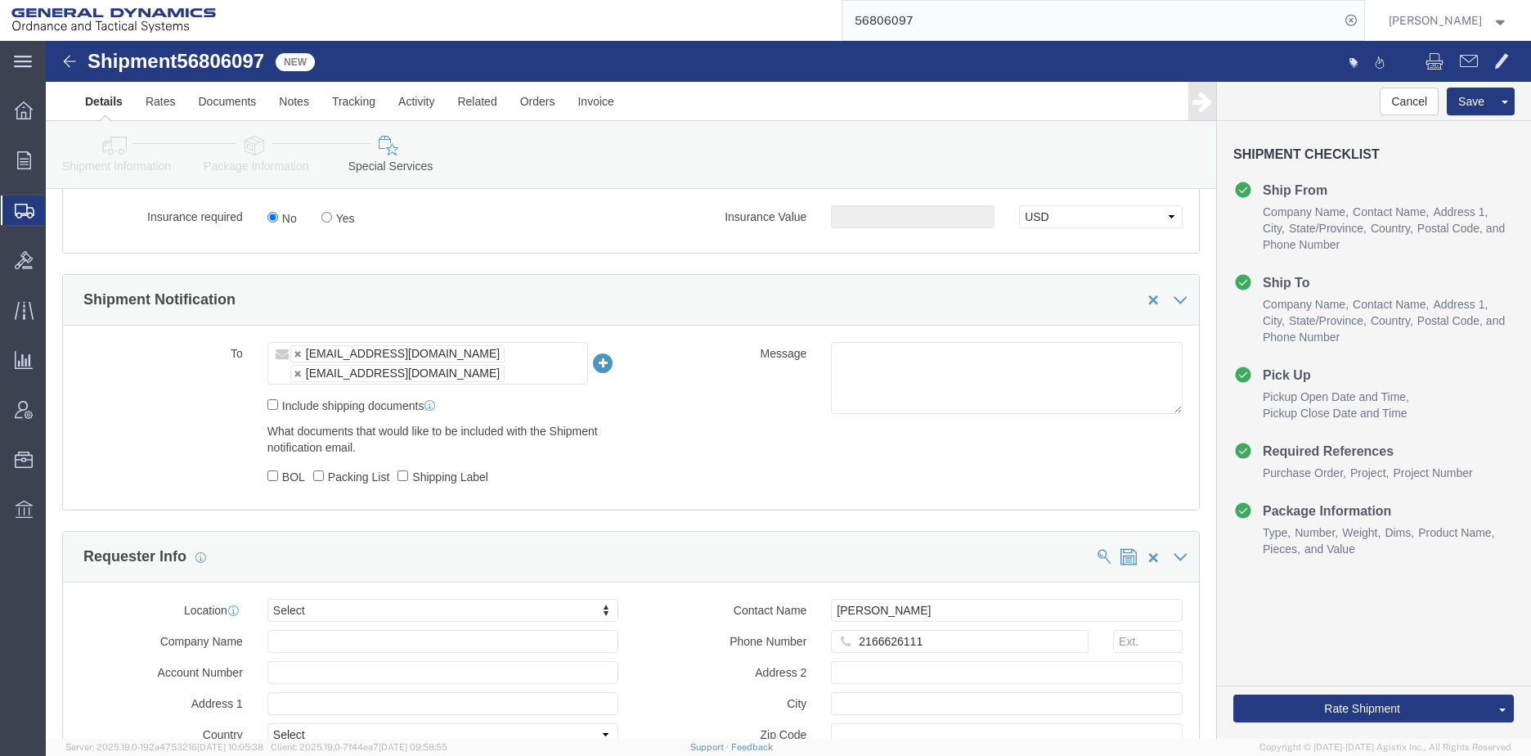
scroll to position [1472, 0]
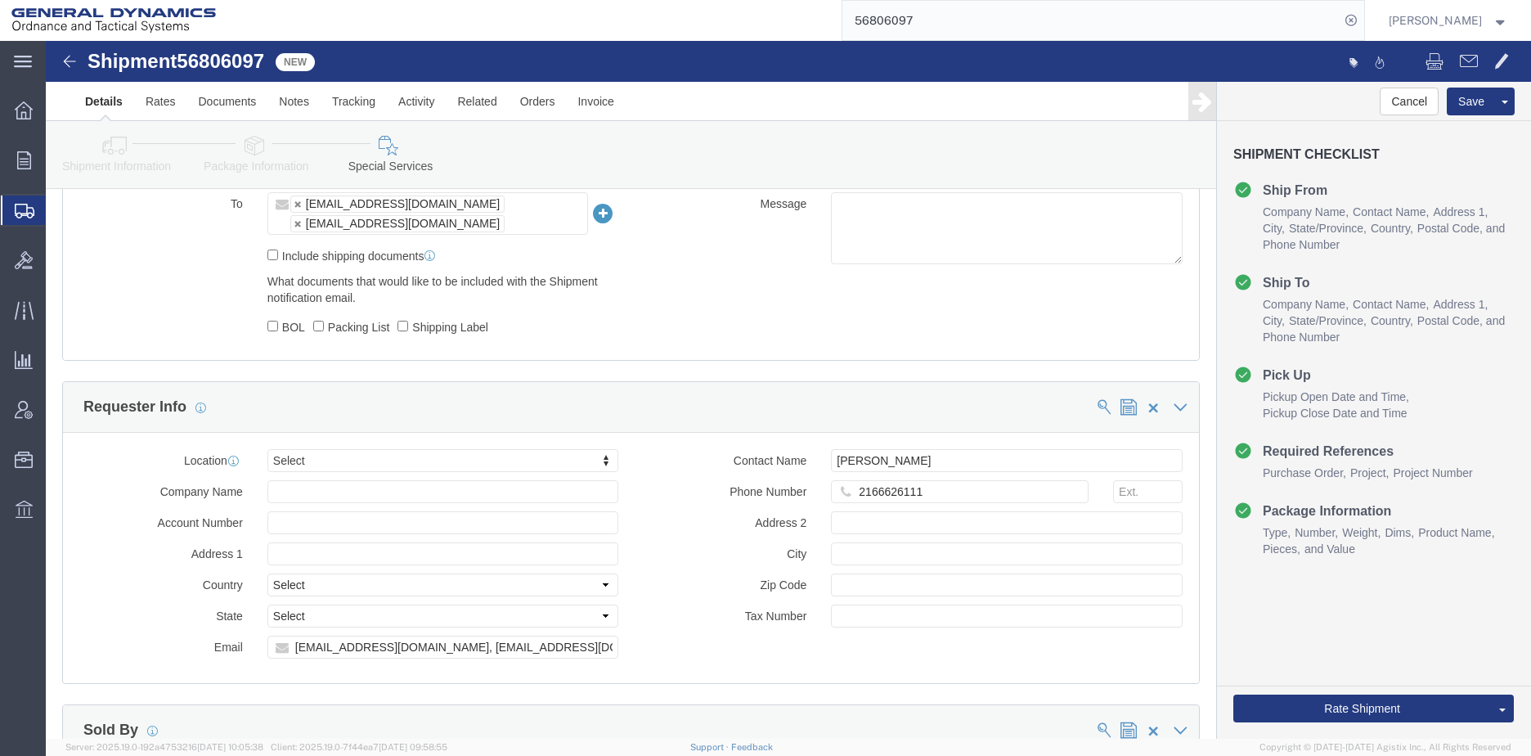
click label "BOL"
click input "BOL"
checkbox input "true"
click label "Packing List"
click input "Packing List"
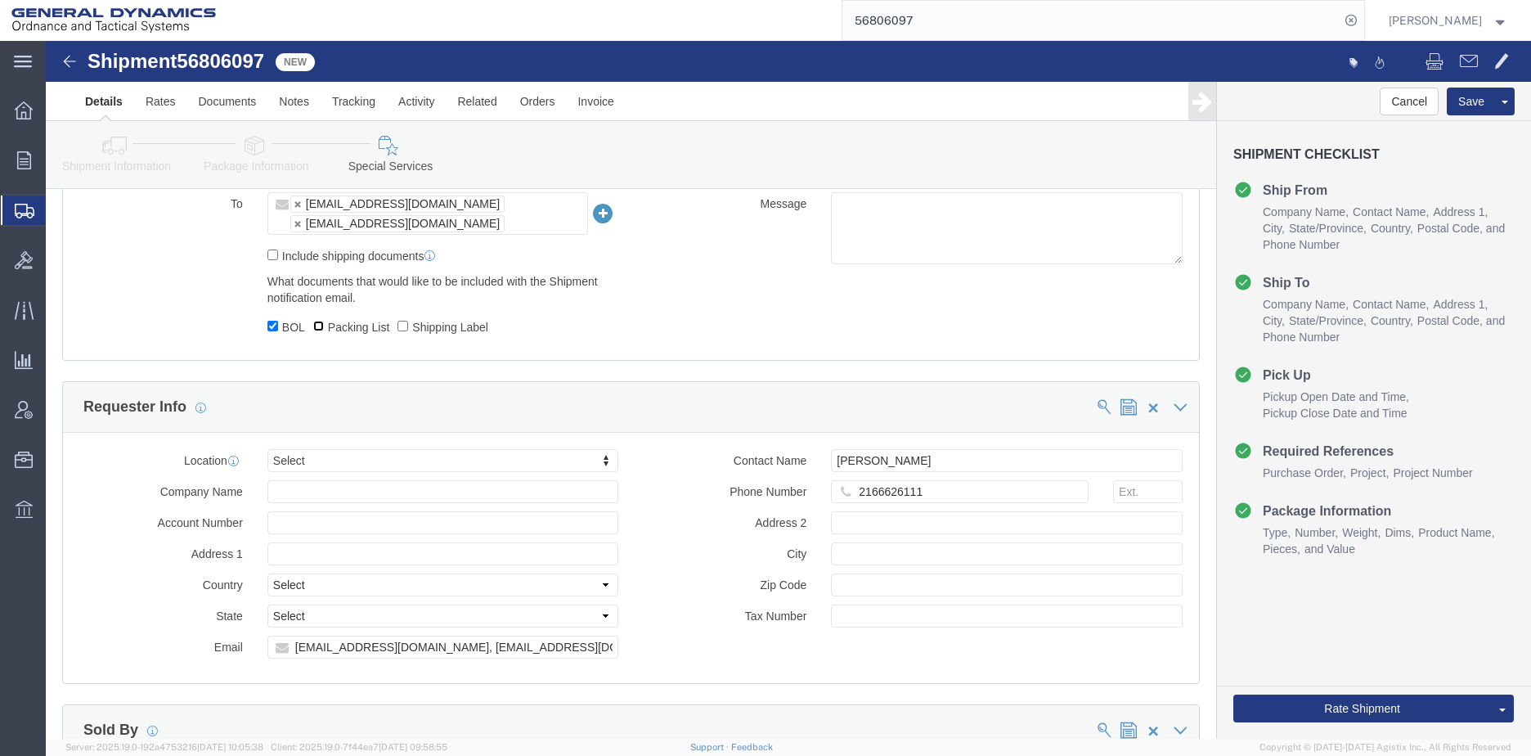
checkbox input "true"
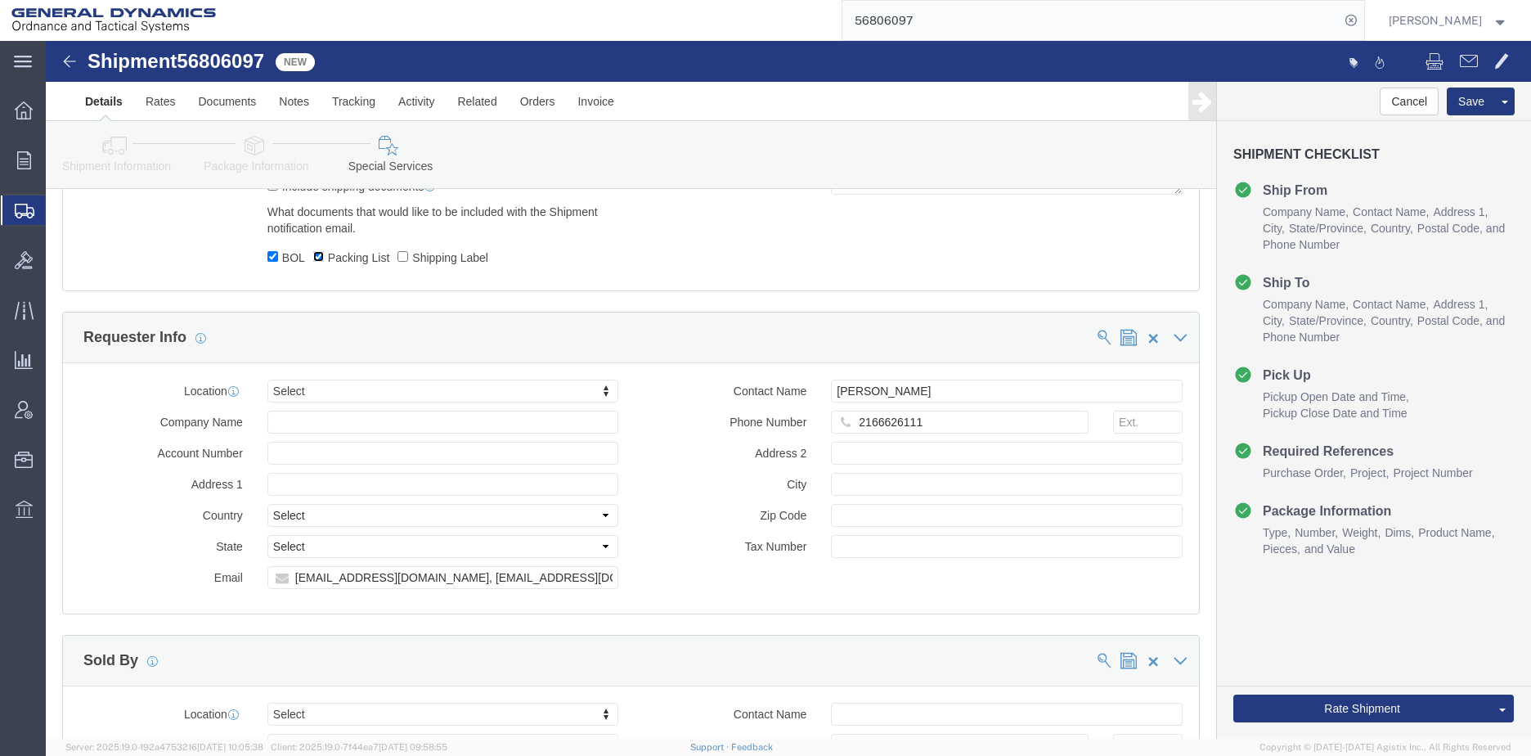
scroll to position [1718, 0]
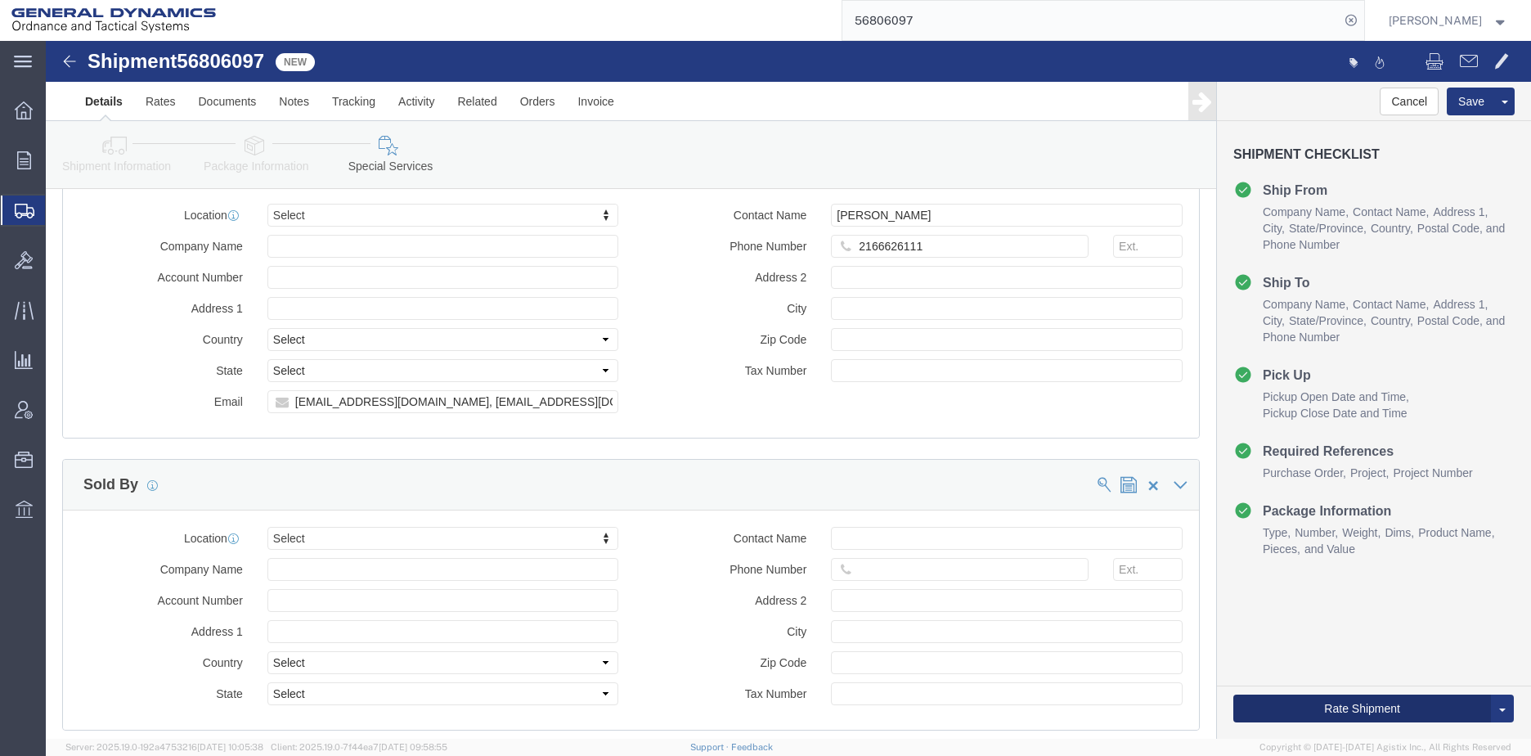
click button "Rate Shipment"
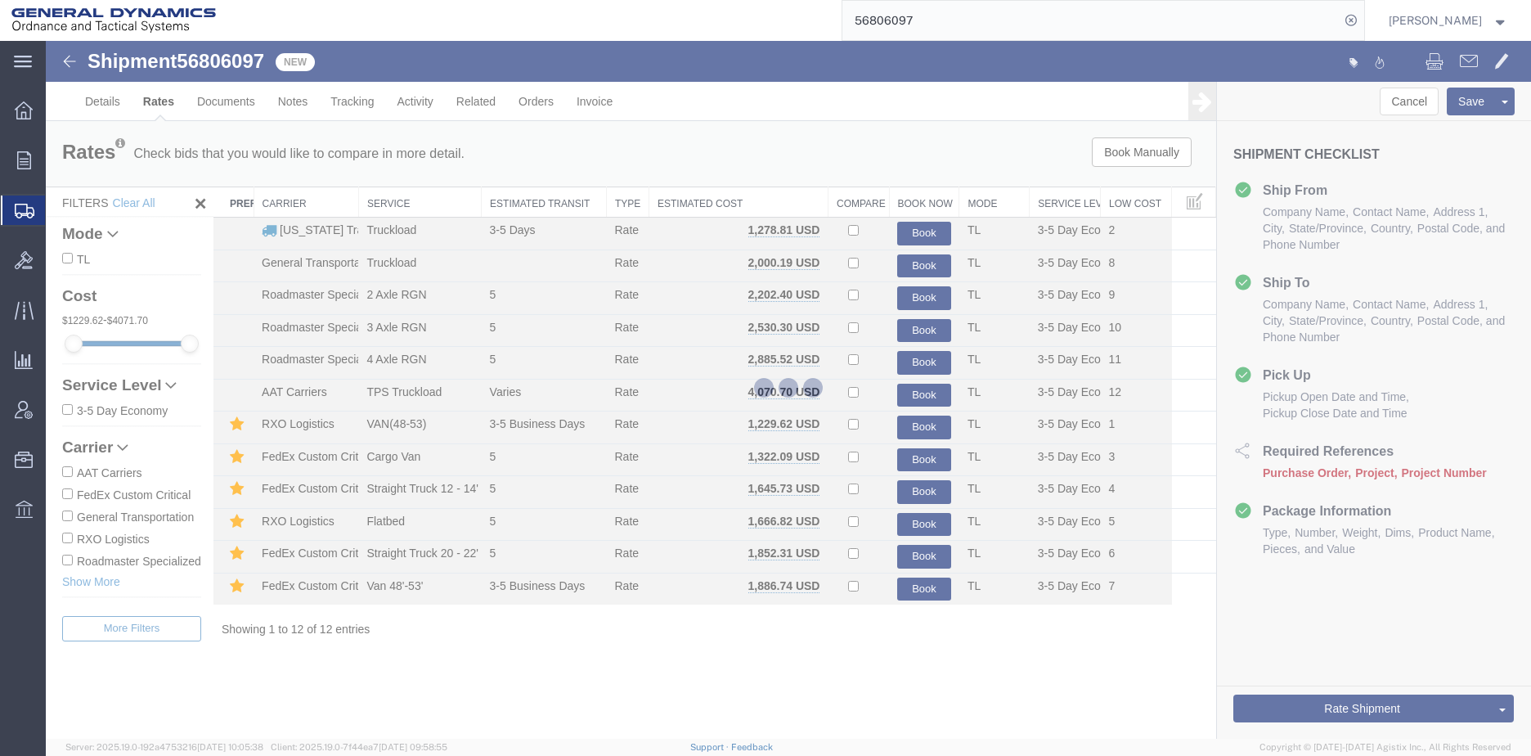
scroll to position [0, 0]
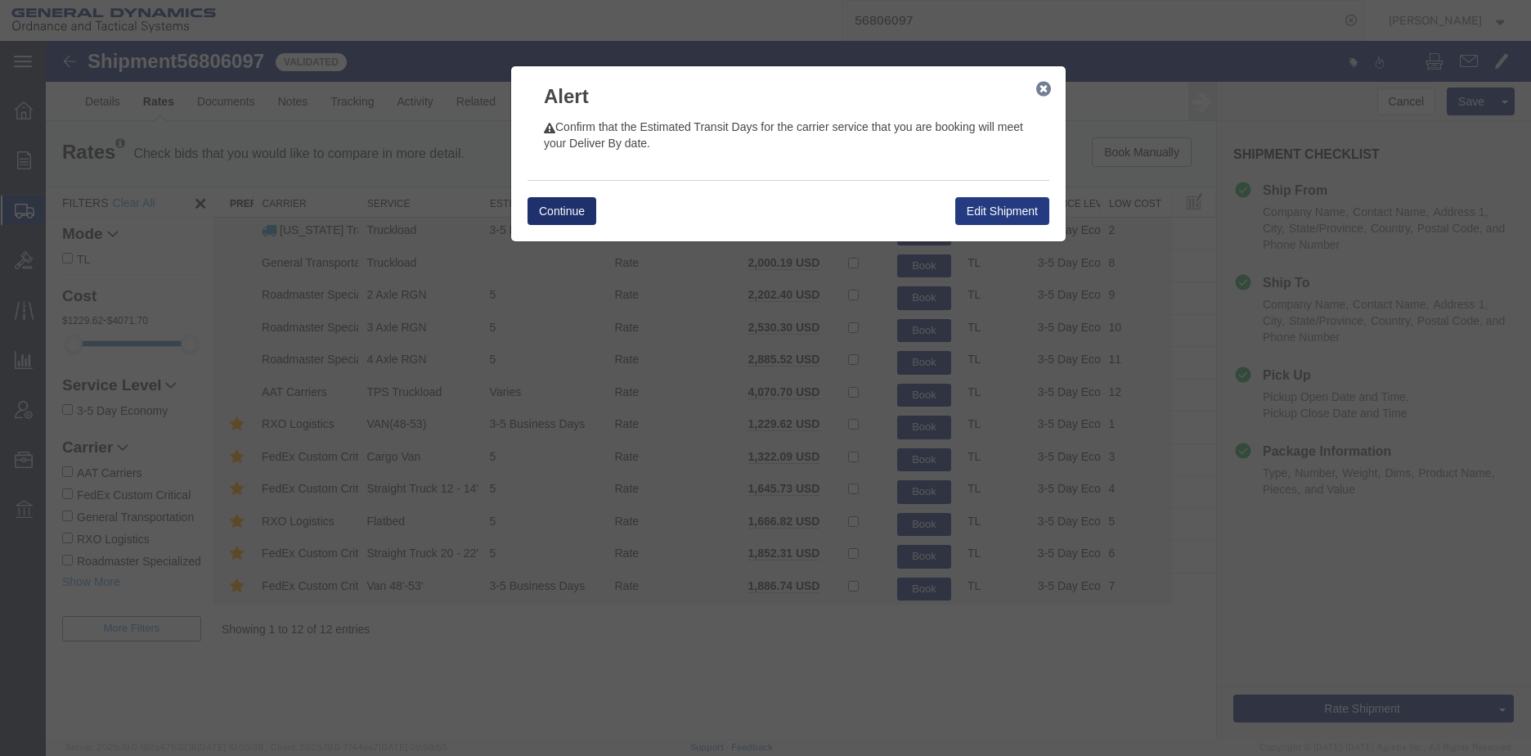
click at [575, 212] on button "Continue" at bounding box center [562, 211] width 69 height 28
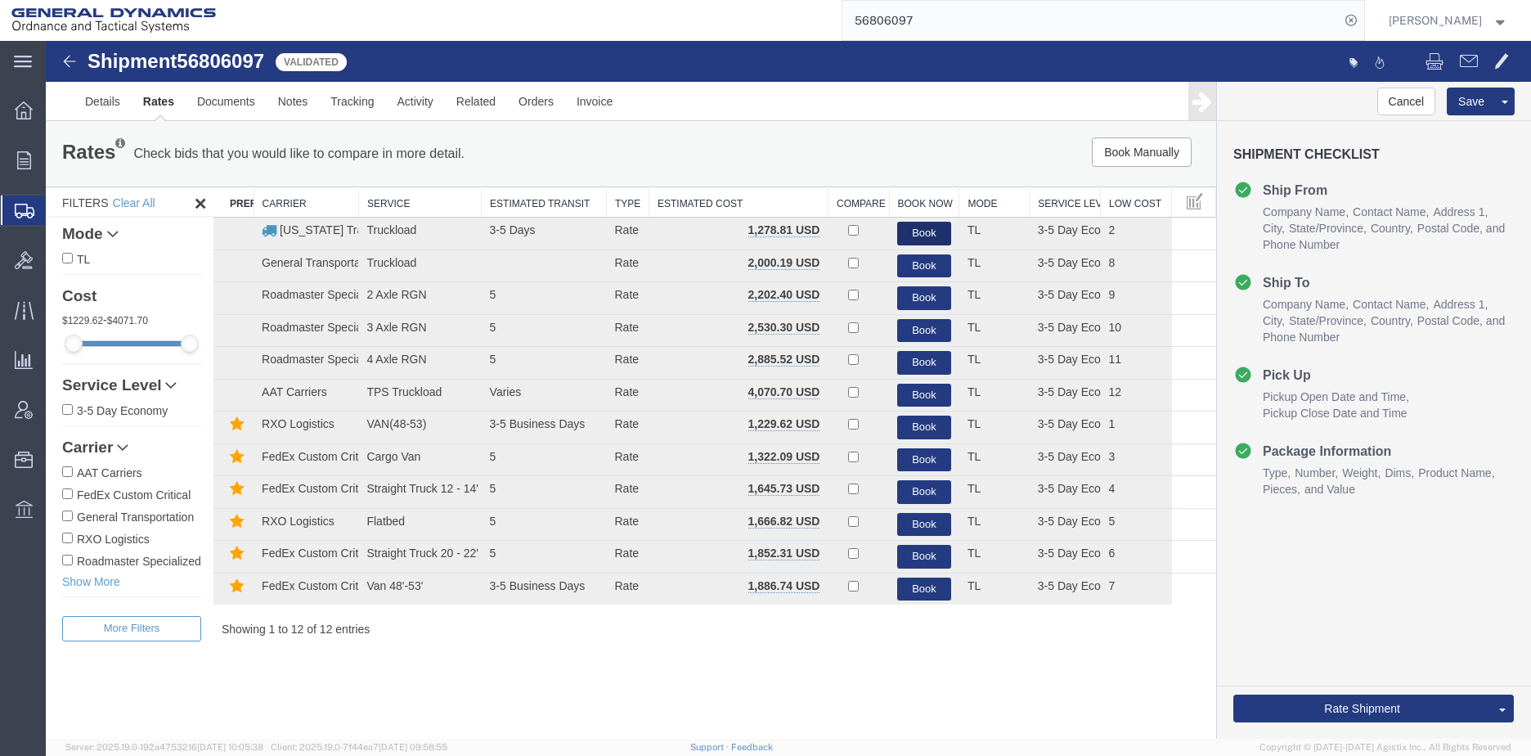
click at [933, 232] on button "Book" at bounding box center [924, 234] width 54 height 24
